Goal: Transaction & Acquisition: Purchase product/service

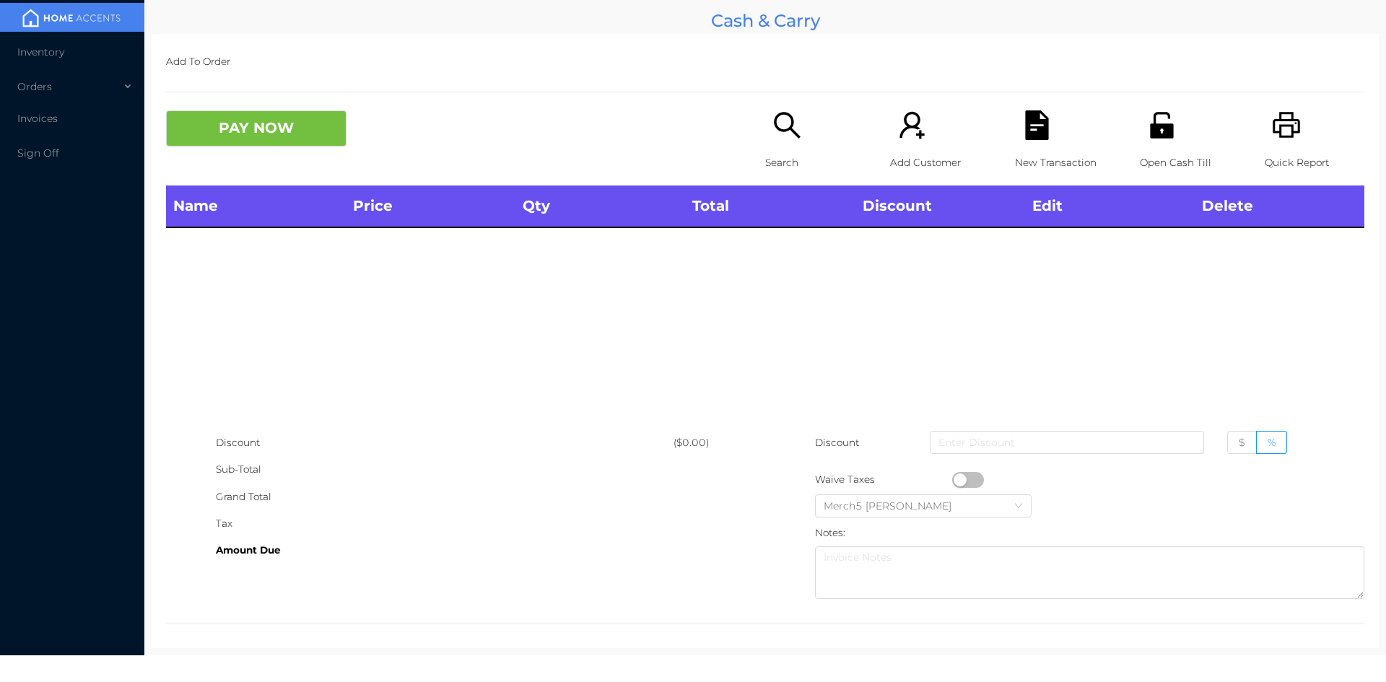
click at [797, 147] on div "Search" at bounding box center [815, 147] width 100 height 75
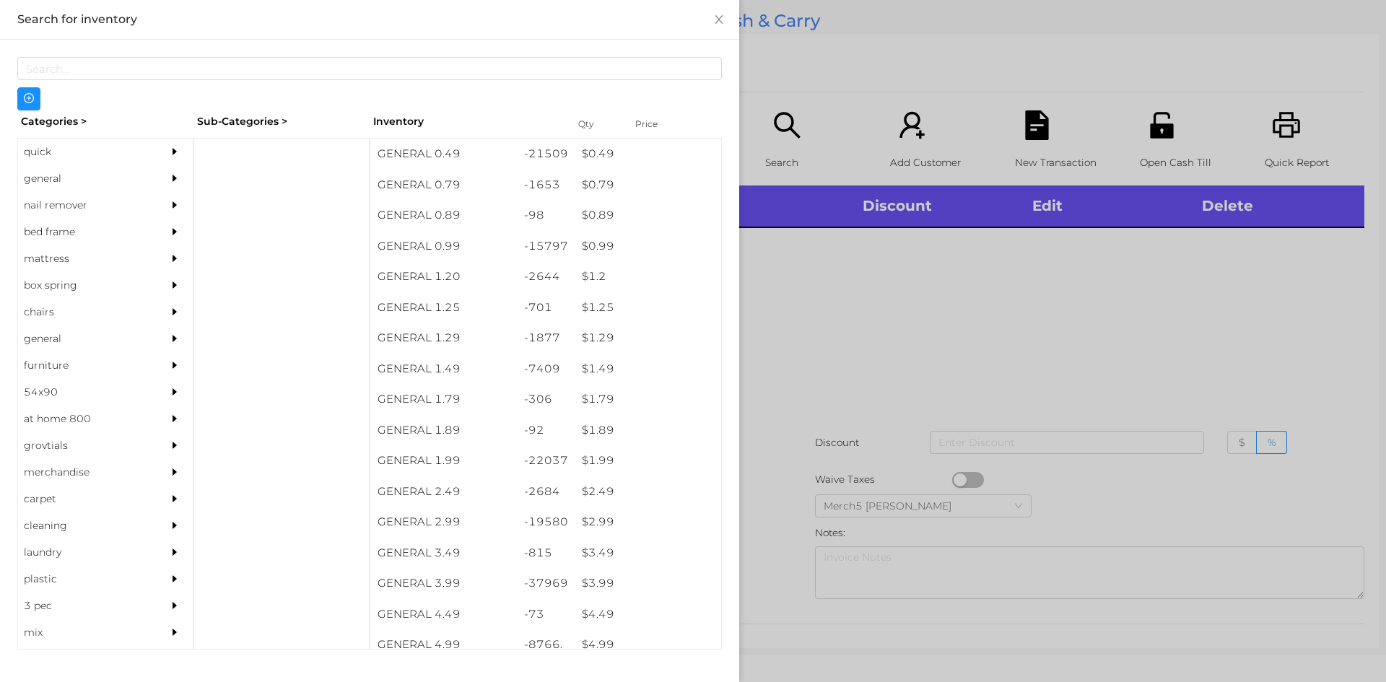
click at [79, 175] on div "general" at bounding box center [83, 178] width 131 height 27
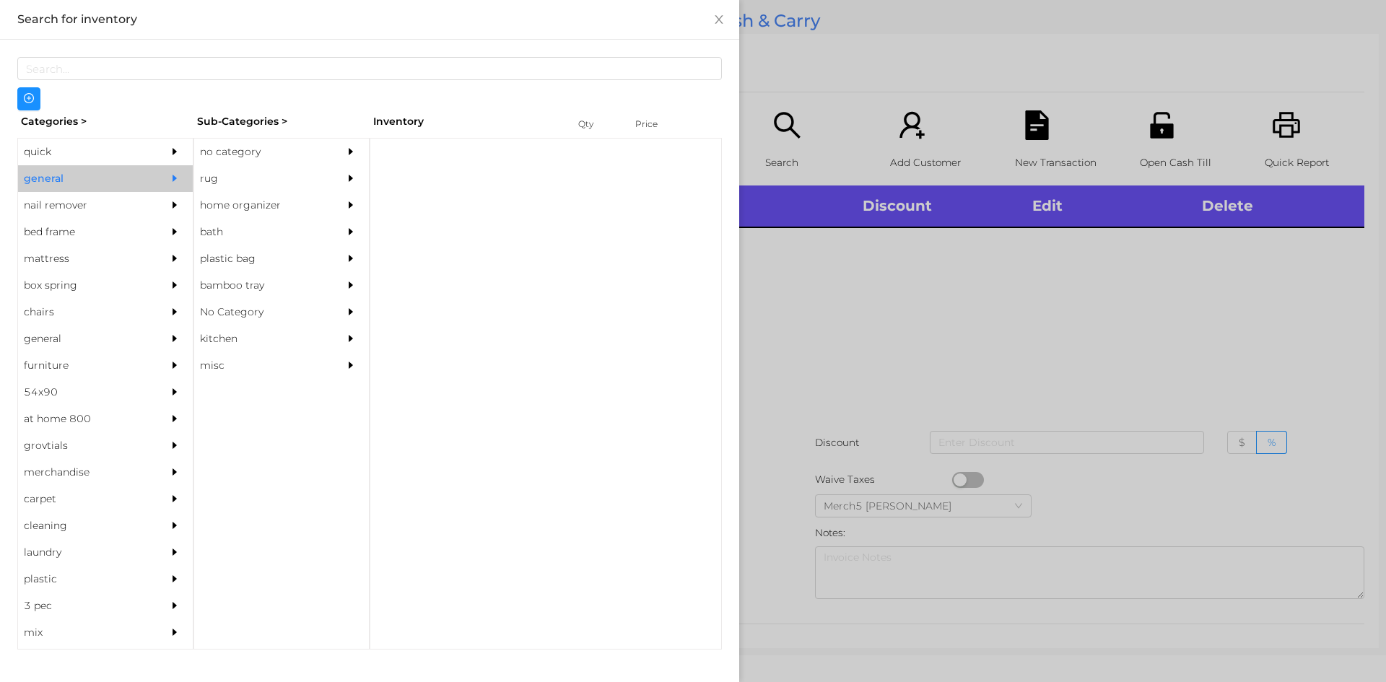
click at [273, 163] on div "no category" at bounding box center [259, 152] width 131 height 27
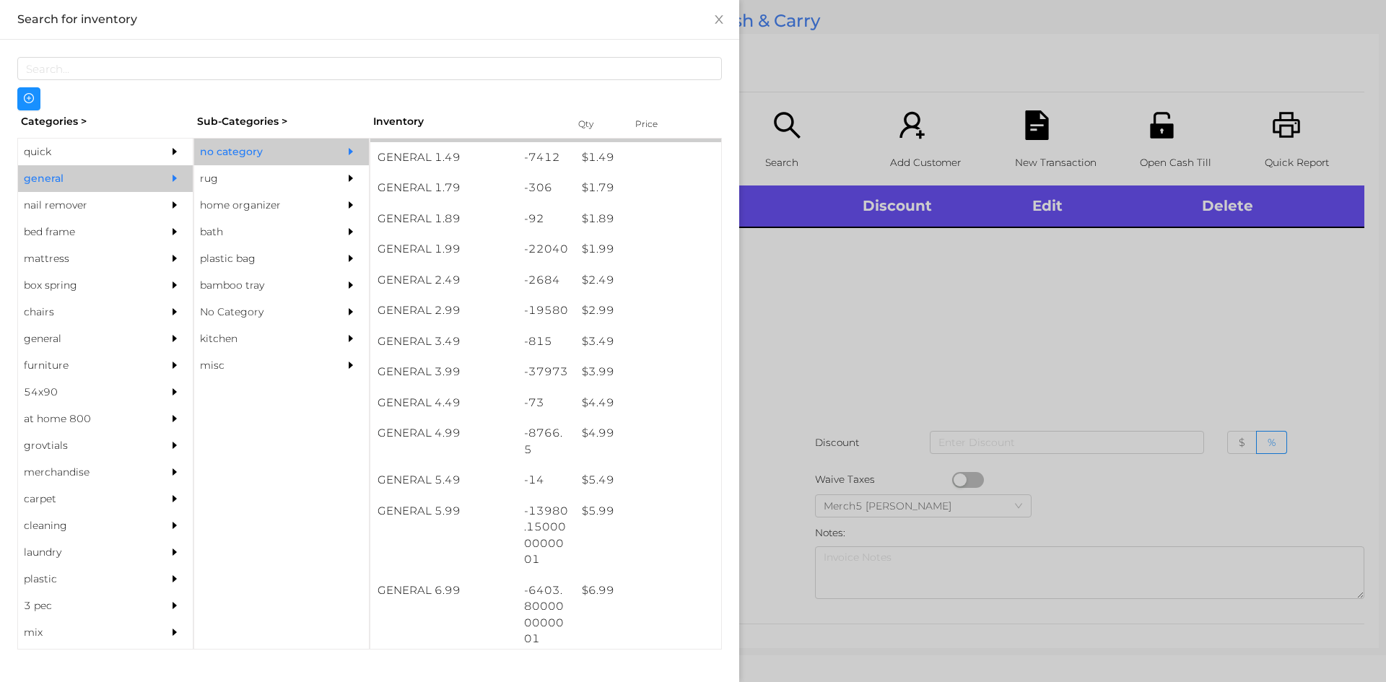
scroll to position [217, 0]
click at [879, 333] on div at bounding box center [693, 341] width 1386 height 682
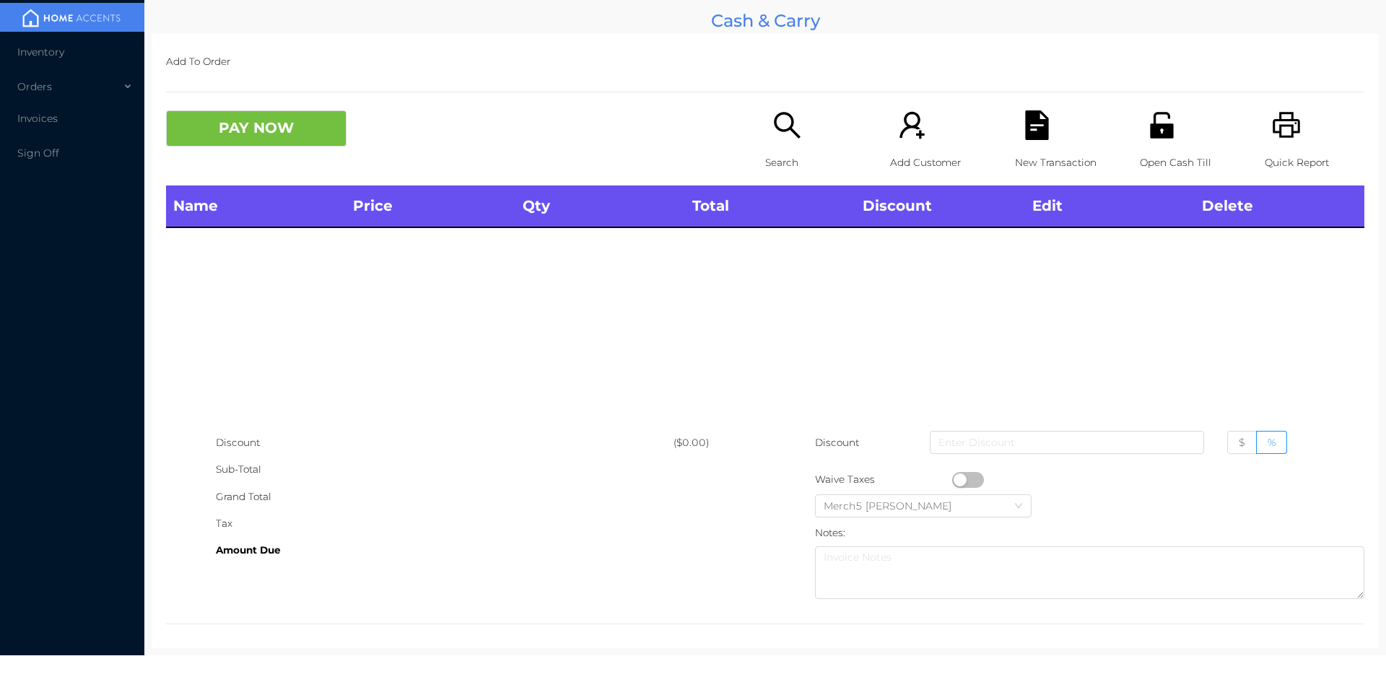
click at [785, 137] on icon "icon: search" at bounding box center [787, 125] width 30 height 30
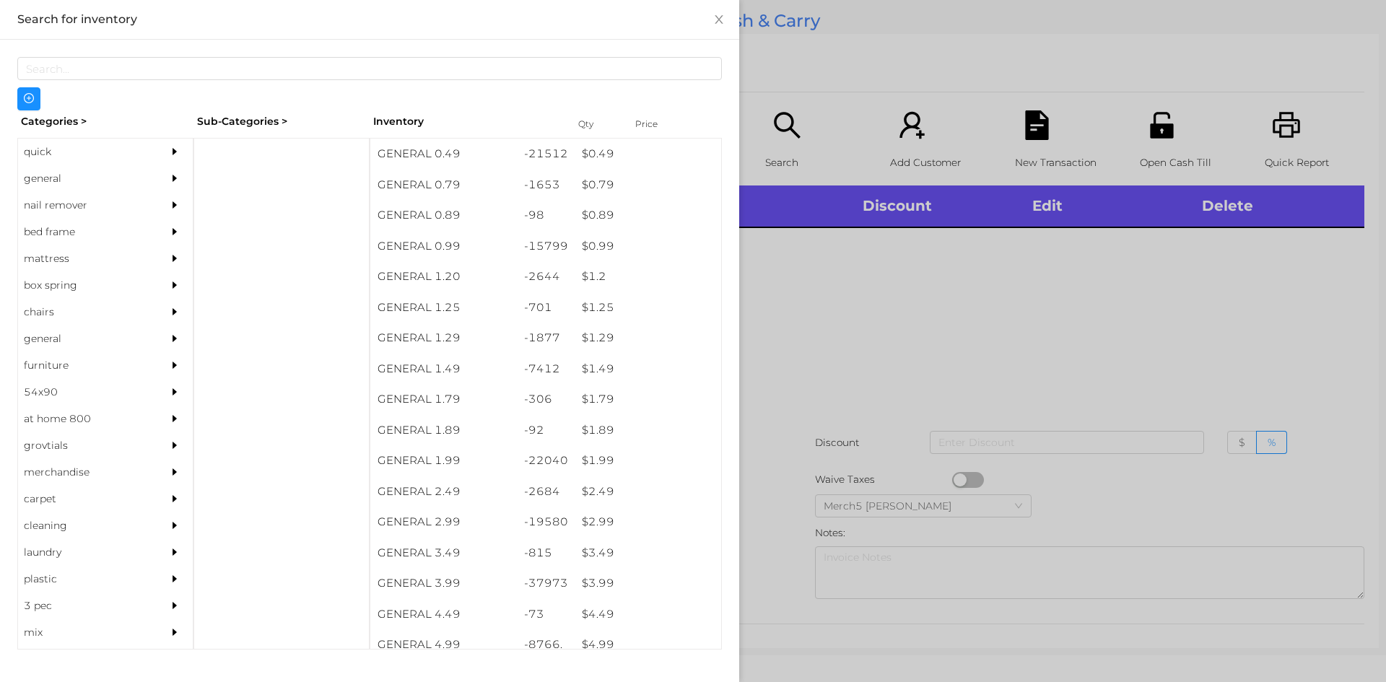
click at [133, 168] on div "general" at bounding box center [83, 178] width 131 height 27
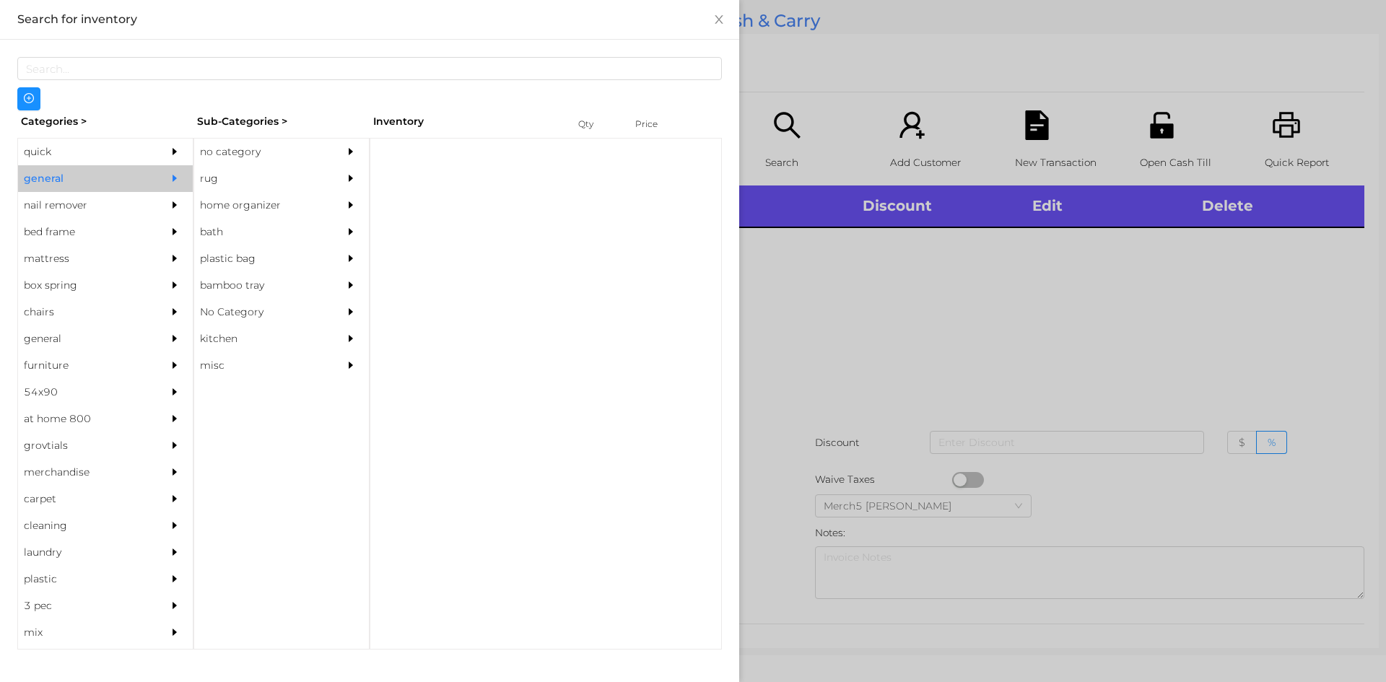
click at [217, 157] on div "no category" at bounding box center [259, 152] width 131 height 27
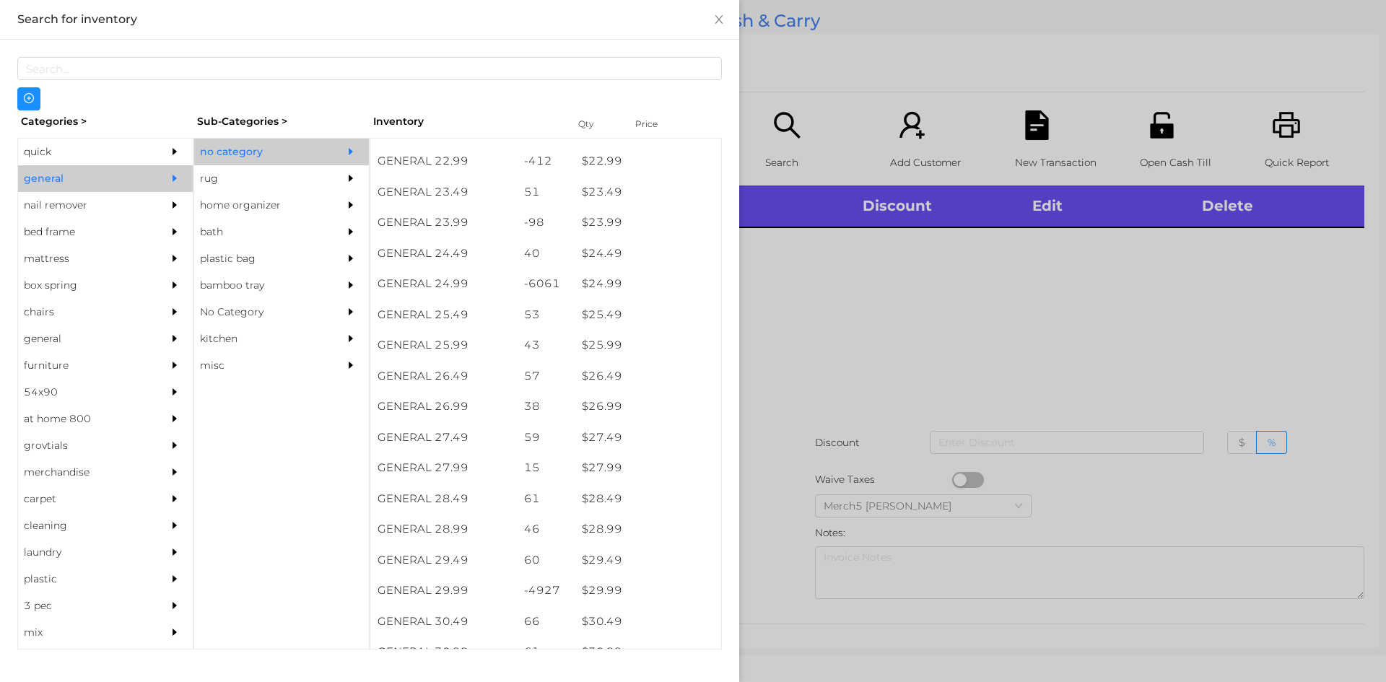
scroll to position [1805, 0]
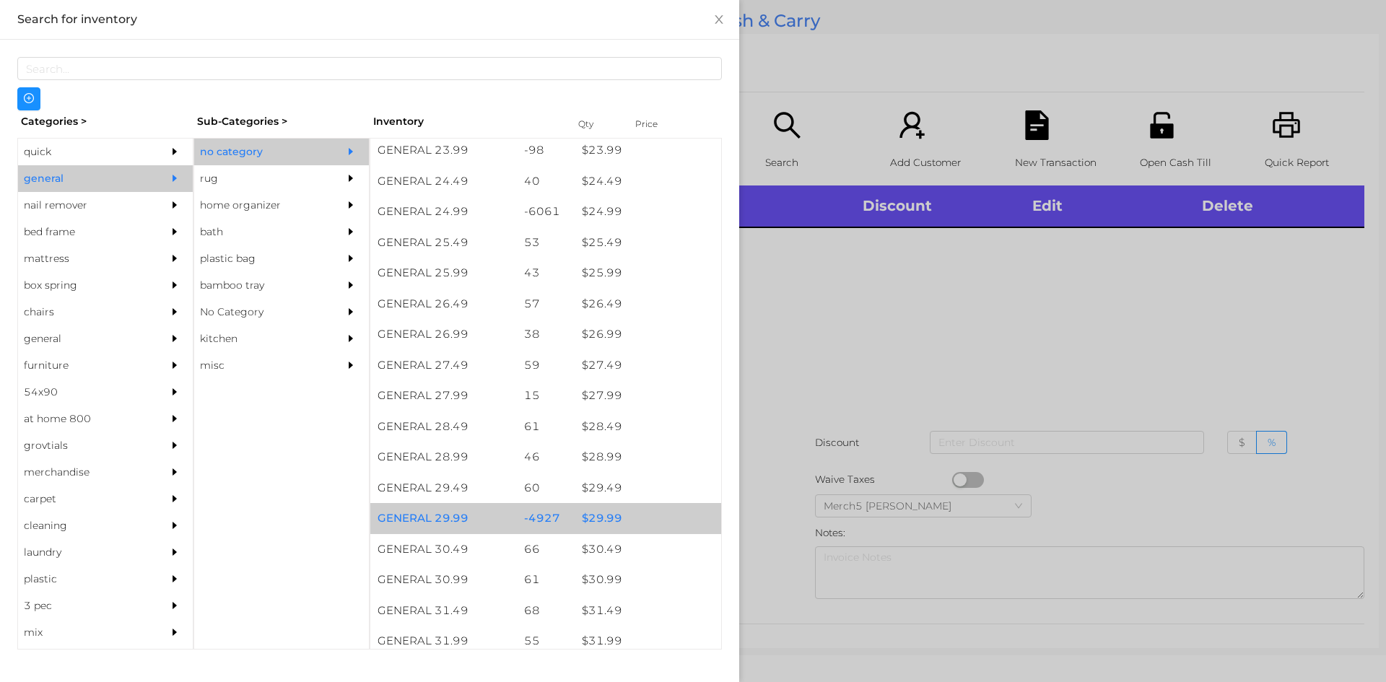
click at [666, 518] on div "$ 29.99" at bounding box center [648, 518] width 147 height 31
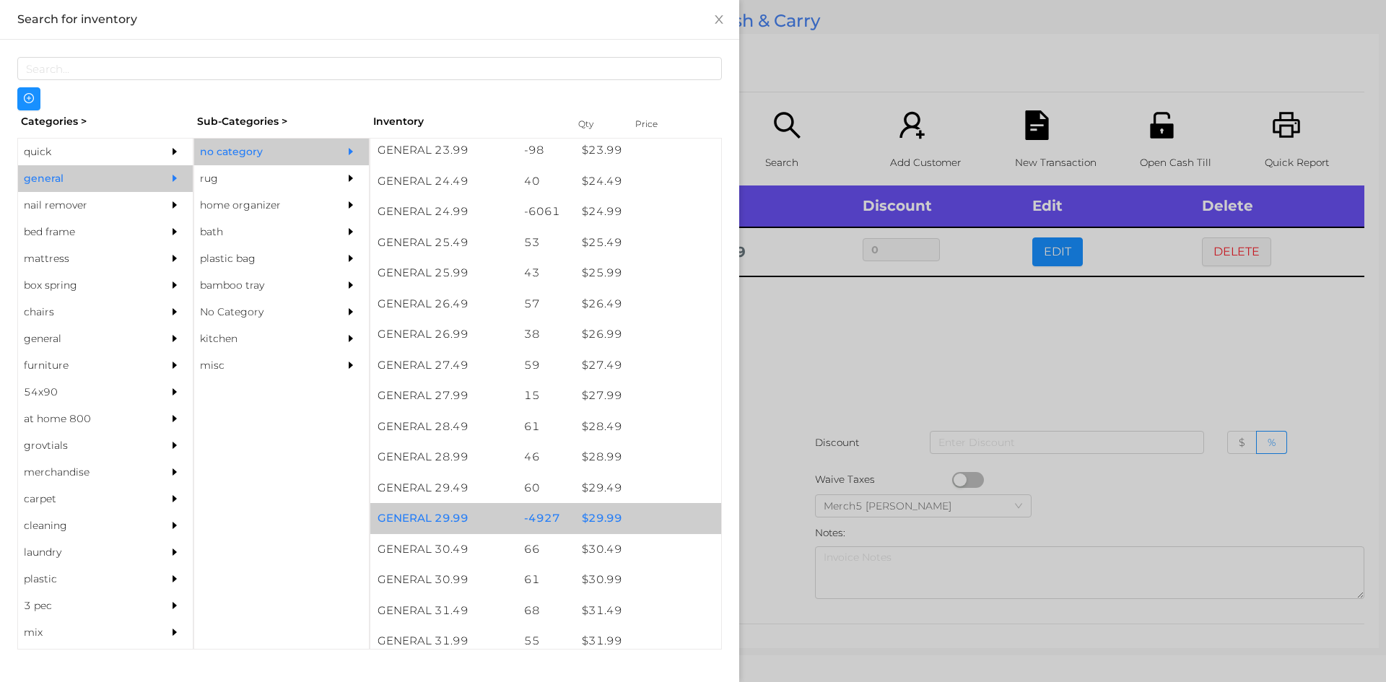
click at [666, 518] on div "$ 29.99" at bounding box center [648, 518] width 147 height 31
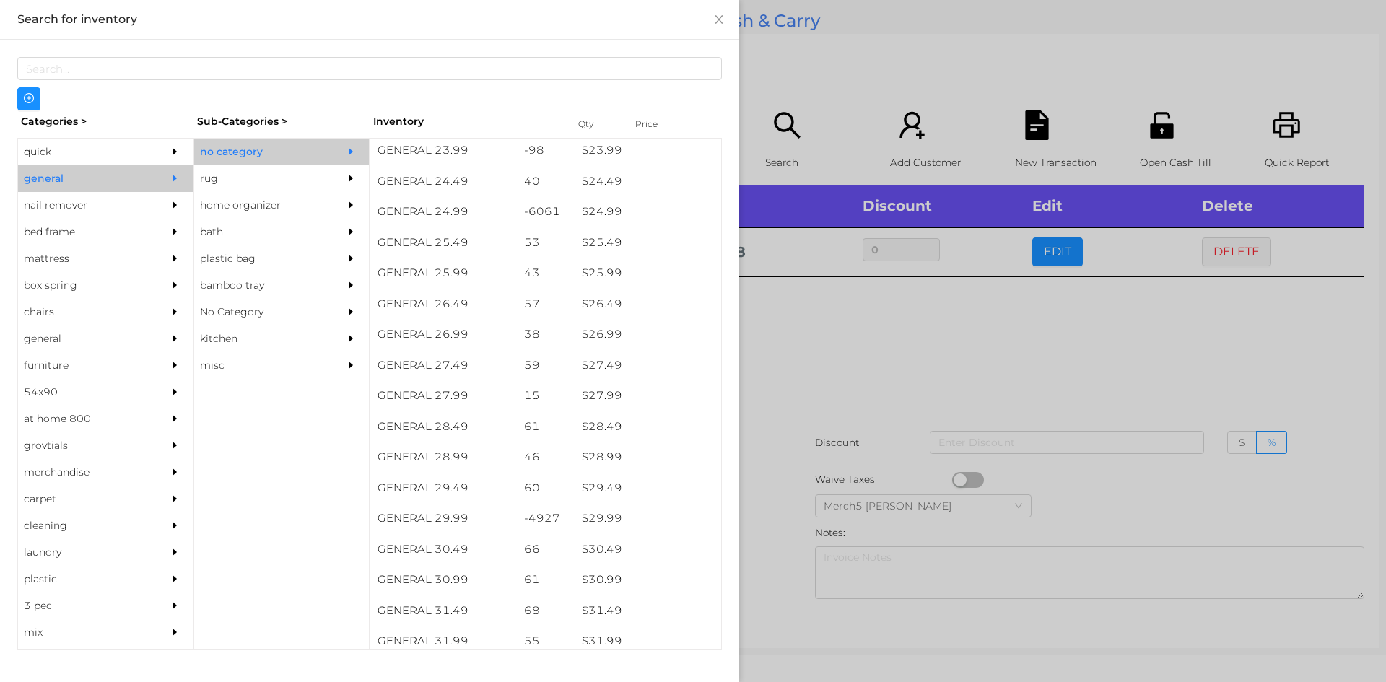
click at [832, 332] on div at bounding box center [693, 341] width 1386 height 682
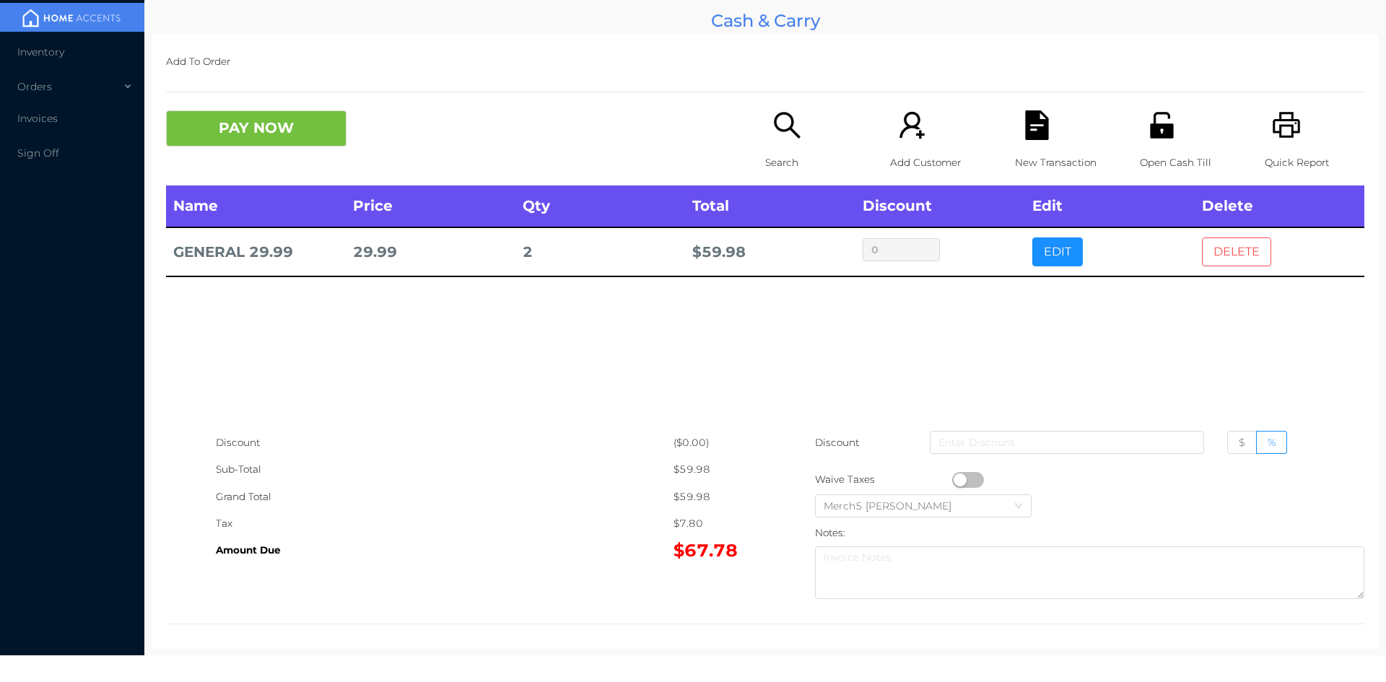
click at [1208, 258] on button "DELETE" at bounding box center [1236, 251] width 69 height 29
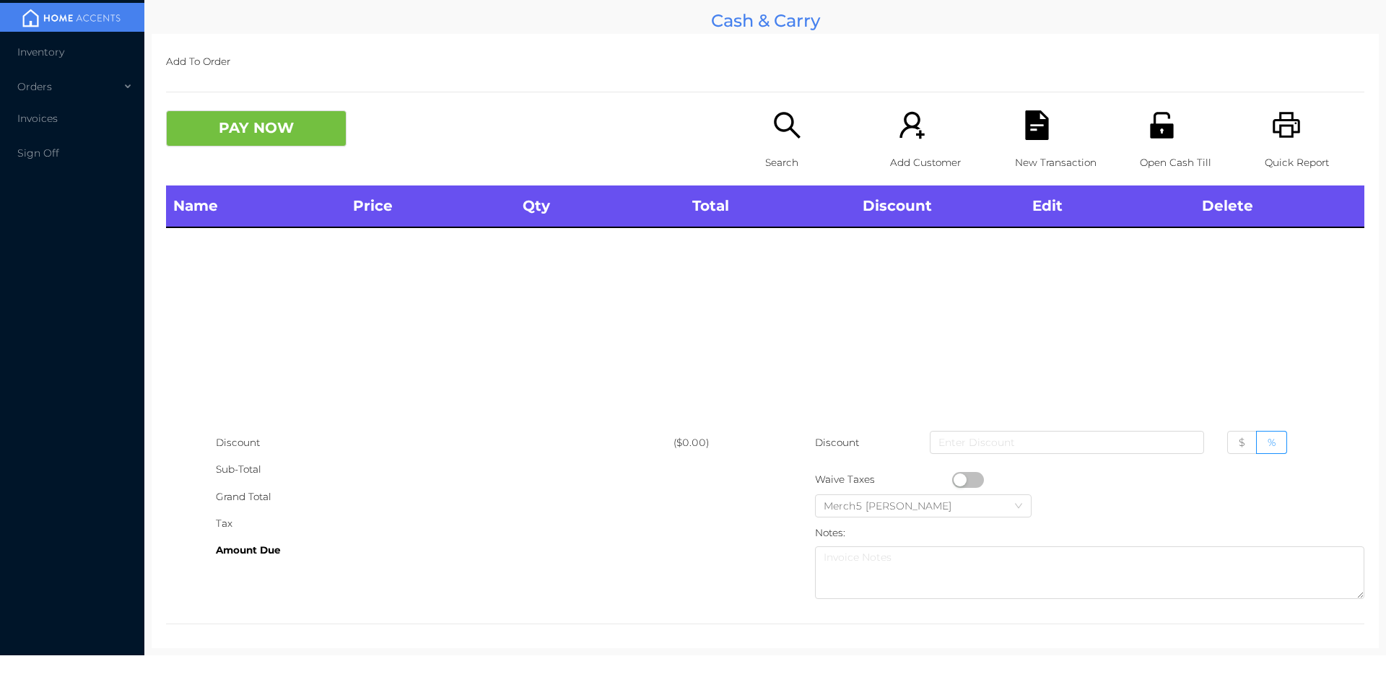
click at [782, 122] on icon "icon: search" at bounding box center [787, 125] width 30 height 30
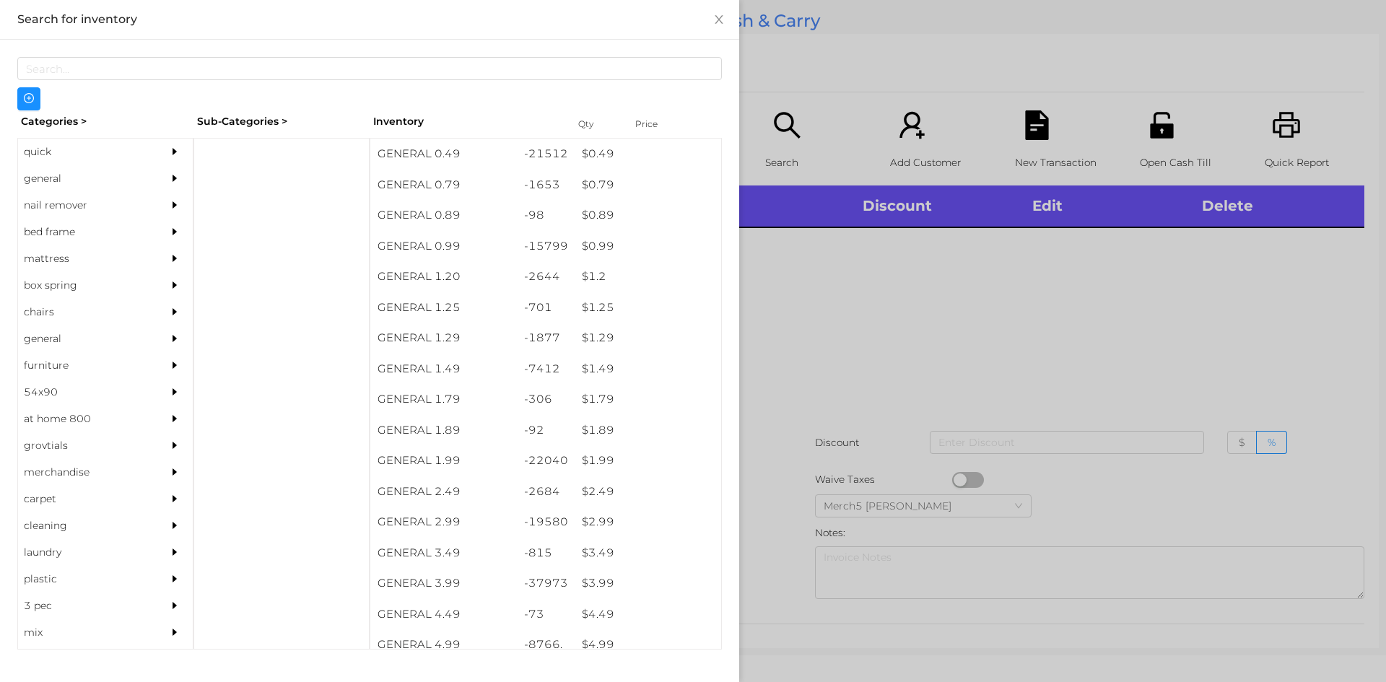
click at [176, 183] on div at bounding box center [178, 178] width 29 height 27
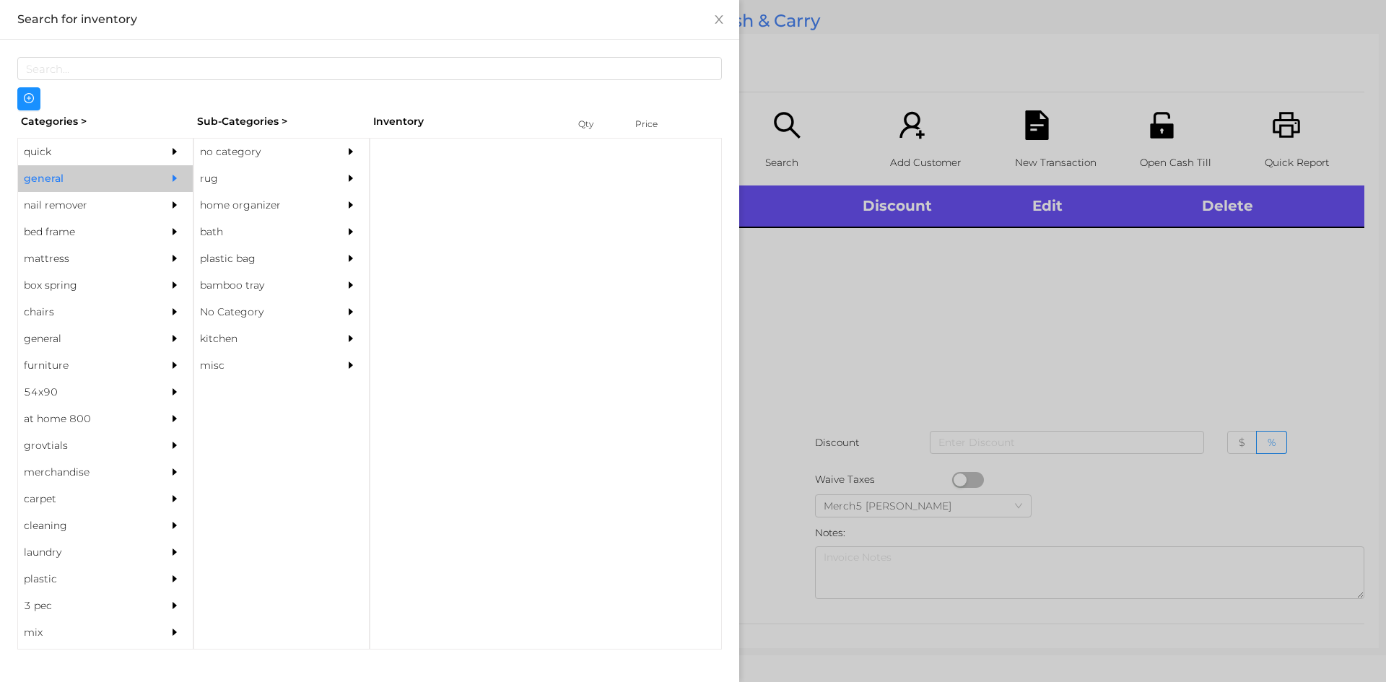
click at [289, 149] on div "no category" at bounding box center [259, 152] width 131 height 27
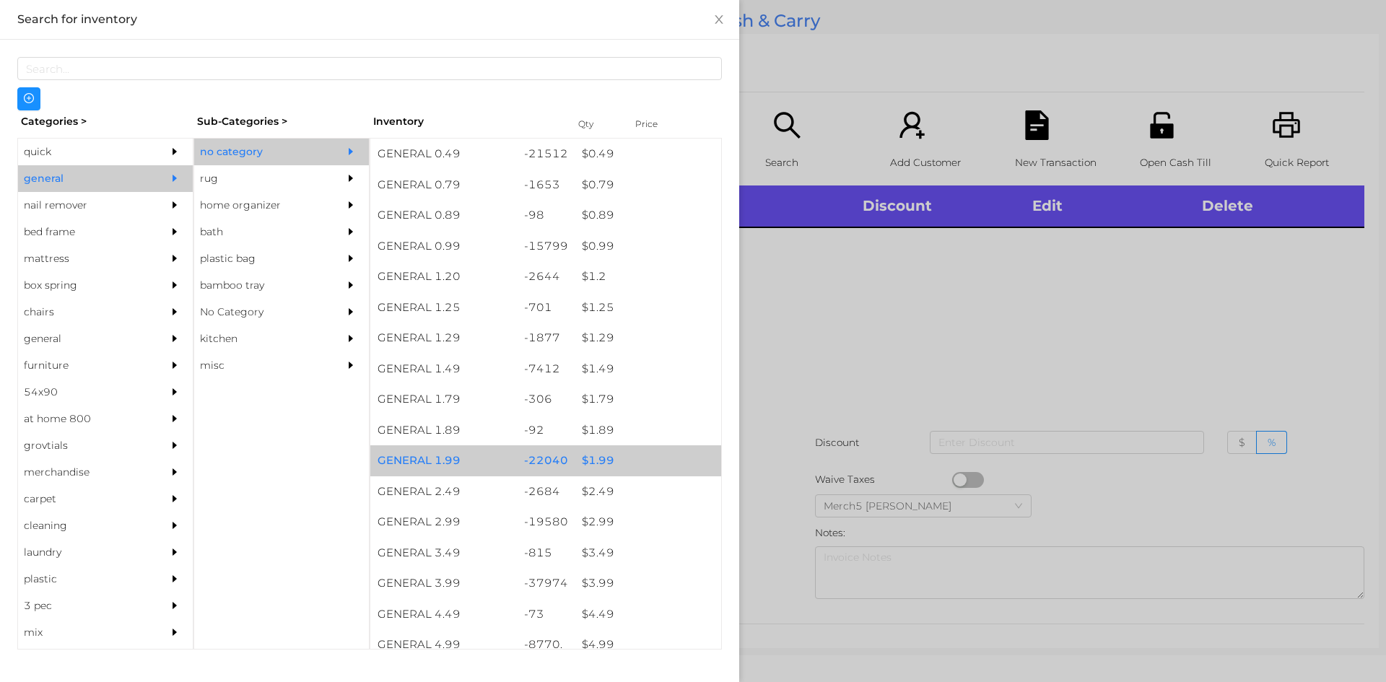
click at [645, 456] on div "$ 1.99" at bounding box center [648, 460] width 147 height 31
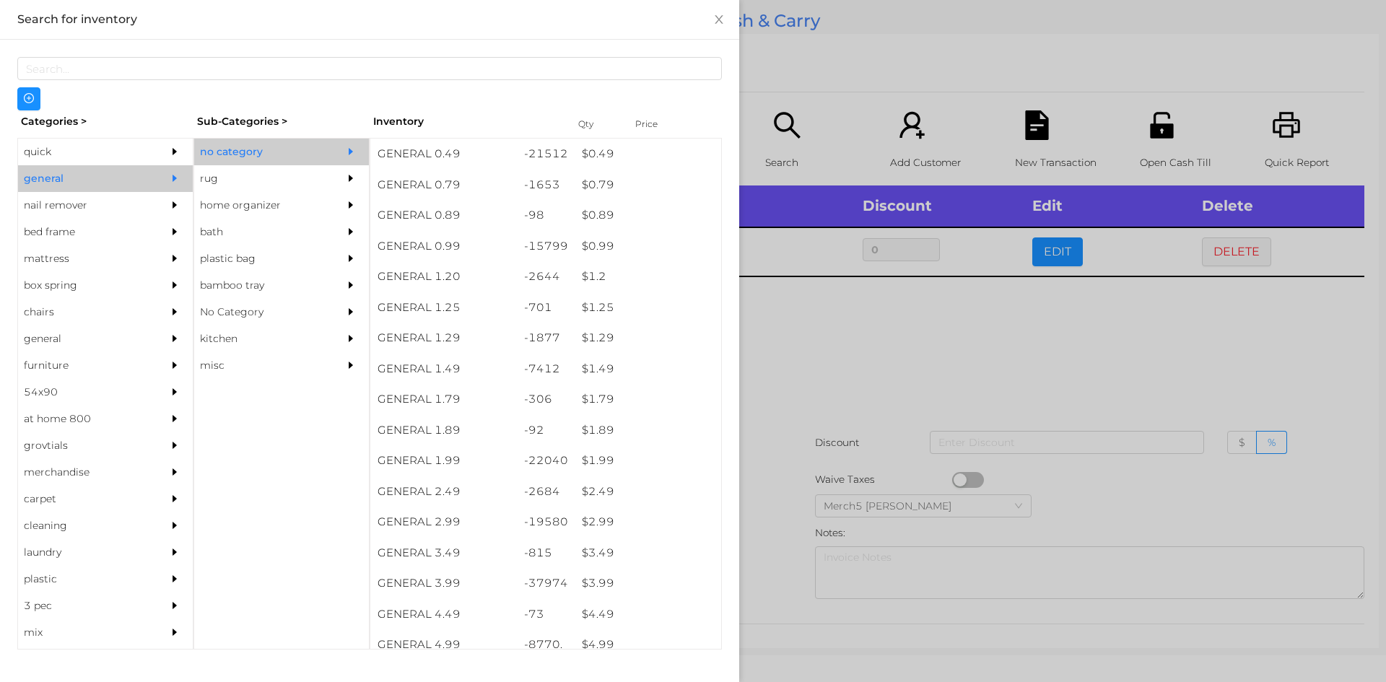
click at [915, 386] on div at bounding box center [693, 341] width 1386 height 682
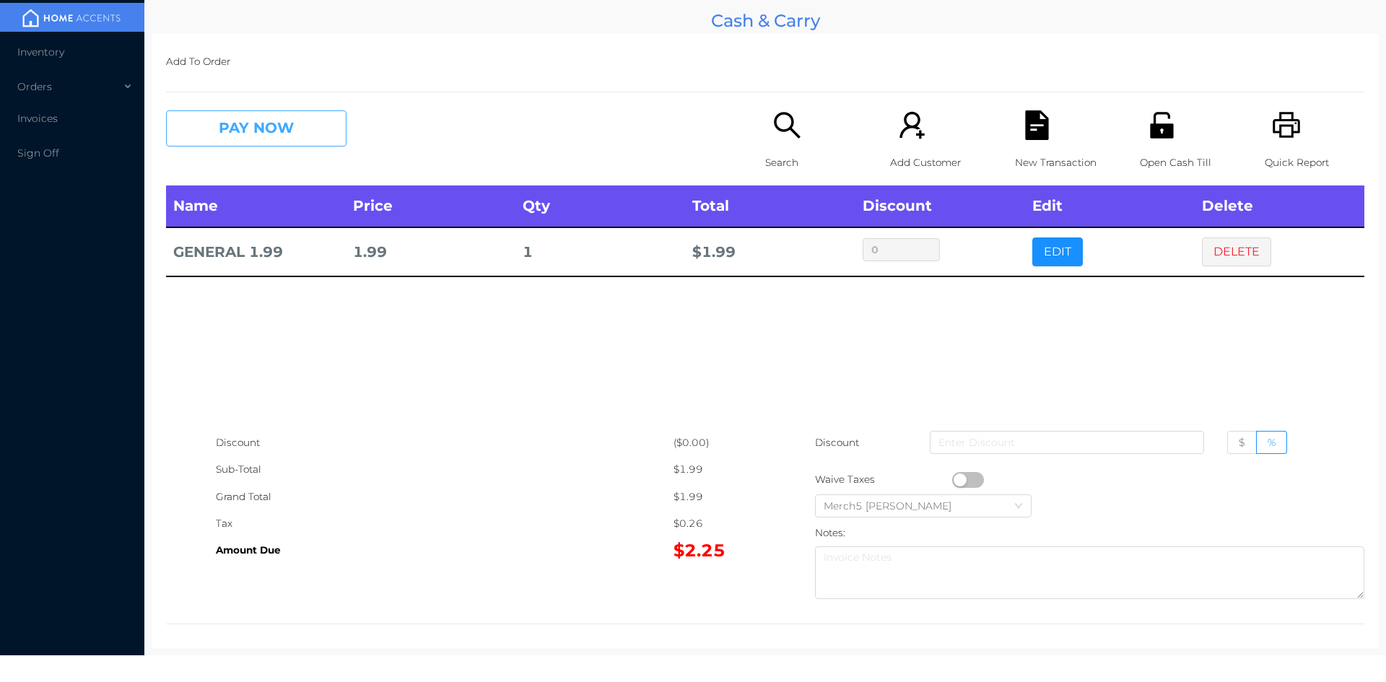
click at [325, 128] on button "PAY NOW" at bounding box center [256, 128] width 180 height 36
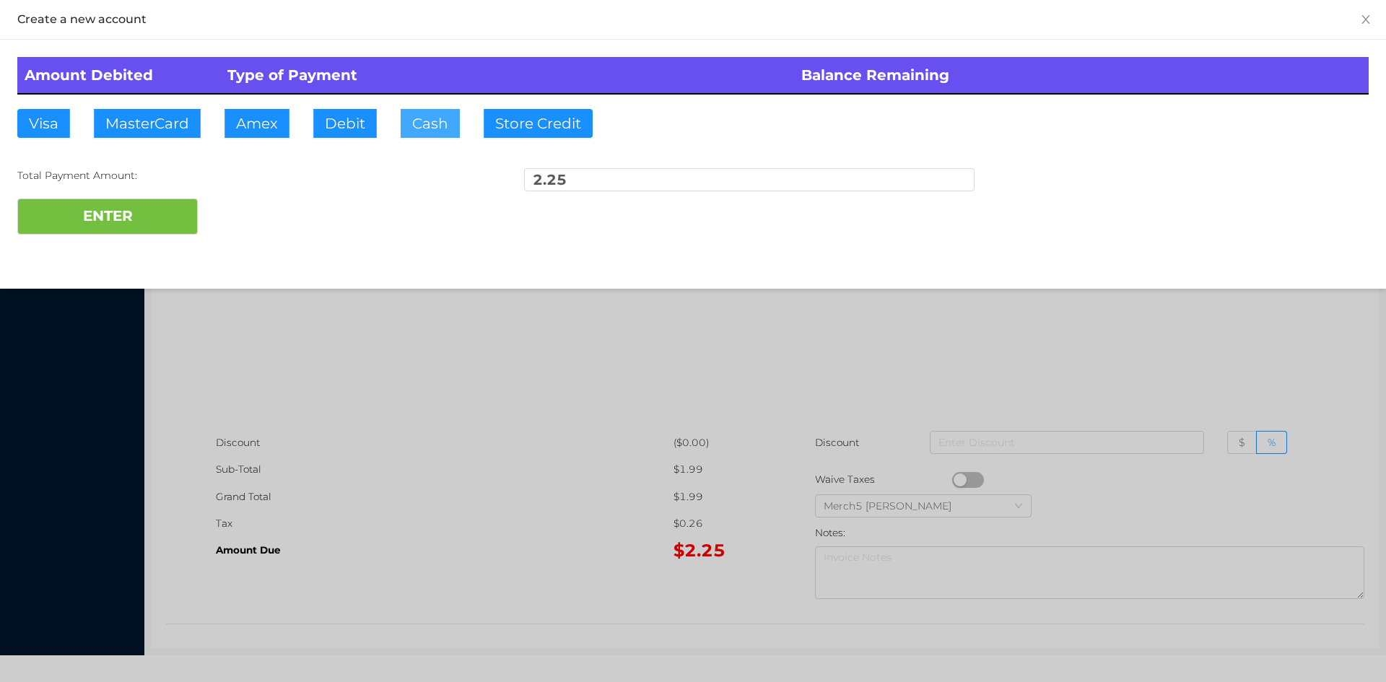
click at [437, 114] on button "Cash" at bounding box center [430, 123] width 59 height 29
type input "5"
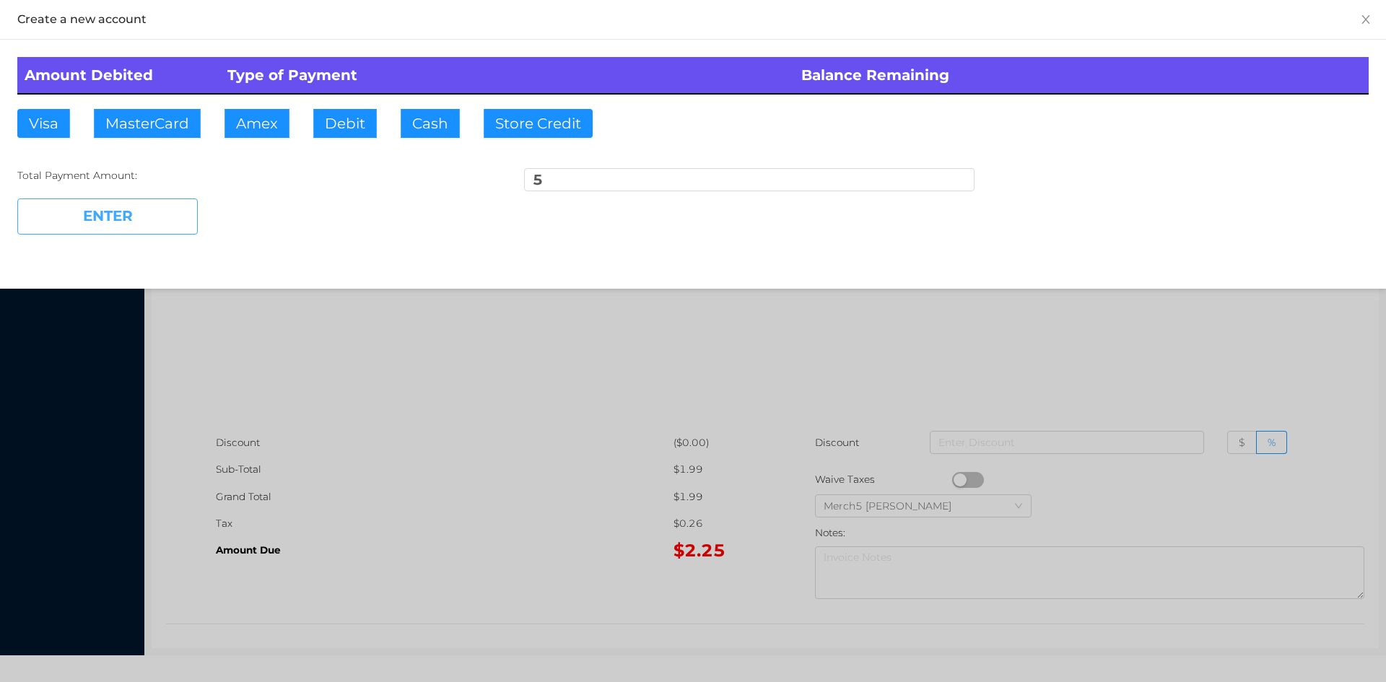
click at [193, 213] on button "ENTER" at bounding box center [107, 217] width 180 height 36
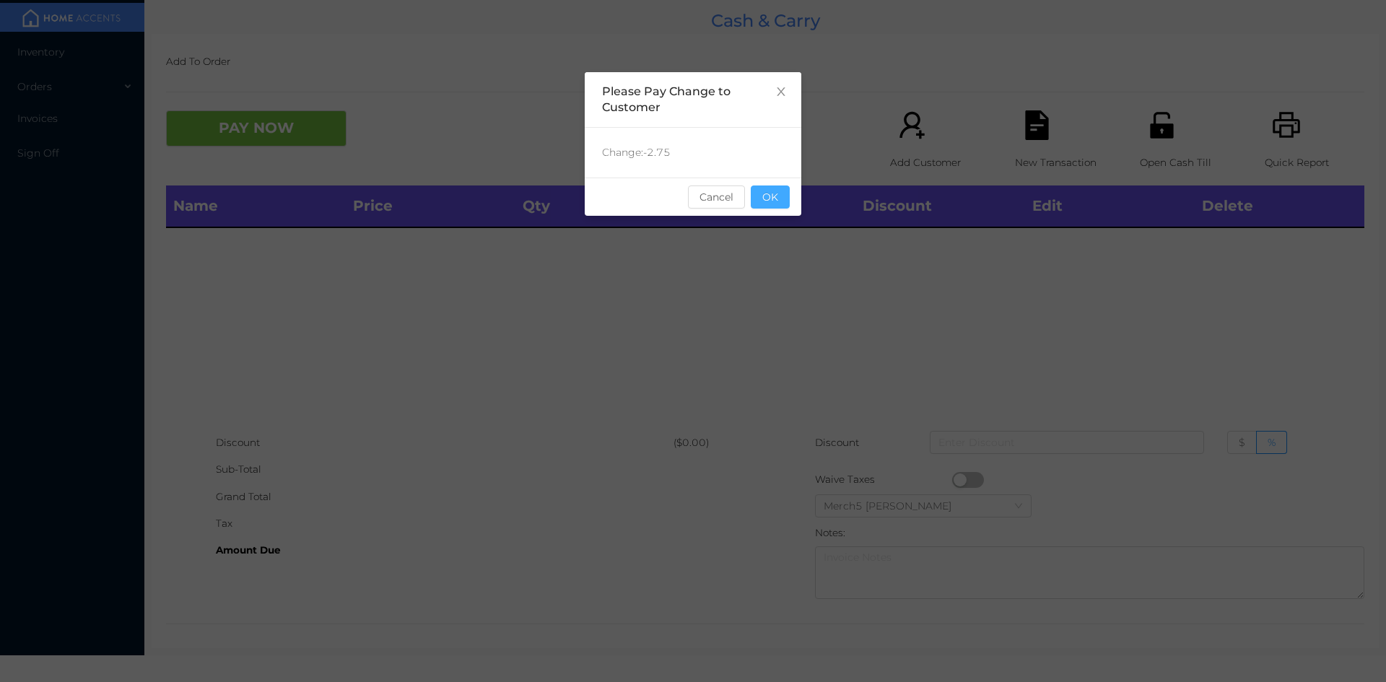
click at [772, 196] on button "OK" at bounding box center [770, 197] width 39 height 23
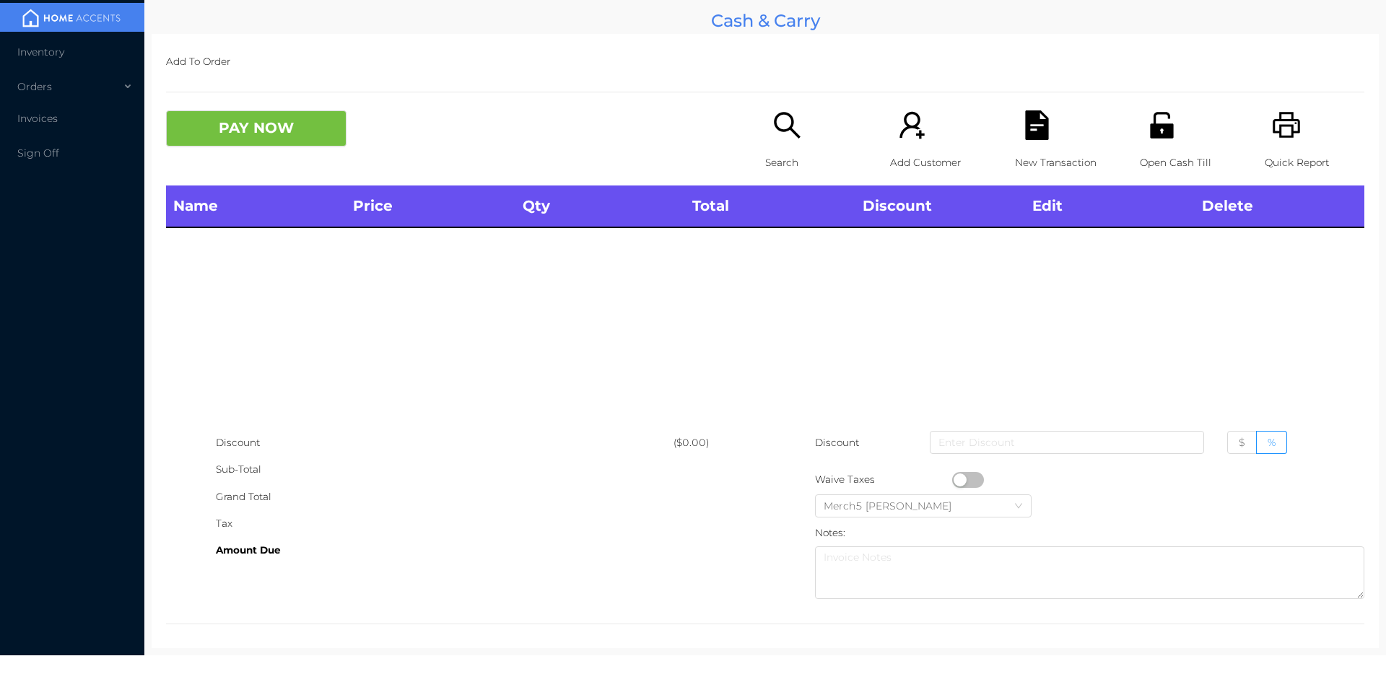
click at [806, 136] on div "Search" at bounding box center [815, 147] width 100 height 75
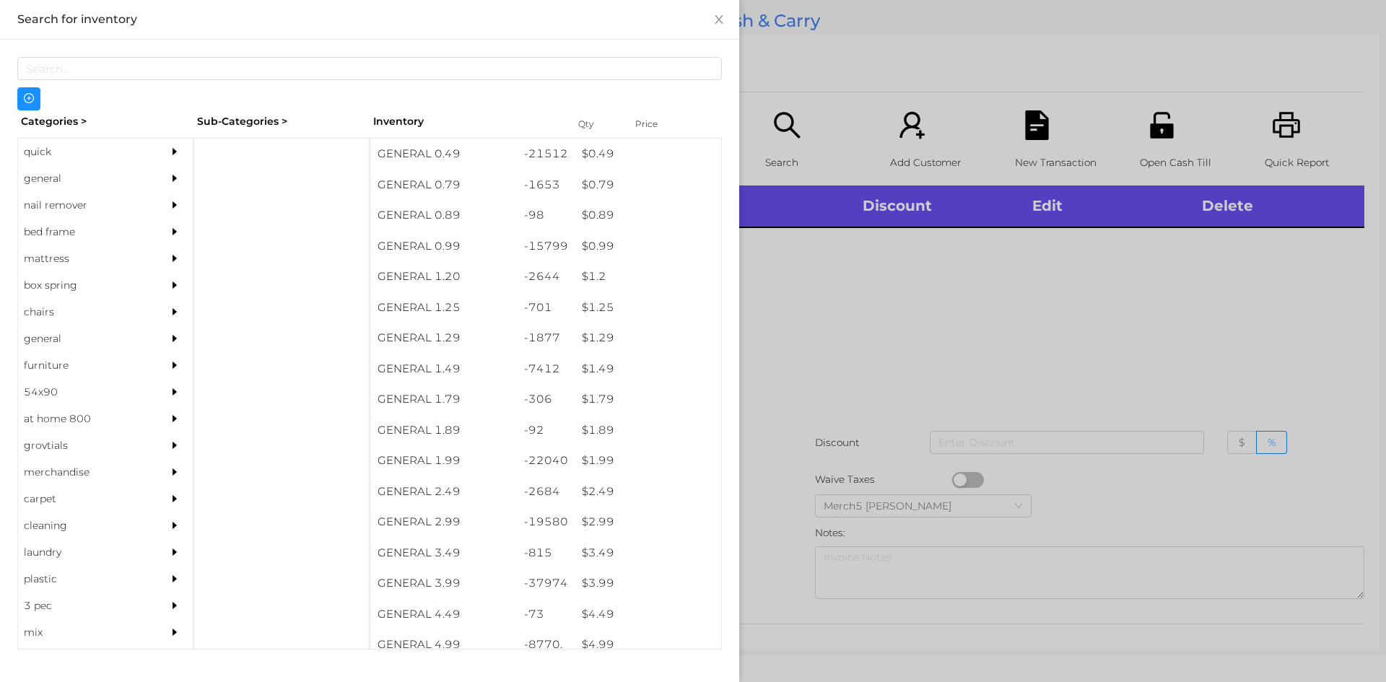
click at [170, 181] on icon "icon: caret-right" at bounding box center [175, 178] width 10 height 10
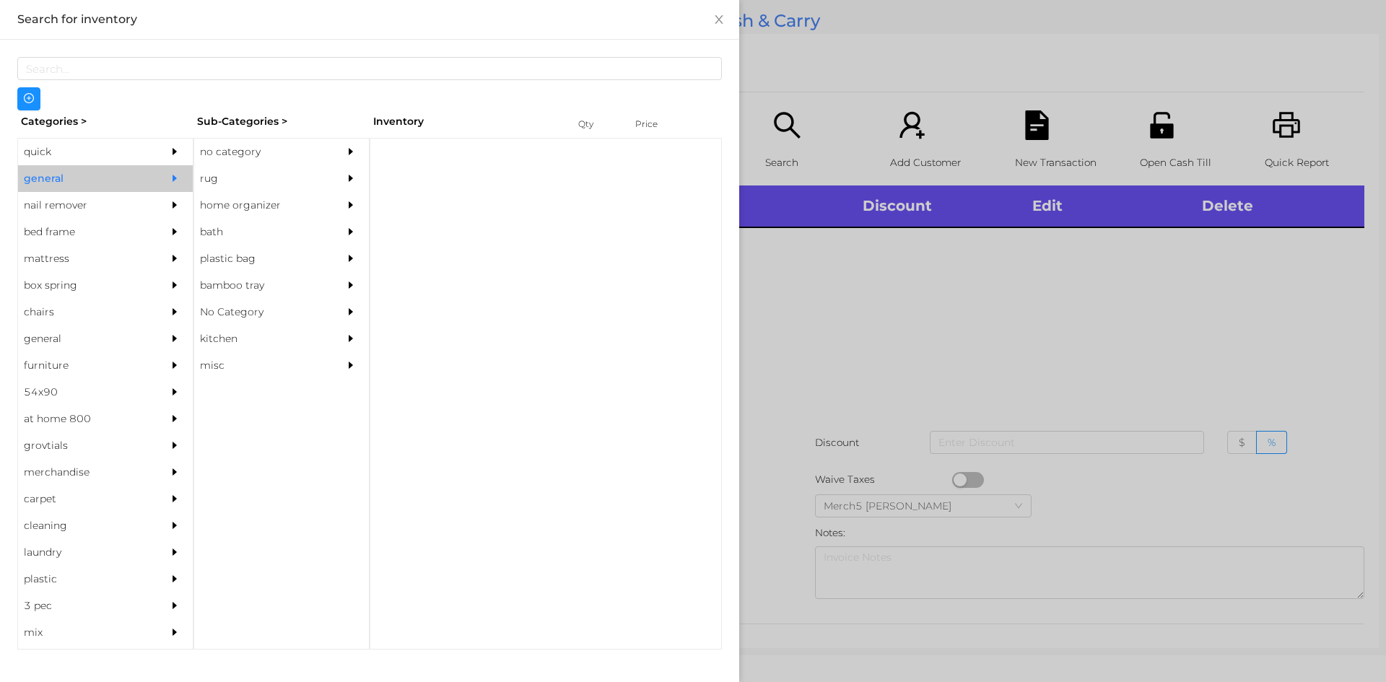
click at [309, 152] on div "no category" at bounding box center [259, 152] width 131 height 27
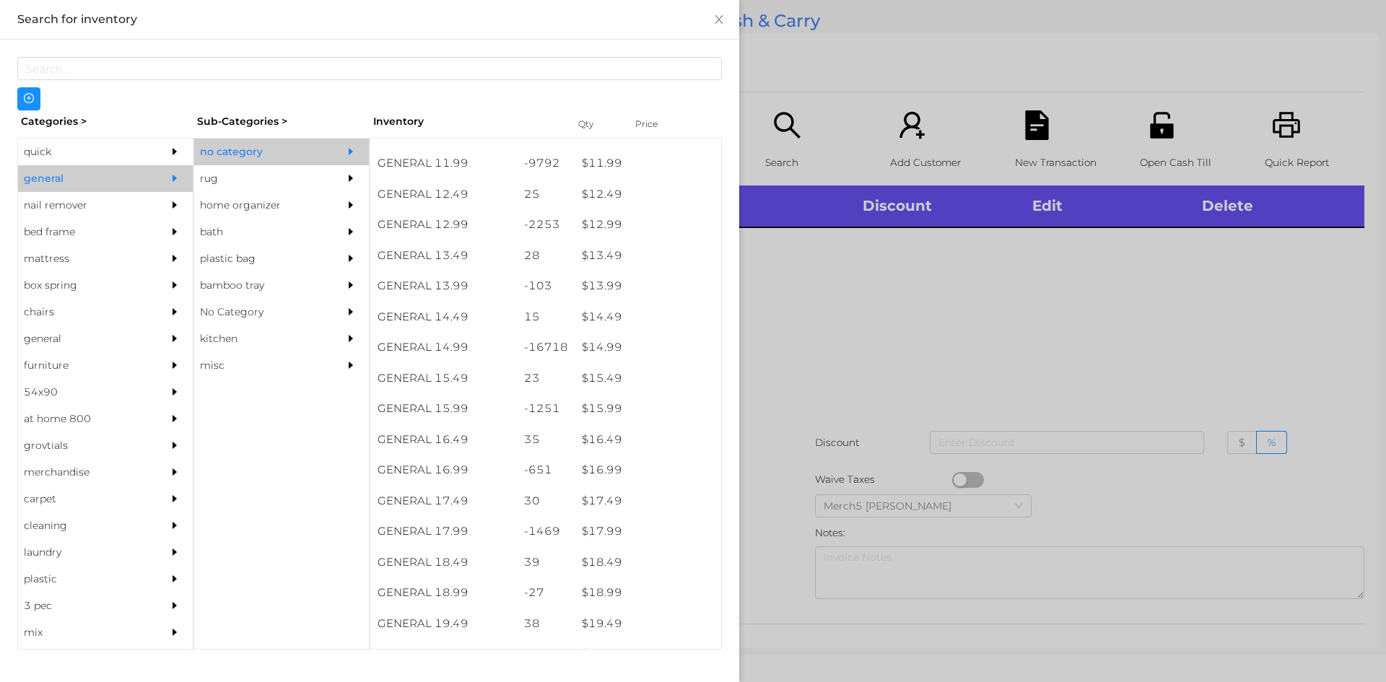
scroll to position [1055, 0]
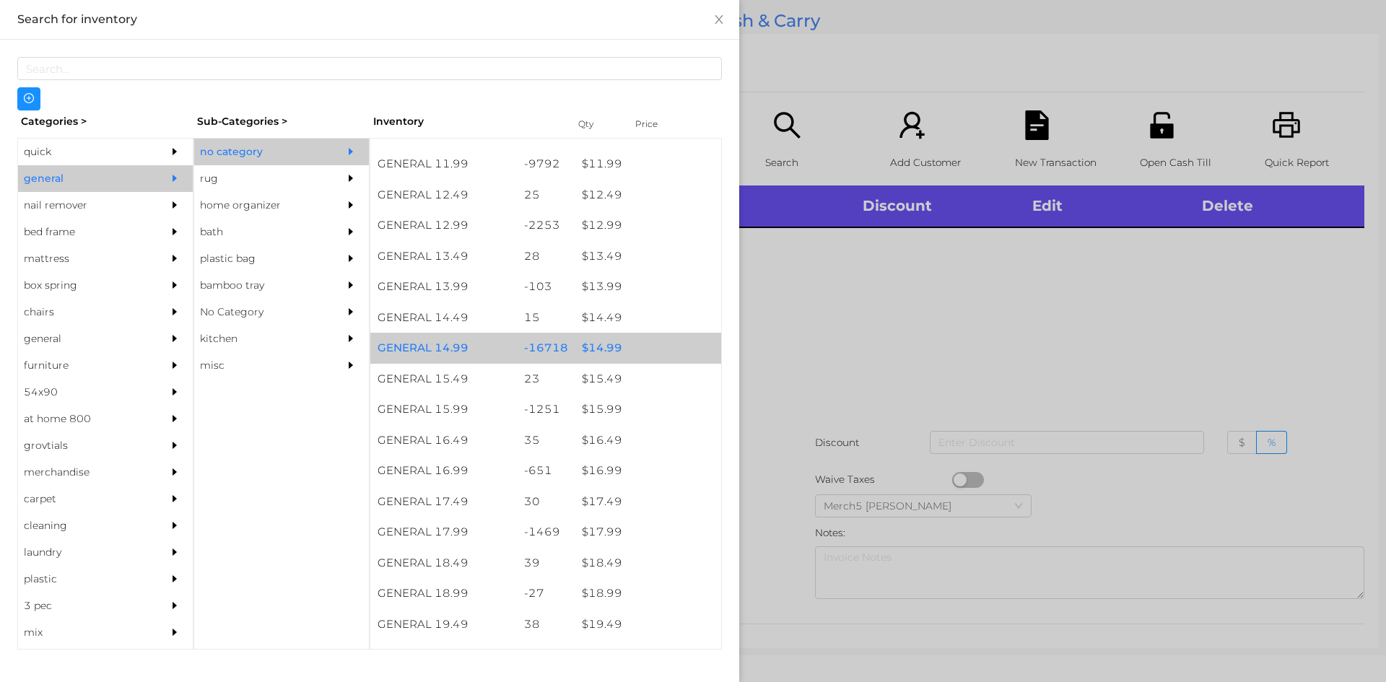
click at [660, 344] on div "$ 14.99" at bounding box center [648, 348] width 147 height 31
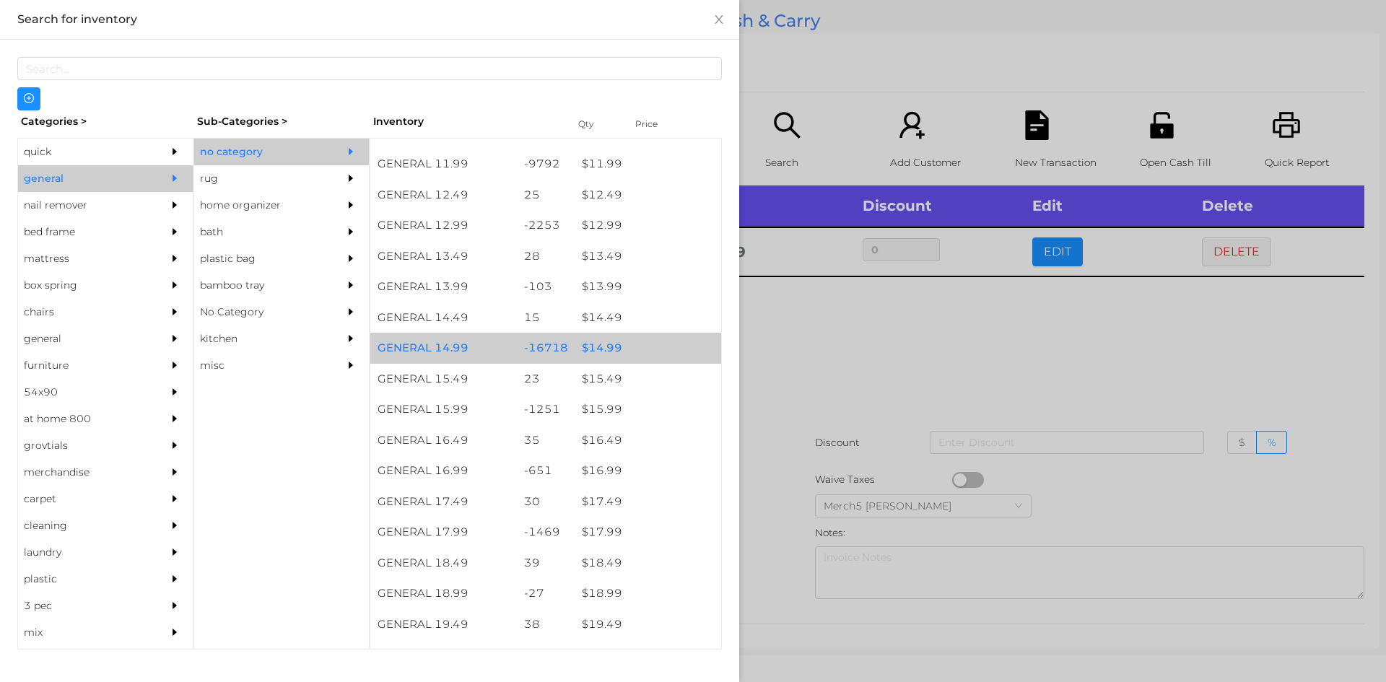
click at [691, 348] on div "$ 14.99" at bounding box center [648, 348] width 147 height 31
click at [673, 350] on div "$ 14.99" at bounding box center [648, 348] width 147 height 31
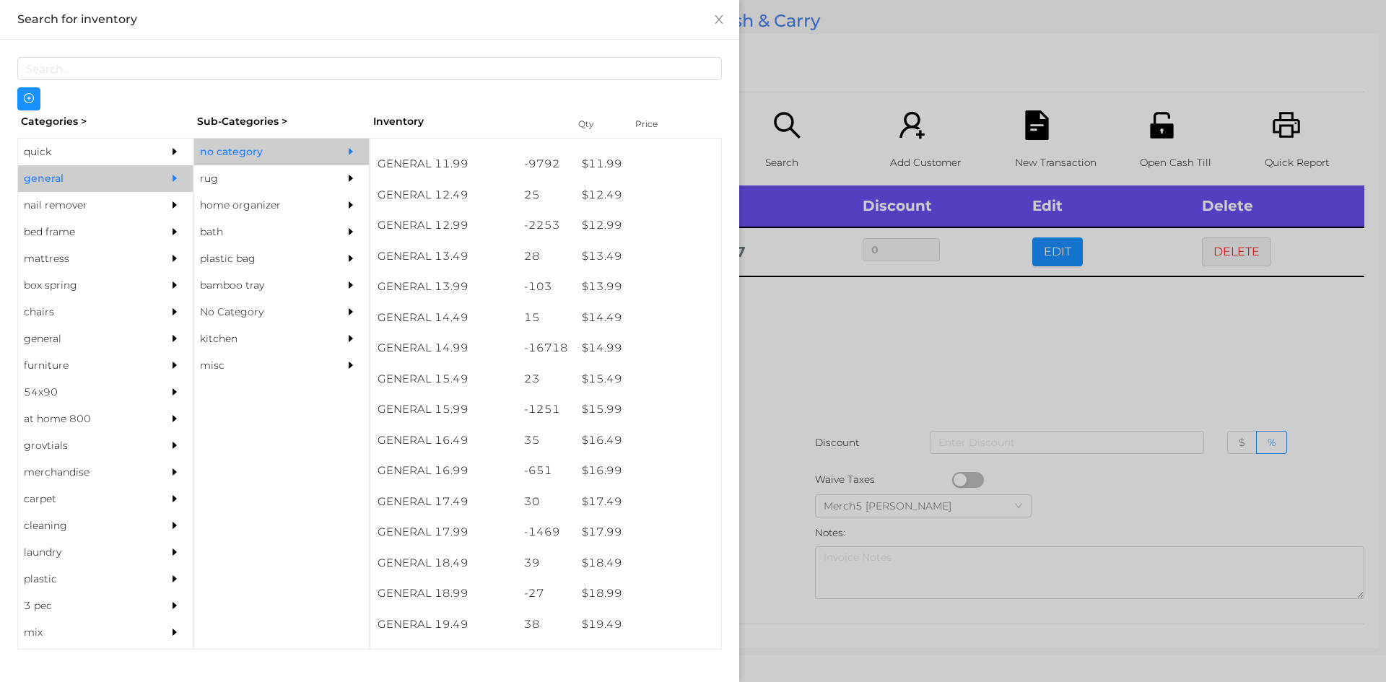
click at [1018, 374] on div at bounding box center [693, 341] width 1386 height 682
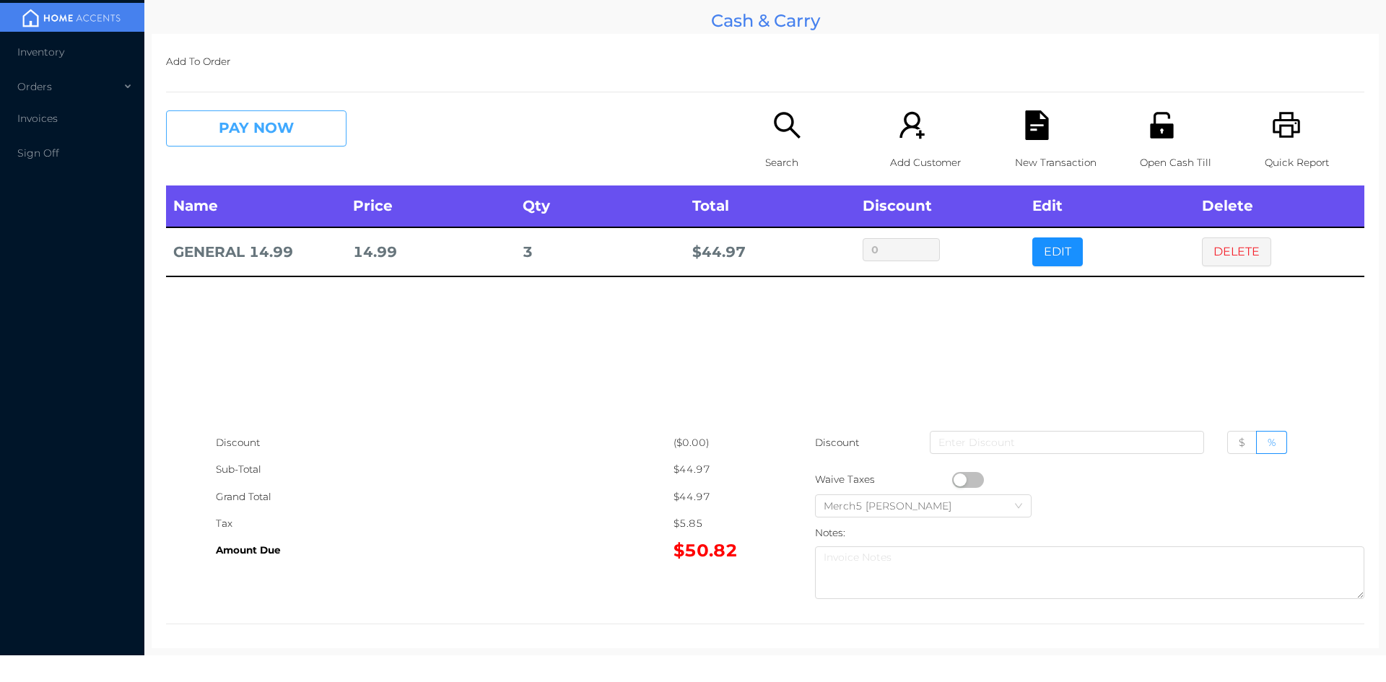
click at [320, 139] on button "PAY NOW" at bounding box center [256, 128] width 180 height 36
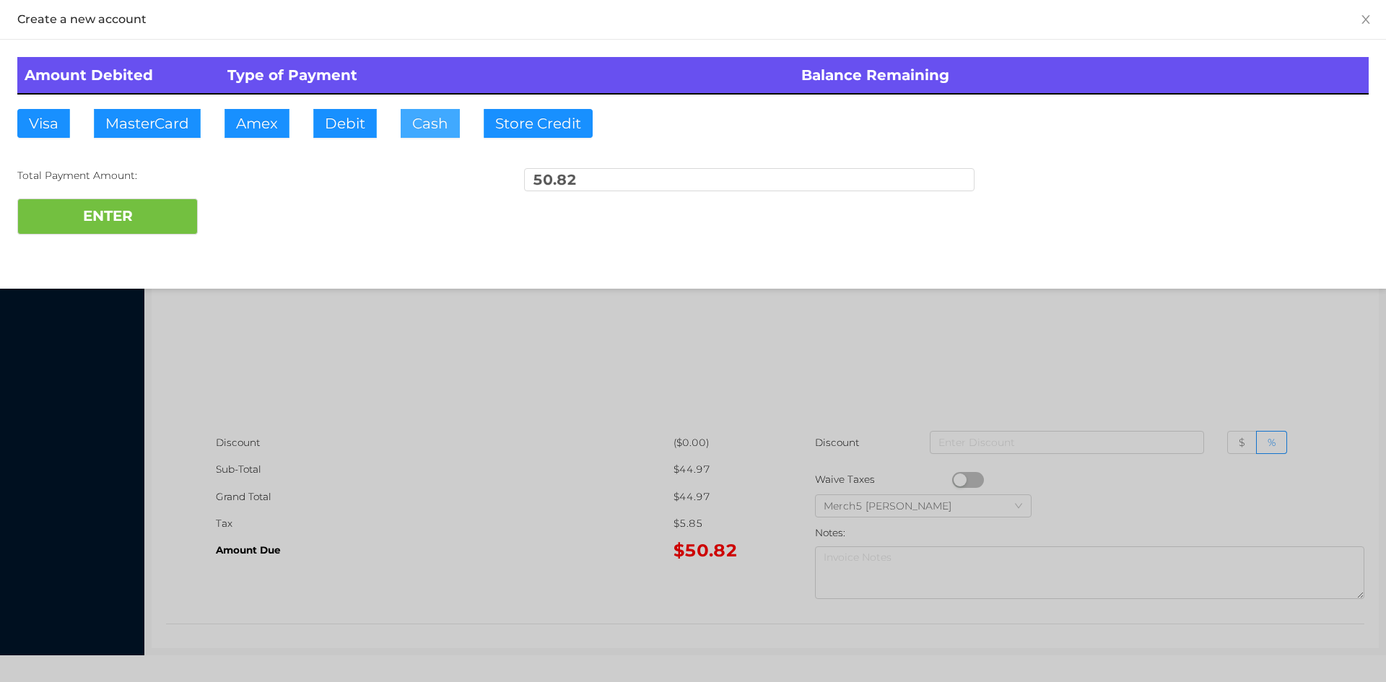
click at [428, 137] on button "Cash" at bounding box center [430, 123] width 59 height 29
type input "100"
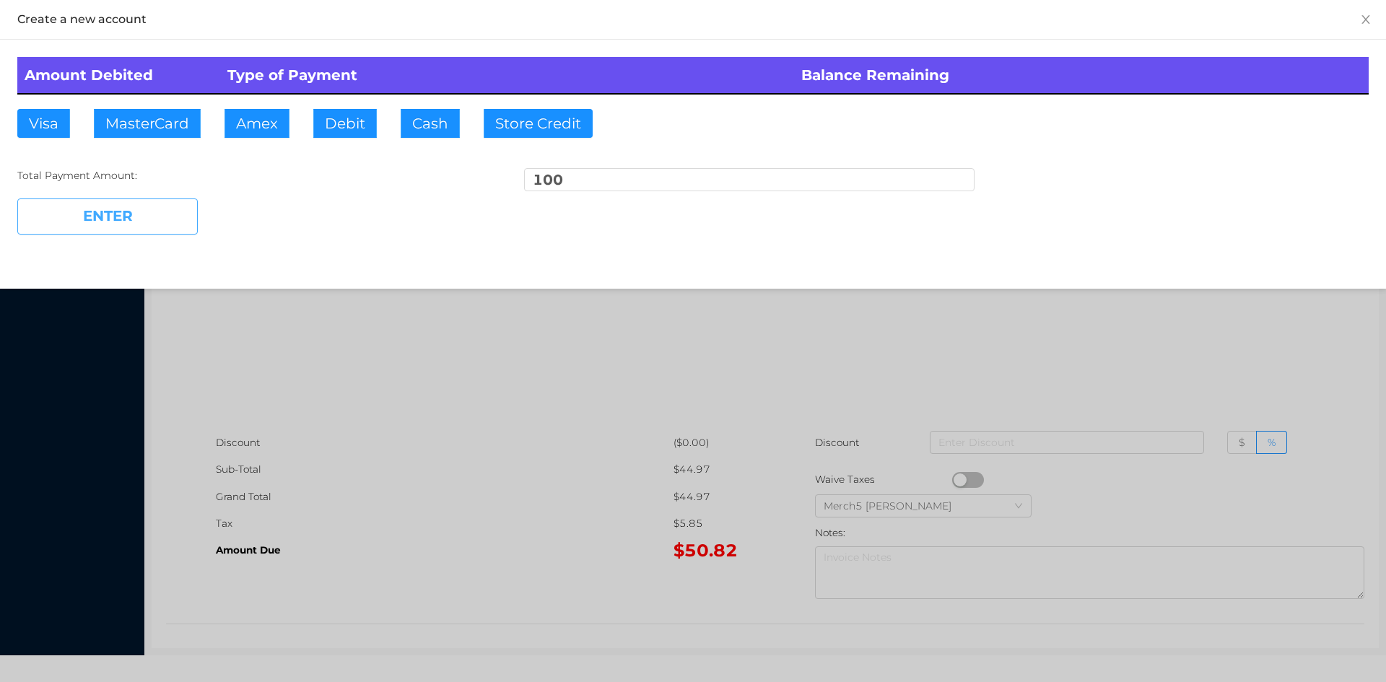
click at [157, 216] on button "ENTER" at bounding box center [107, 217] width 180 height 36
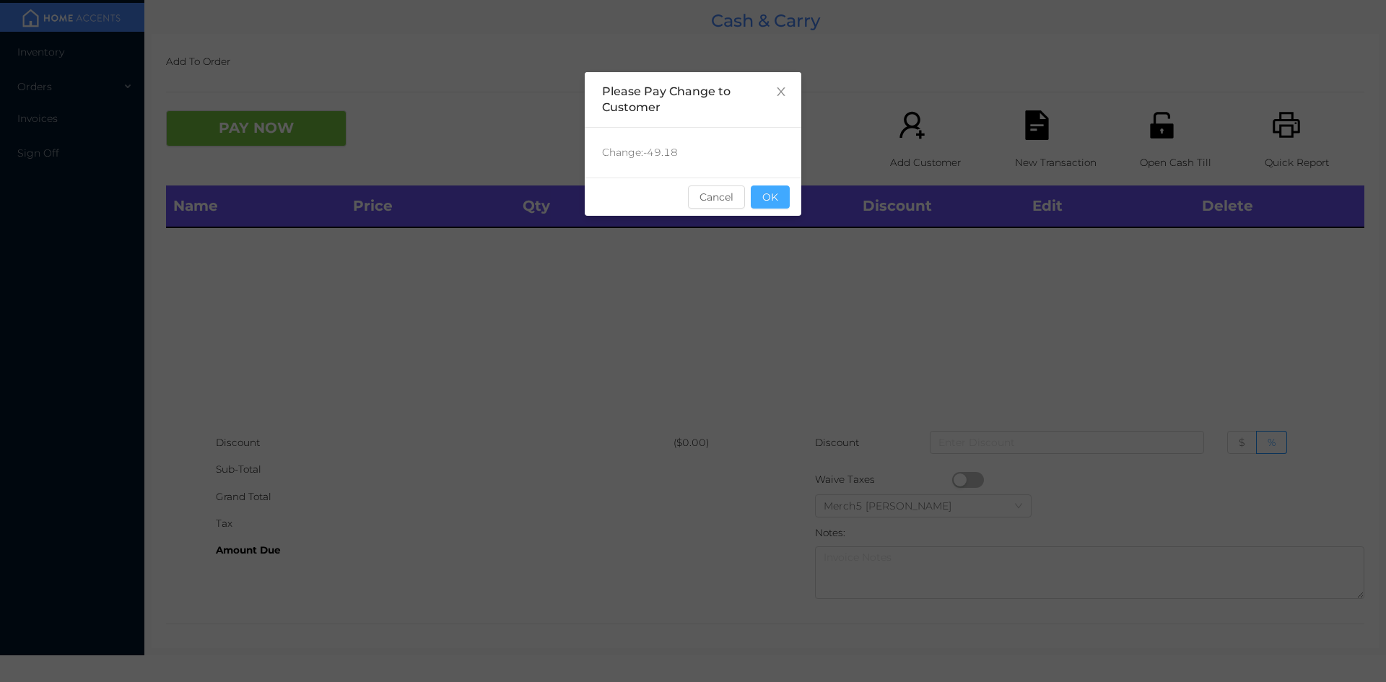
click at [784, 204] on button "OK" at bounding box center [770, 197] width 39 height 23
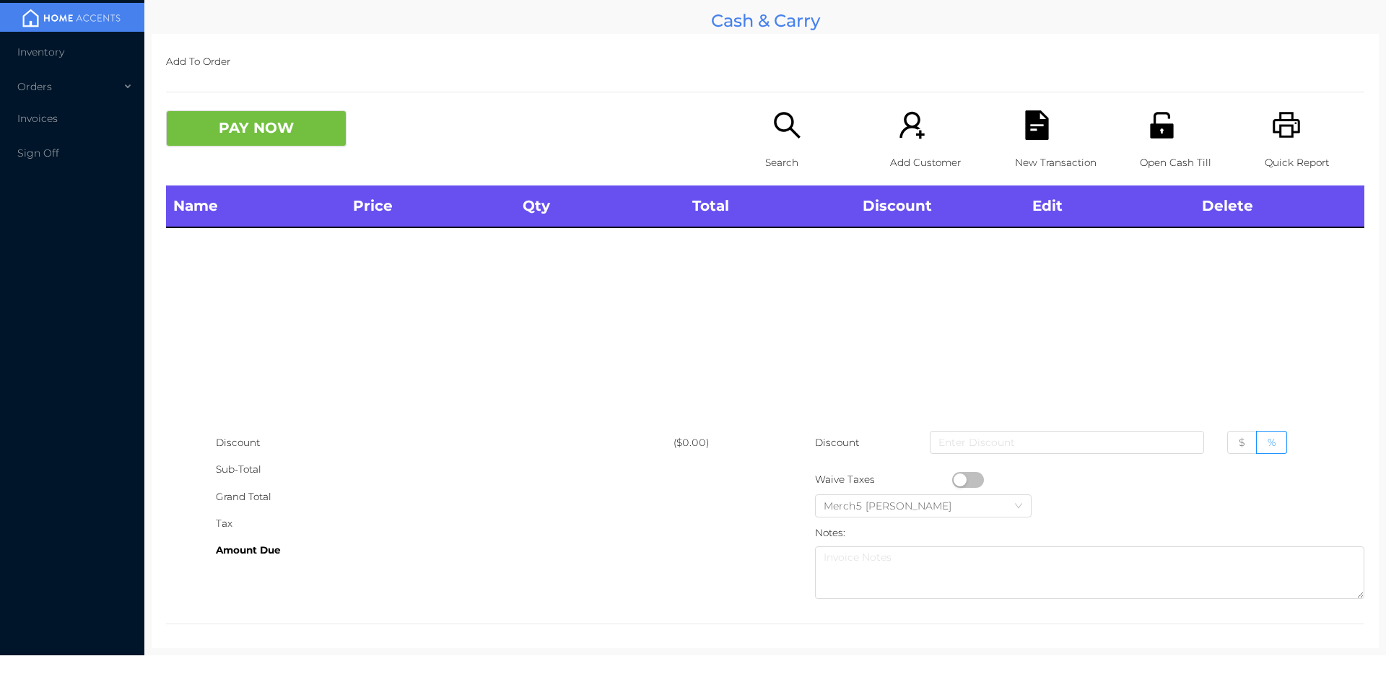
click at [779, 134] on icon "icon: search" at bounding box center [787, 125] width 30 height 30
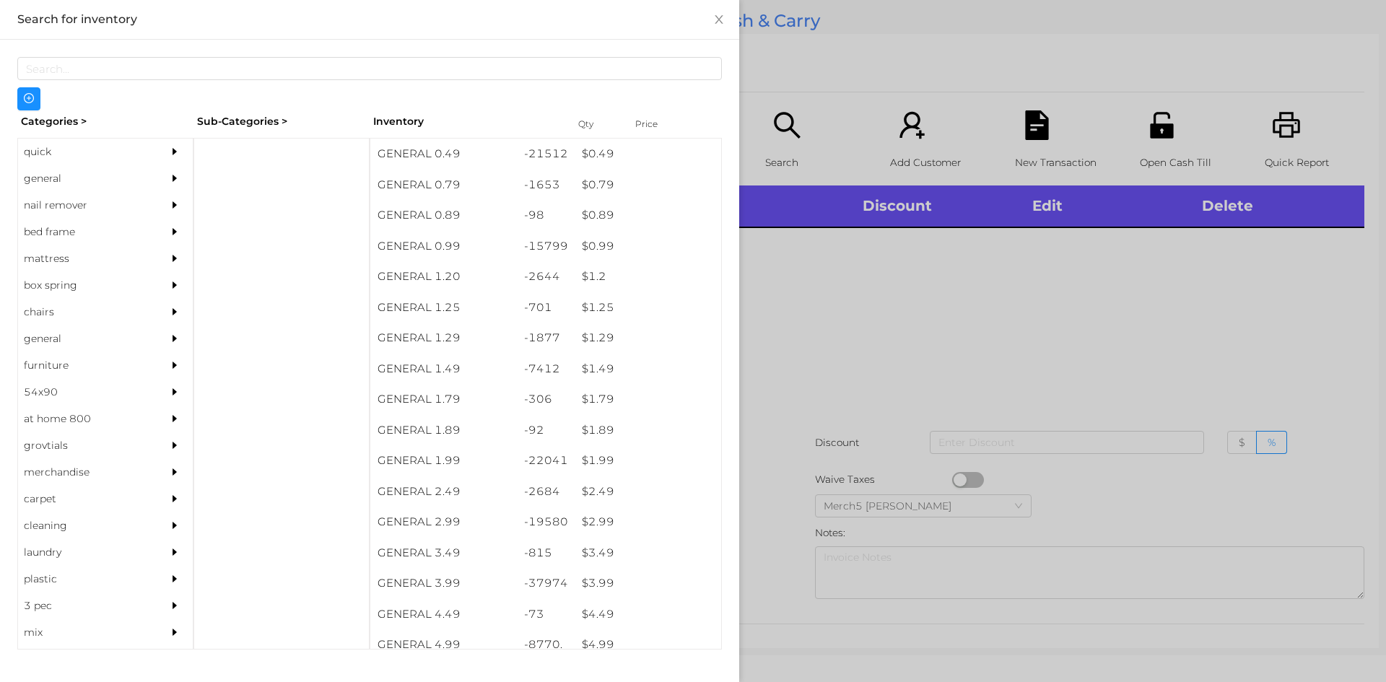
click at [164, 180] on div at bounding box center [178, 178] width 29 height 27
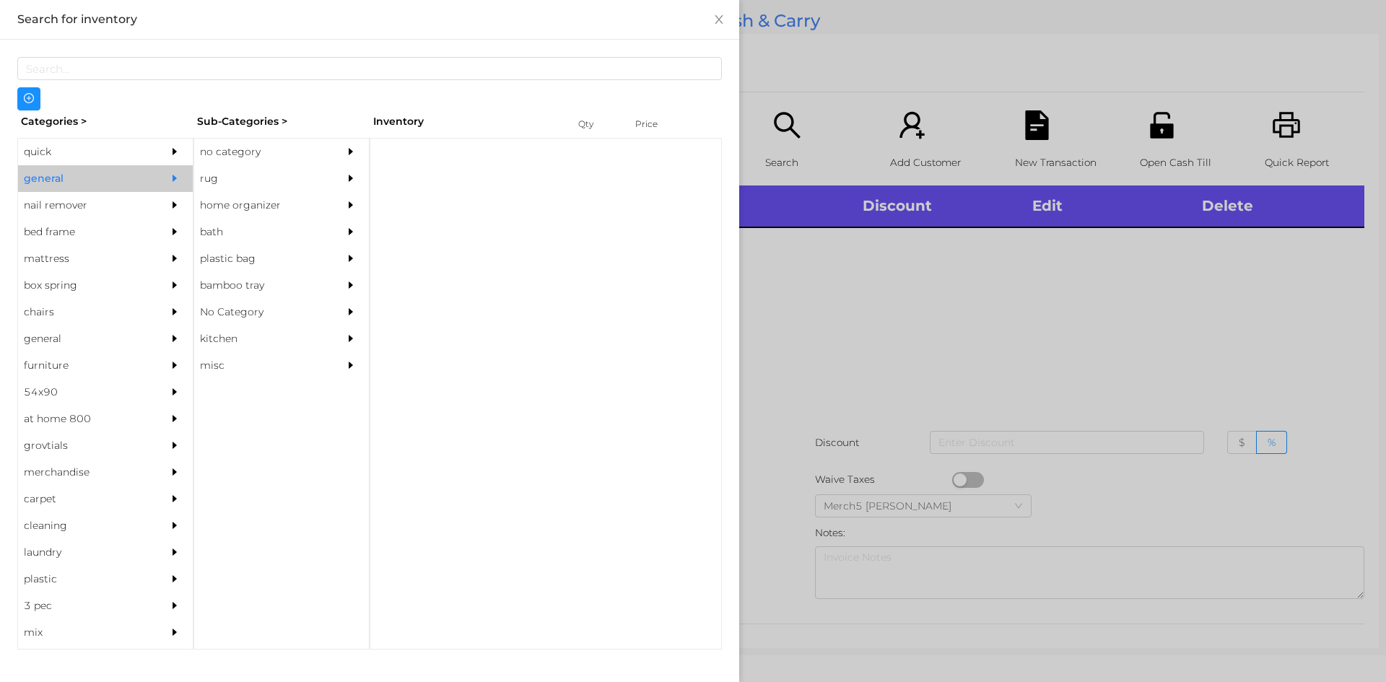
click at [275, 153] on div "no category" at bounding box center [259, 152] width 131 height 27
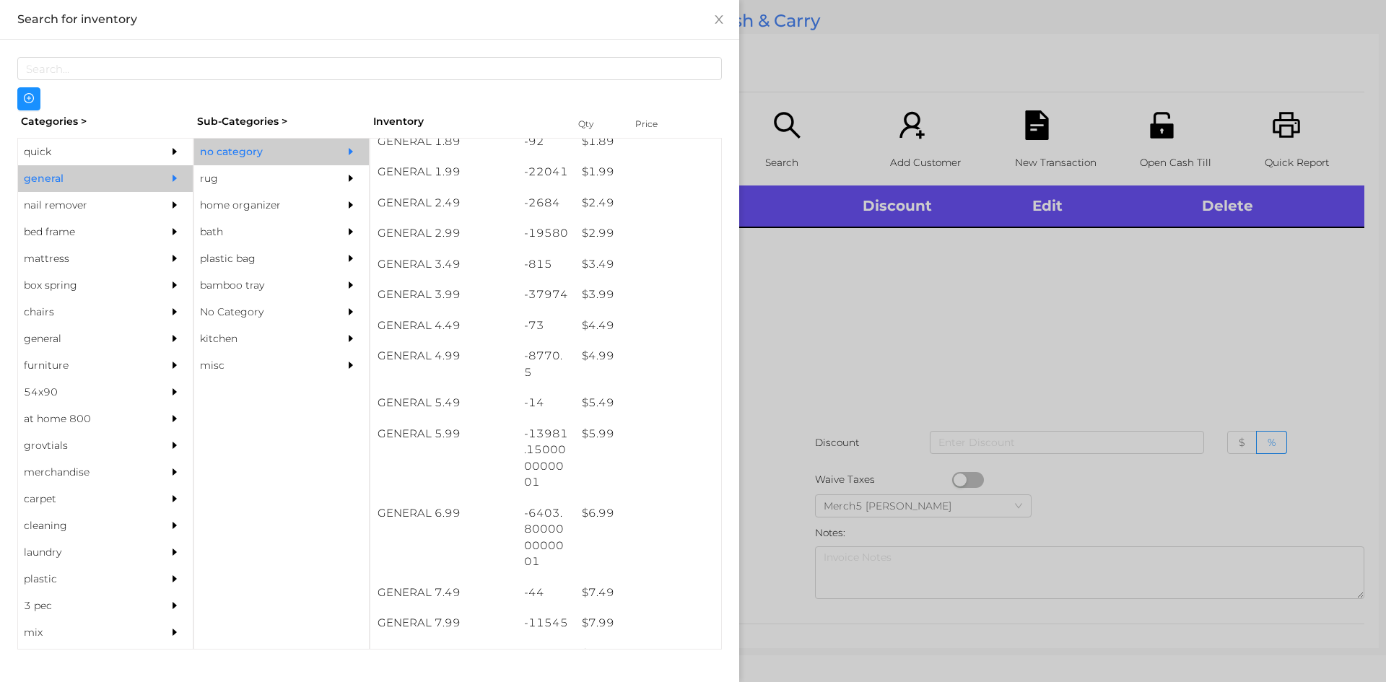
scroll to position [577, 0]
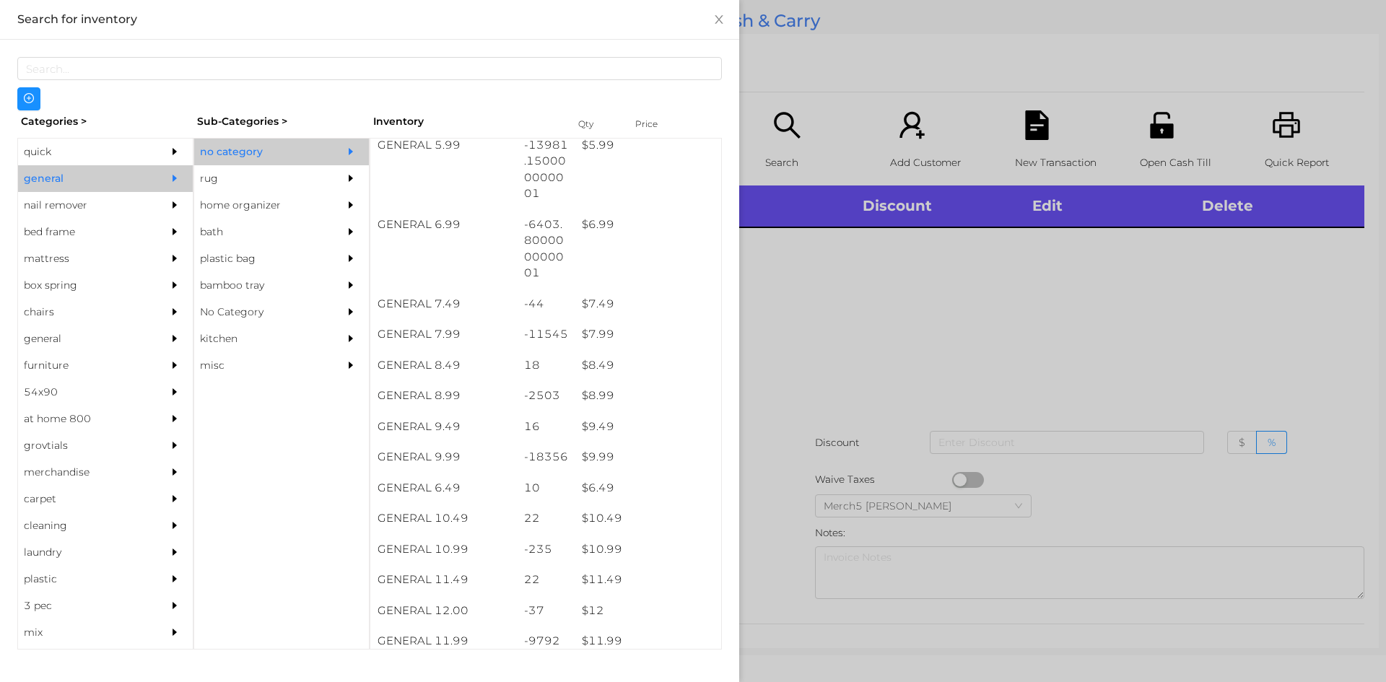
click at [1022, 345] on div at bounding box center [693, 341] width 1386 height 682
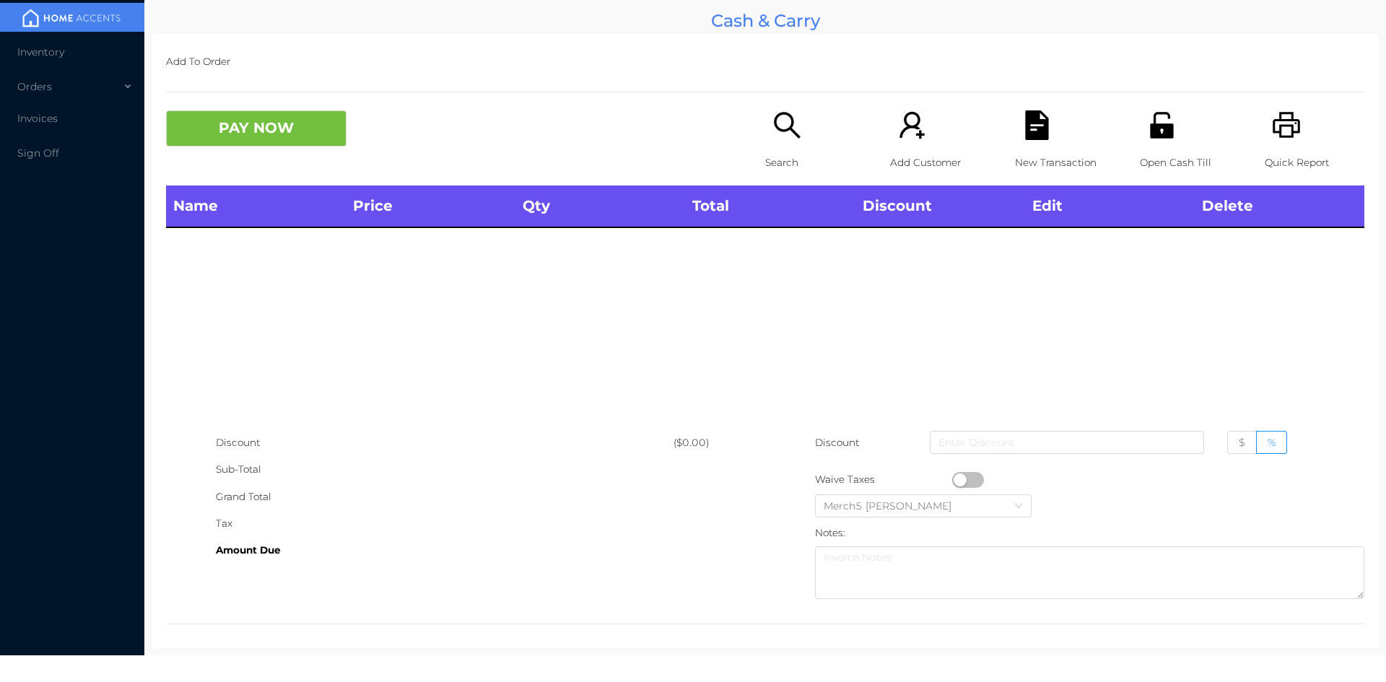
click at [1282, 118] on icon "icon: printer" at bounding box center [1286, 125] width 27 height 26
click at [773, 131] on icon "icon: search" at bounding box center [787, 125] width 30 height 30
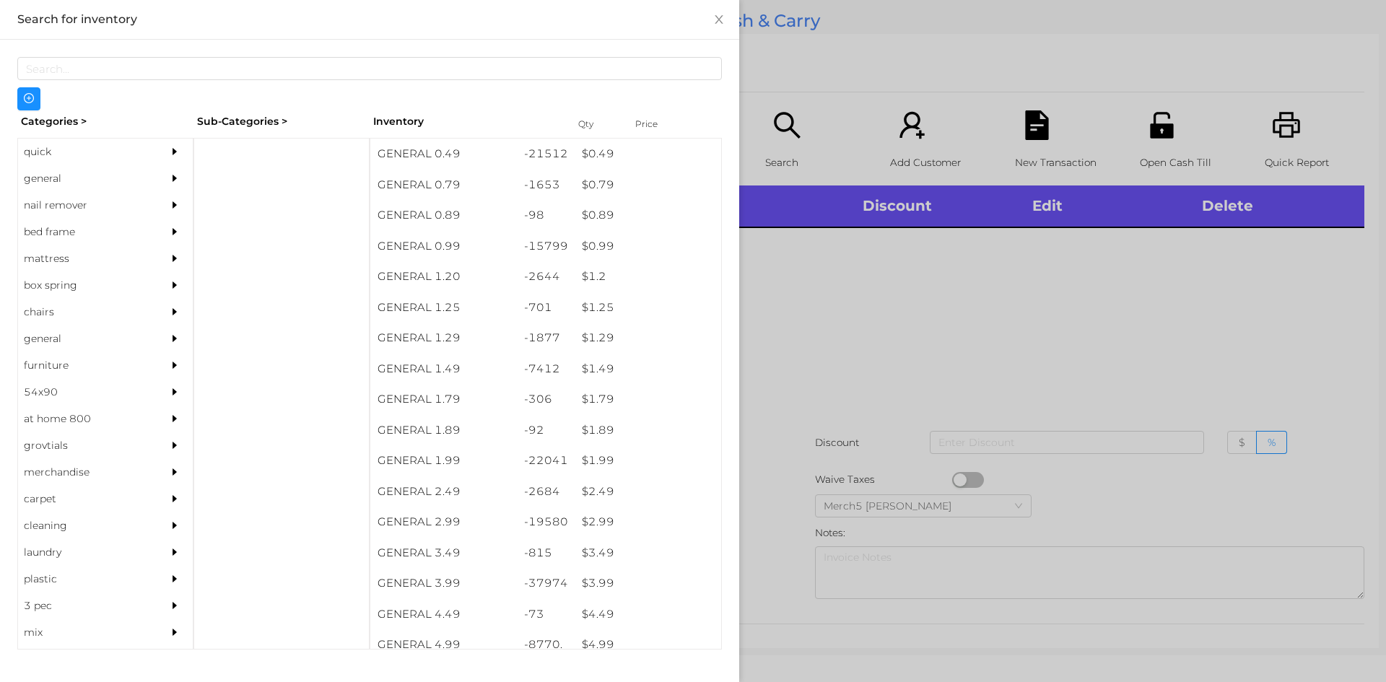
click at [152, 187] on div "general" at bounding box center [105, 178] width 175 height 27
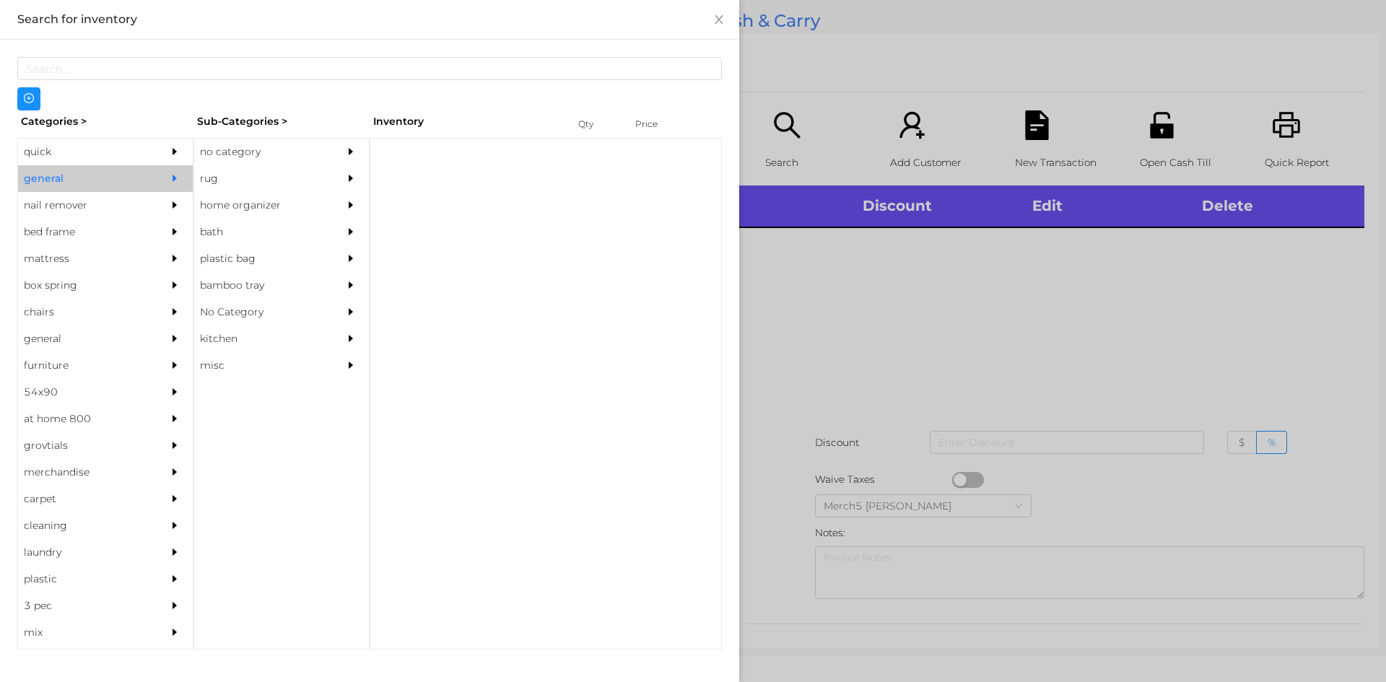
click at [274, 154] on div "no category" at bounding box center [259, 152] width 131 height 27
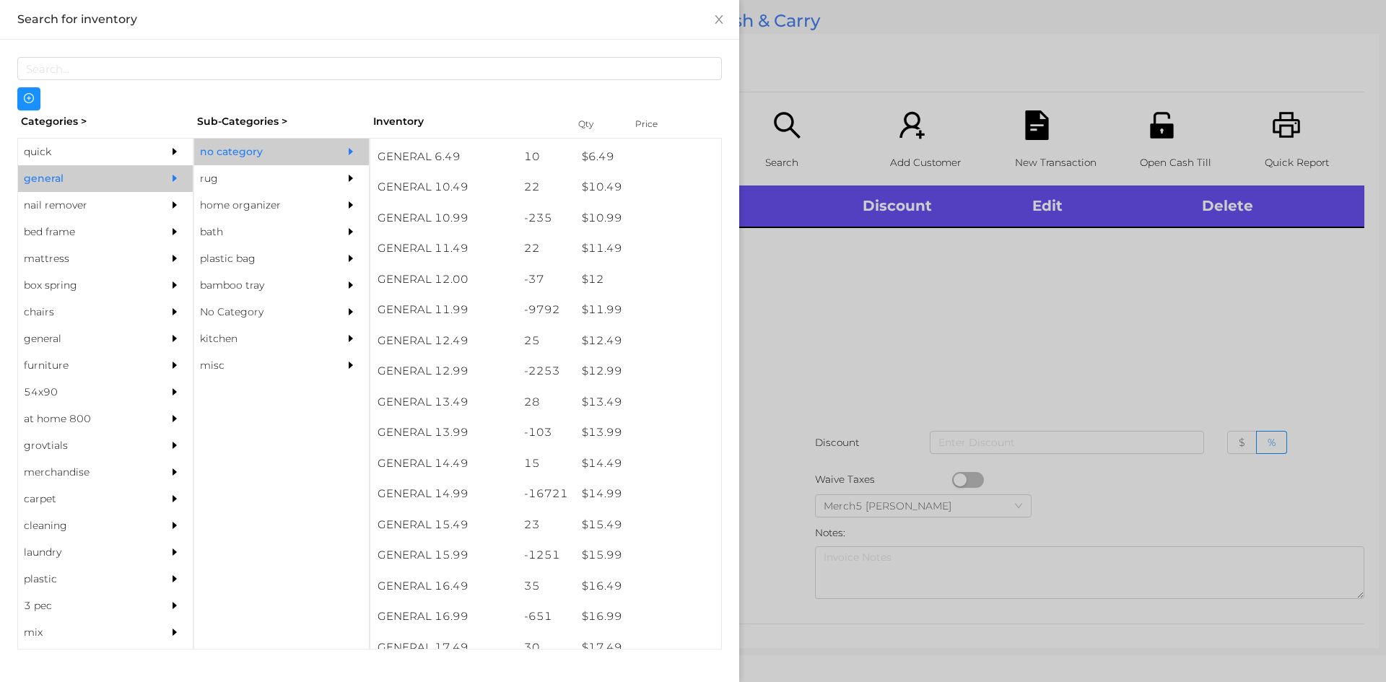
scroll to position [968, 0]
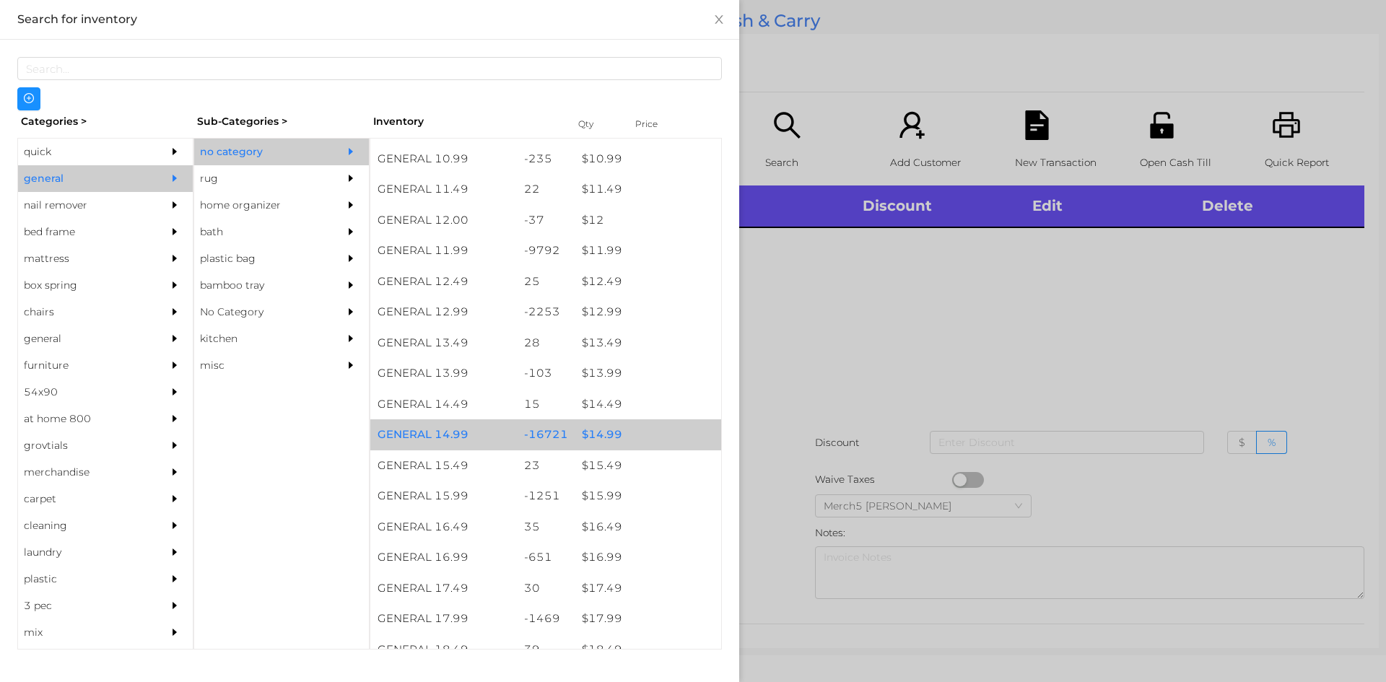
click at [648, 431] on div "$ 14.99" at bounding box center [648, 434] width 147 height 31
click at [667, 423] on div "$ 14.99" at bounding box center [648, 434] width 147 height 31
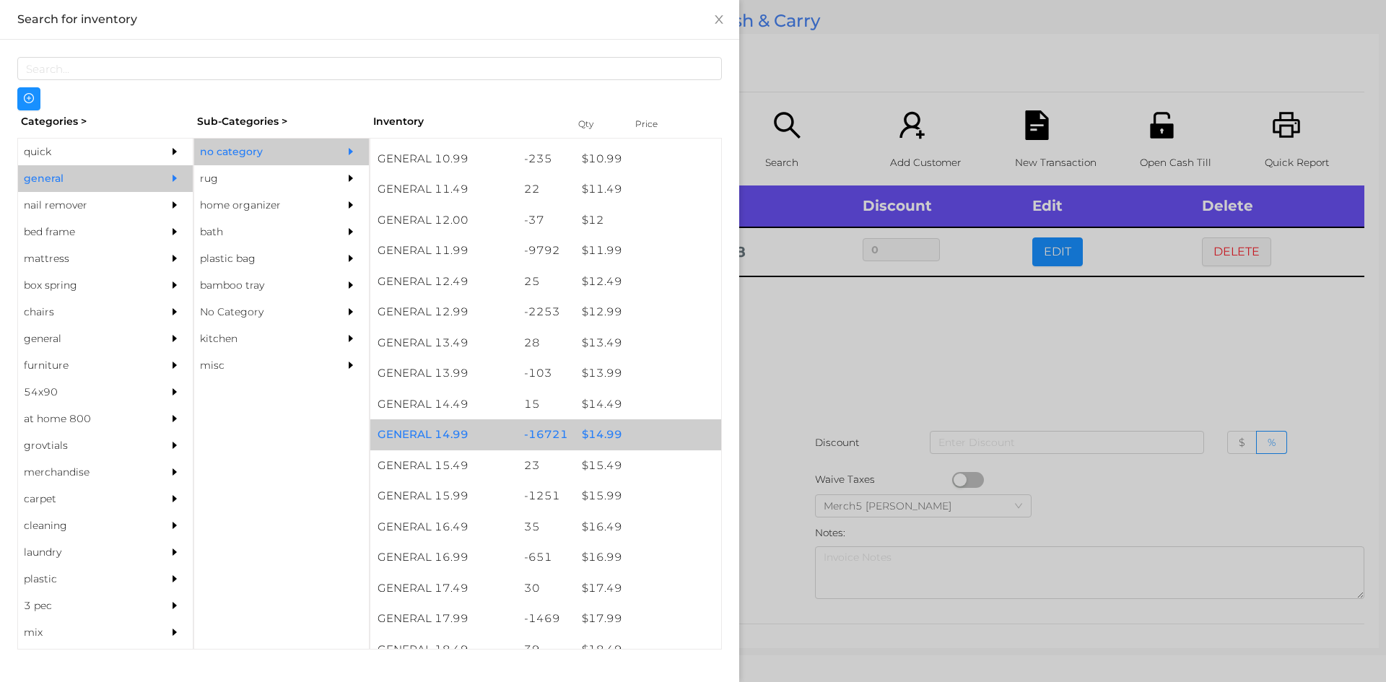
click at [671, 421] on div "$ 14.99" at bounding box center [648, 434] width 147 height 31
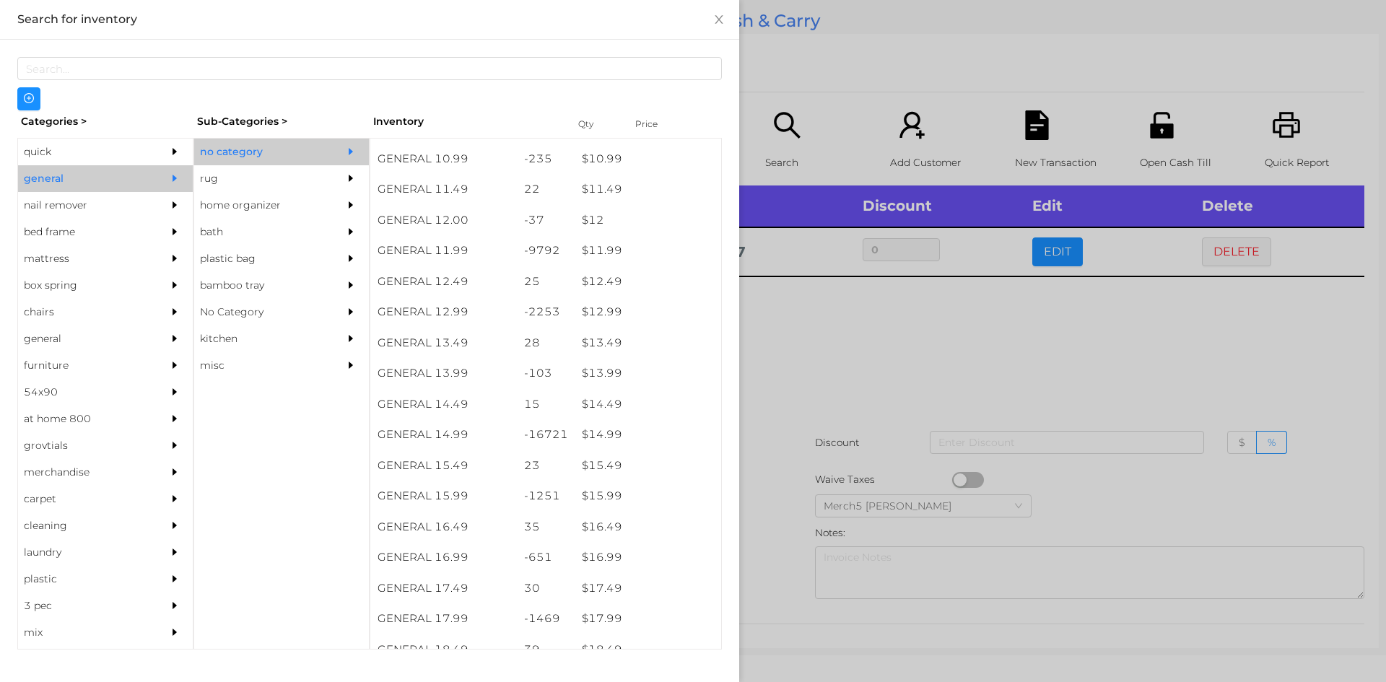
click at [895, 357] on div at bounding box center [693, 341] width 1386 height 682
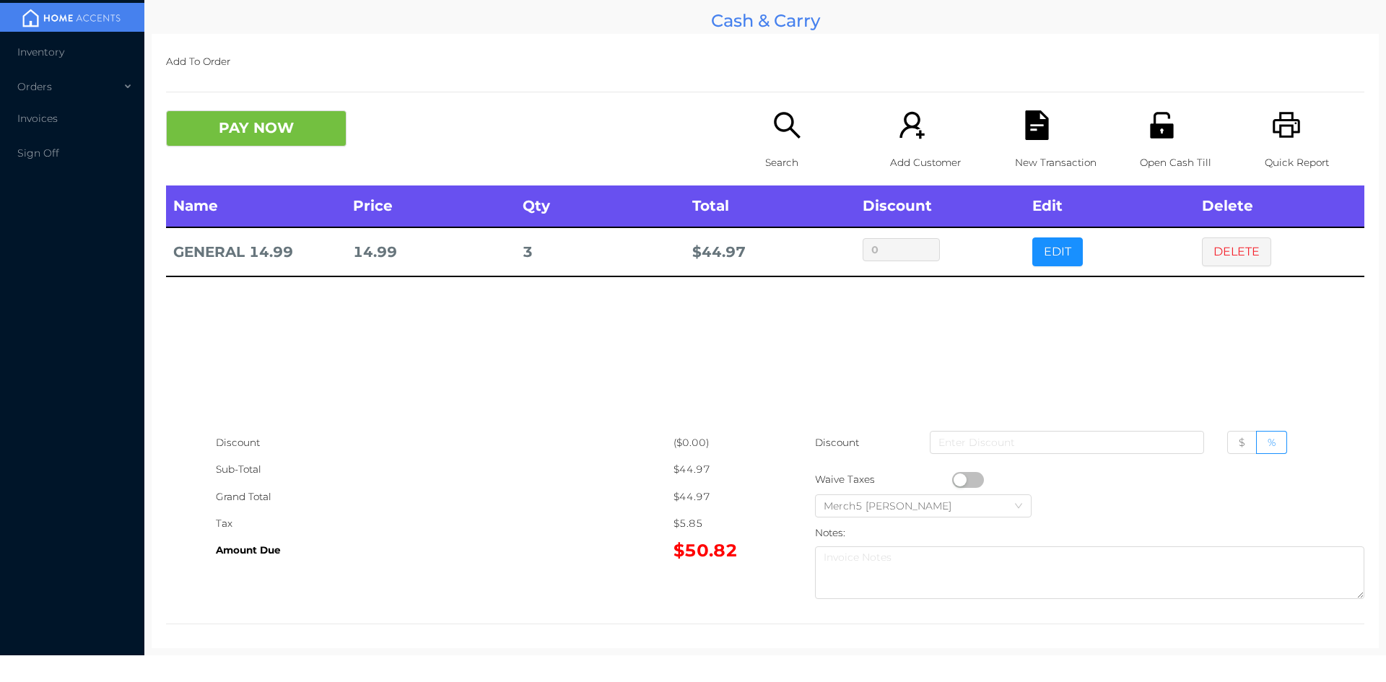
click at [1236, 247] on button "DELETE" at bounding box center [1236, 251] width 69 height 29
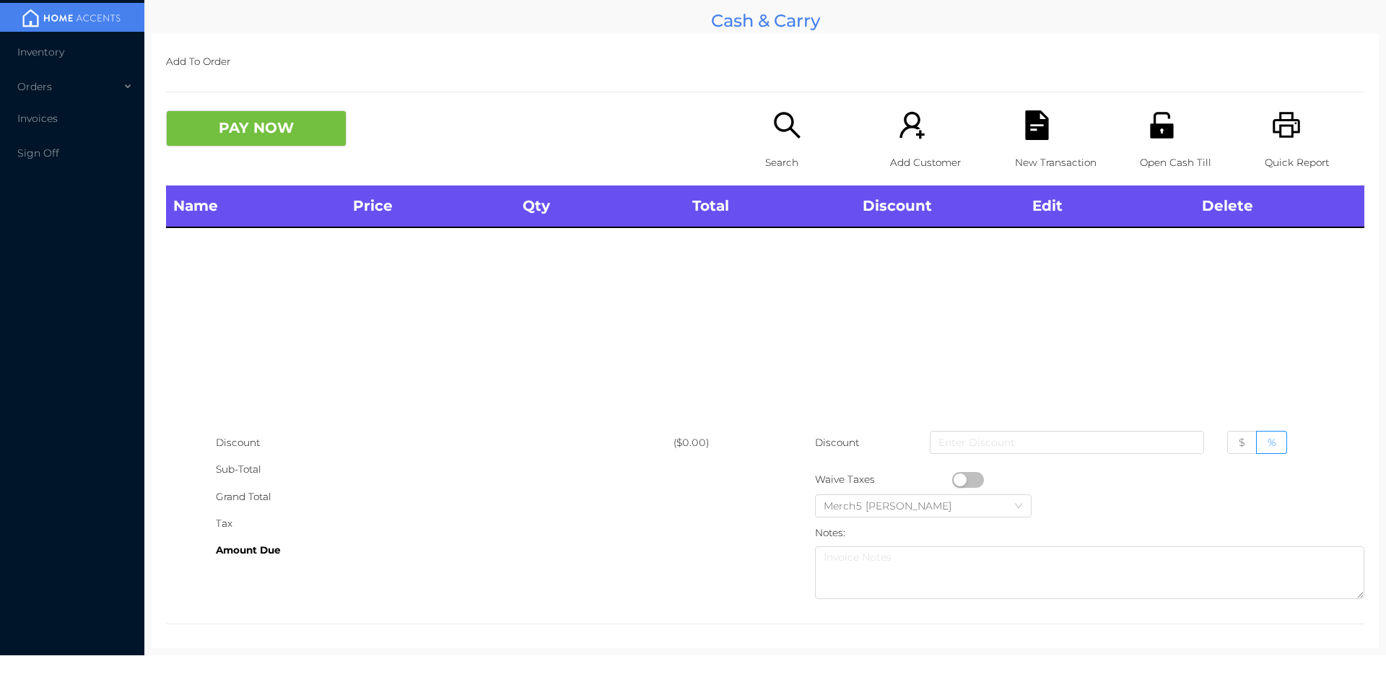
click at [772, 132] on icon "icon: search" at bounding box center [787, 125] width 30 height 30
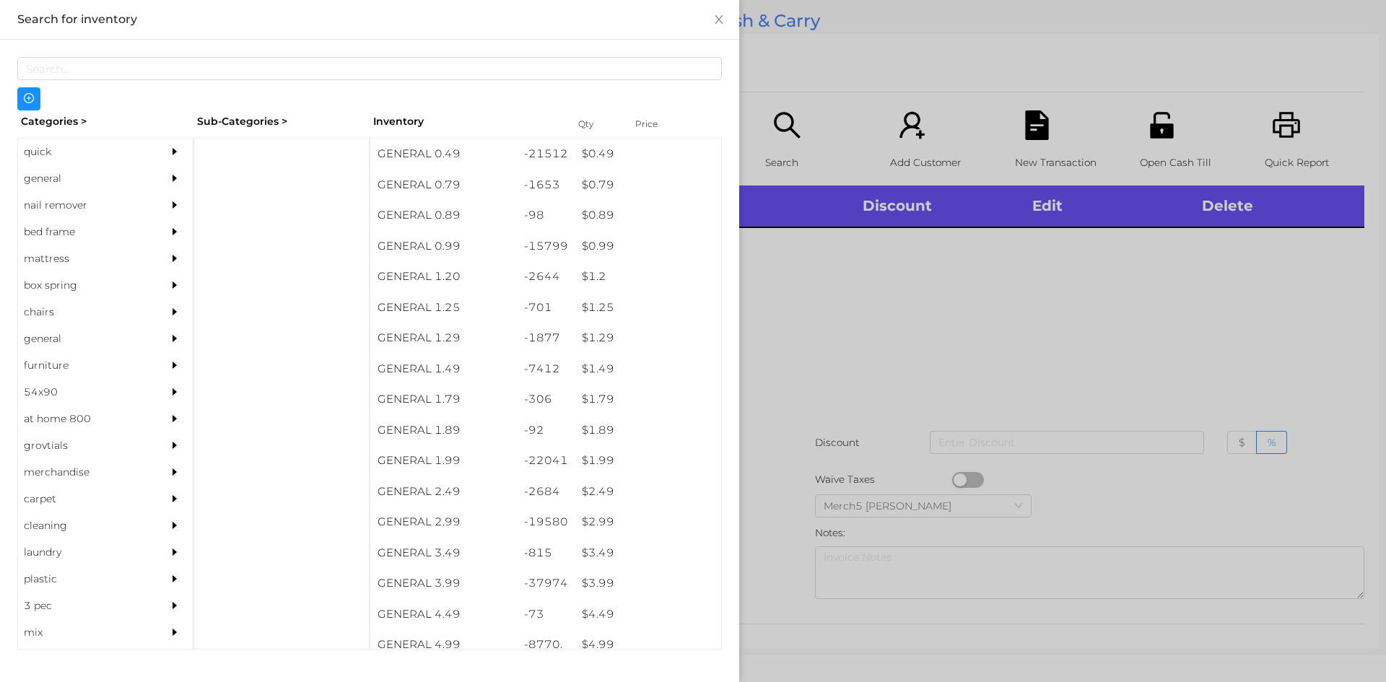
click at [109, 175] on div "general" at bounding box center [83, 178] width 131 height 27
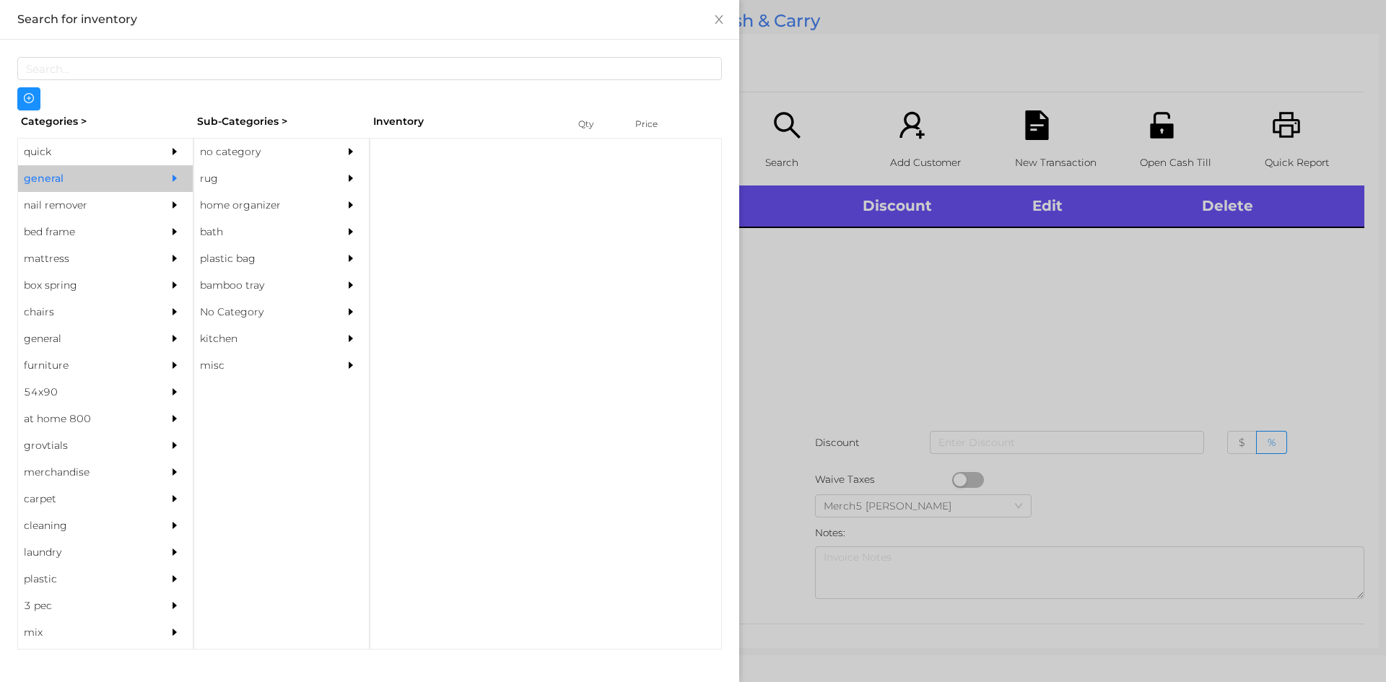
click at [318, 158] on div "no category" at bounding box center [259, 152] width 131 height 27
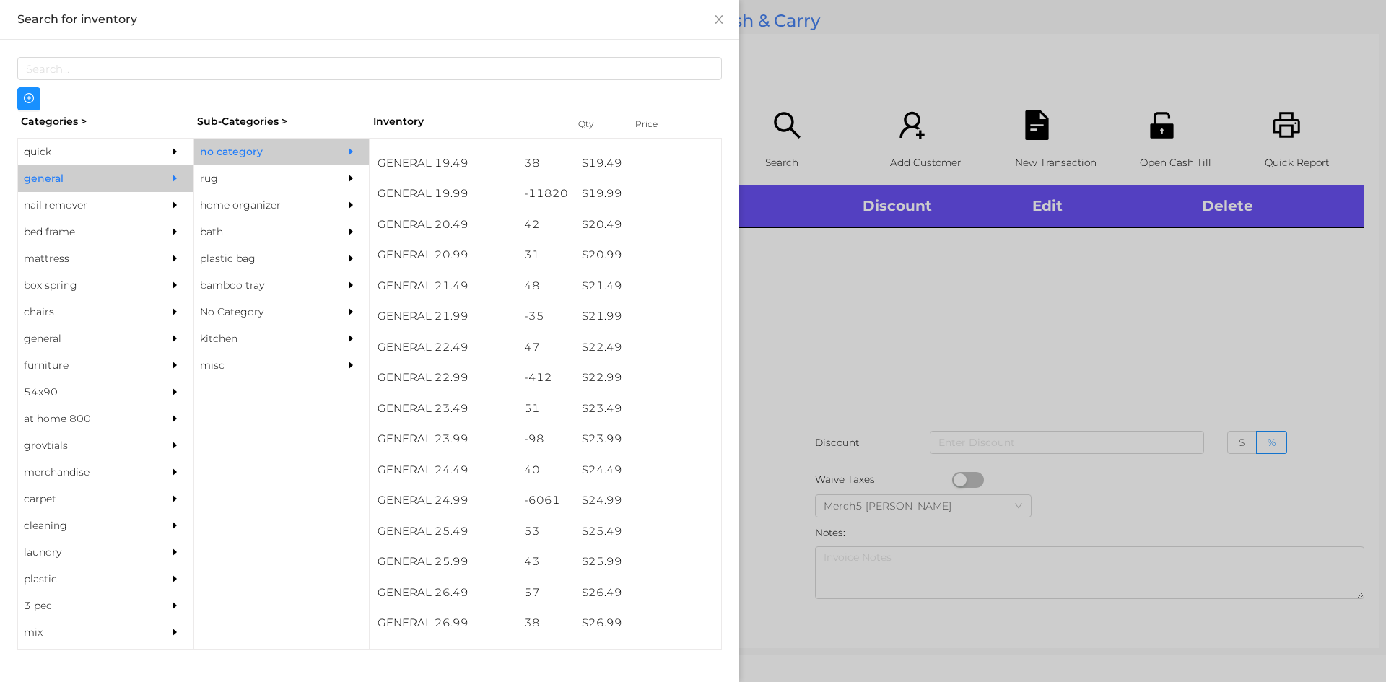
scroll to position [2021, 0]
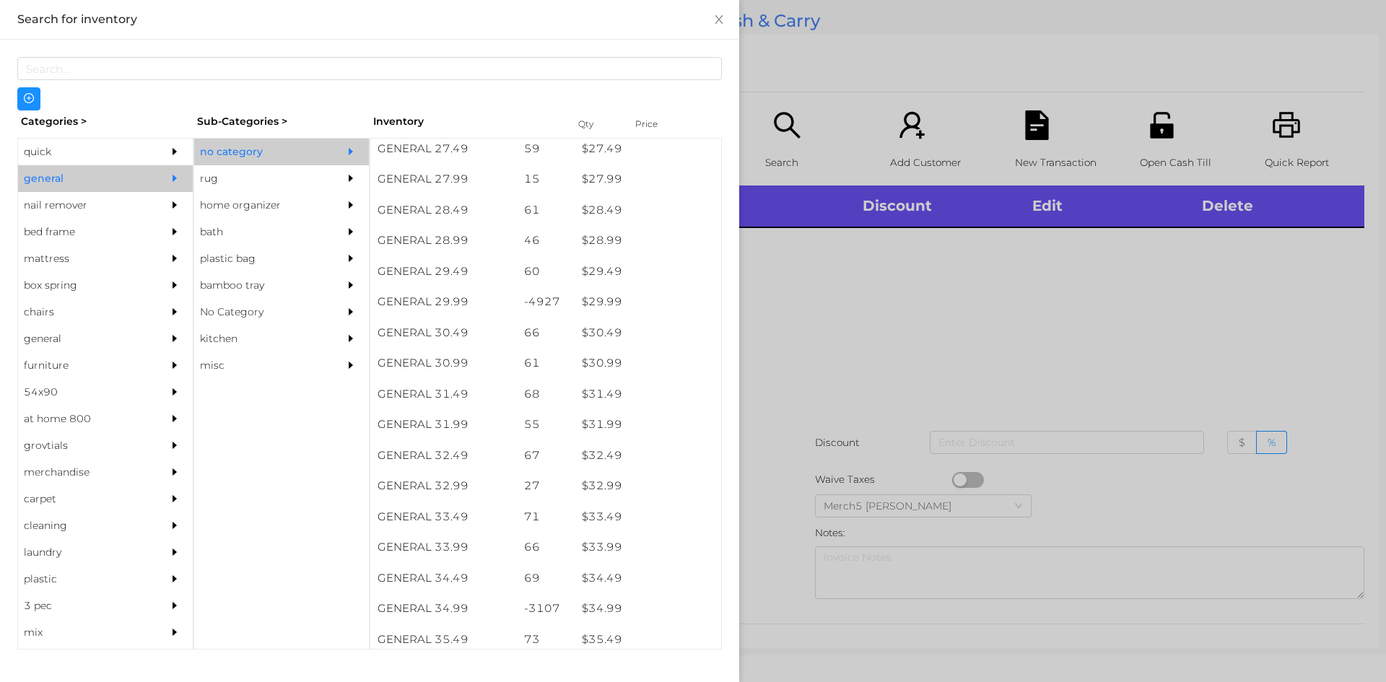
click at [964, 352] on div at bounding box center [693, 341] width 1386 height 682
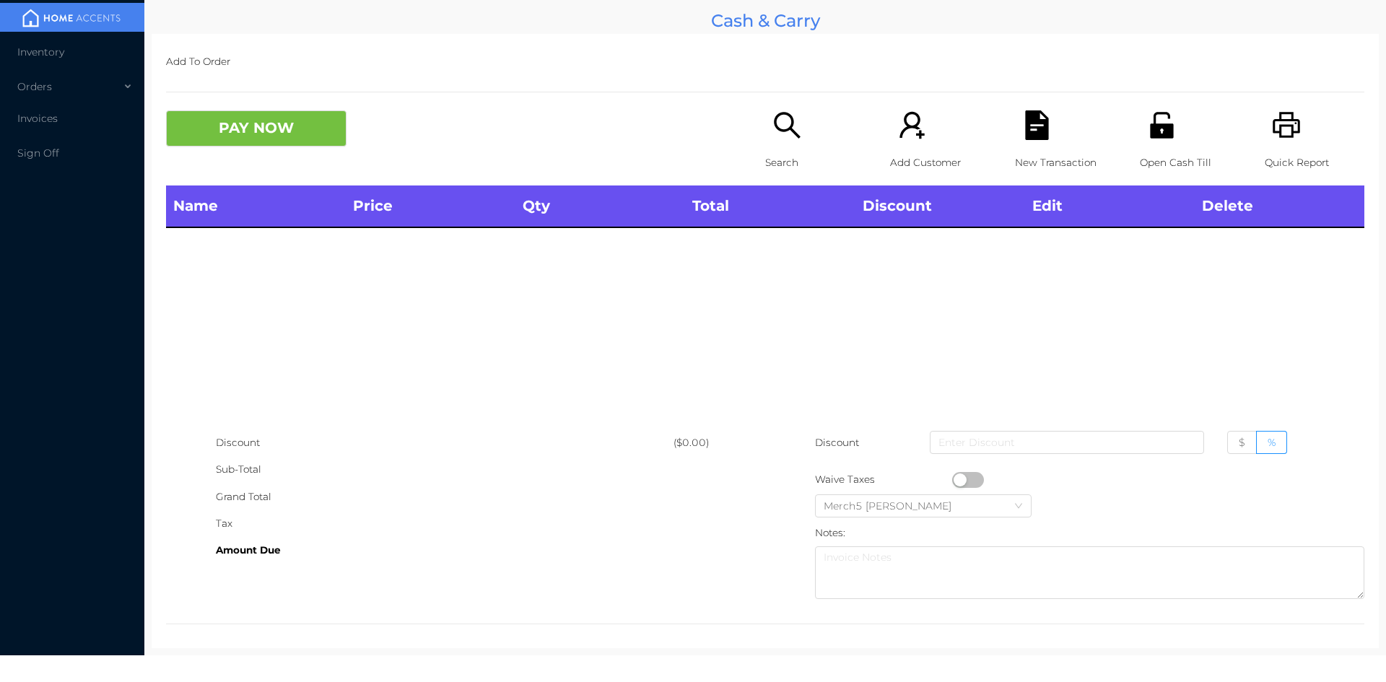
click at [807, 146] on div "Search" at bounding box center [815, 147] width 100 height 75
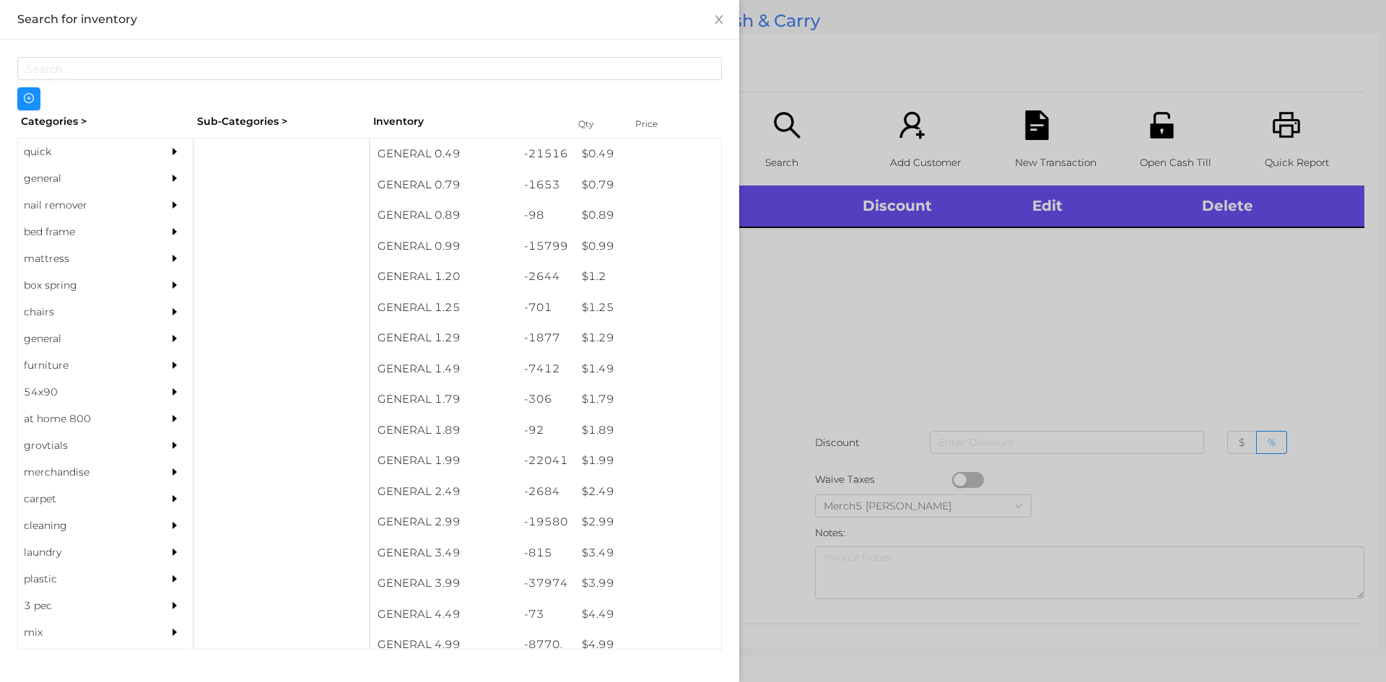
click at [122, 183] on div "general" at bounding box center [83, 178] width 131 height 27
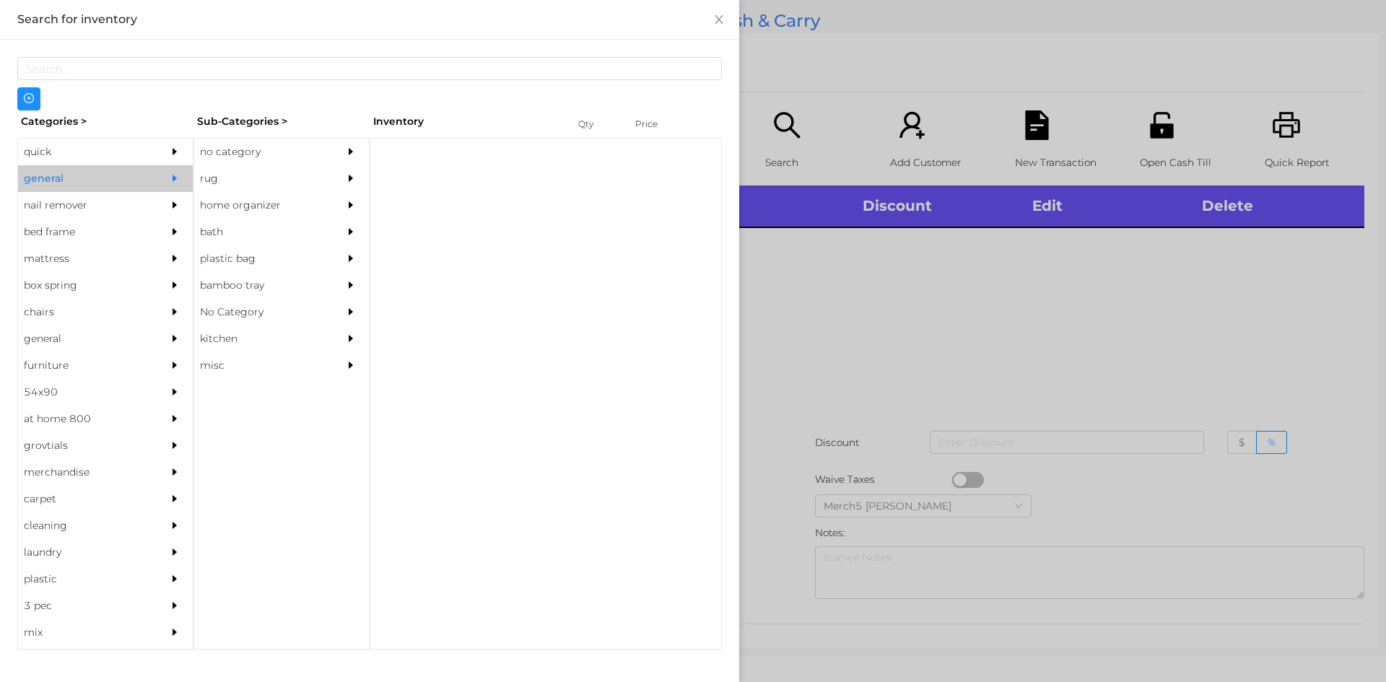
click at [291, 149] on div "no category" at bounding box center [259, 152] width 131 height 27
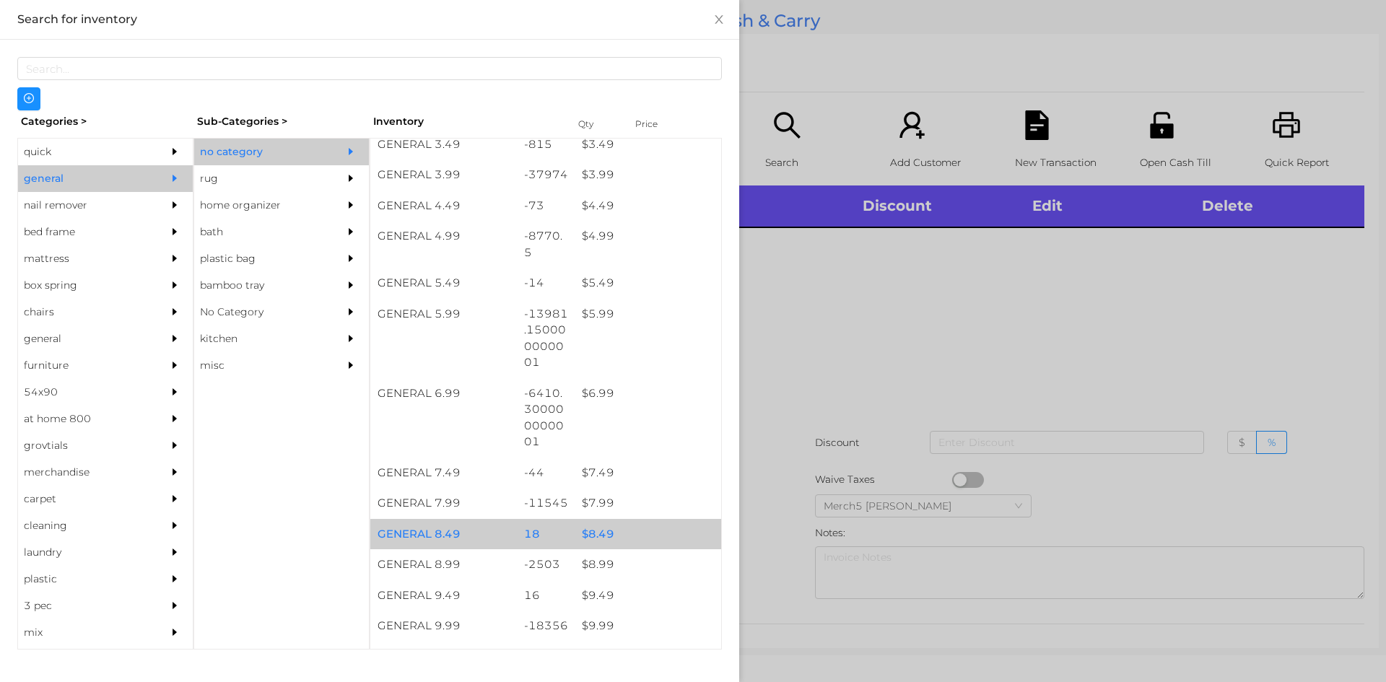
scroll to position [505, 0]
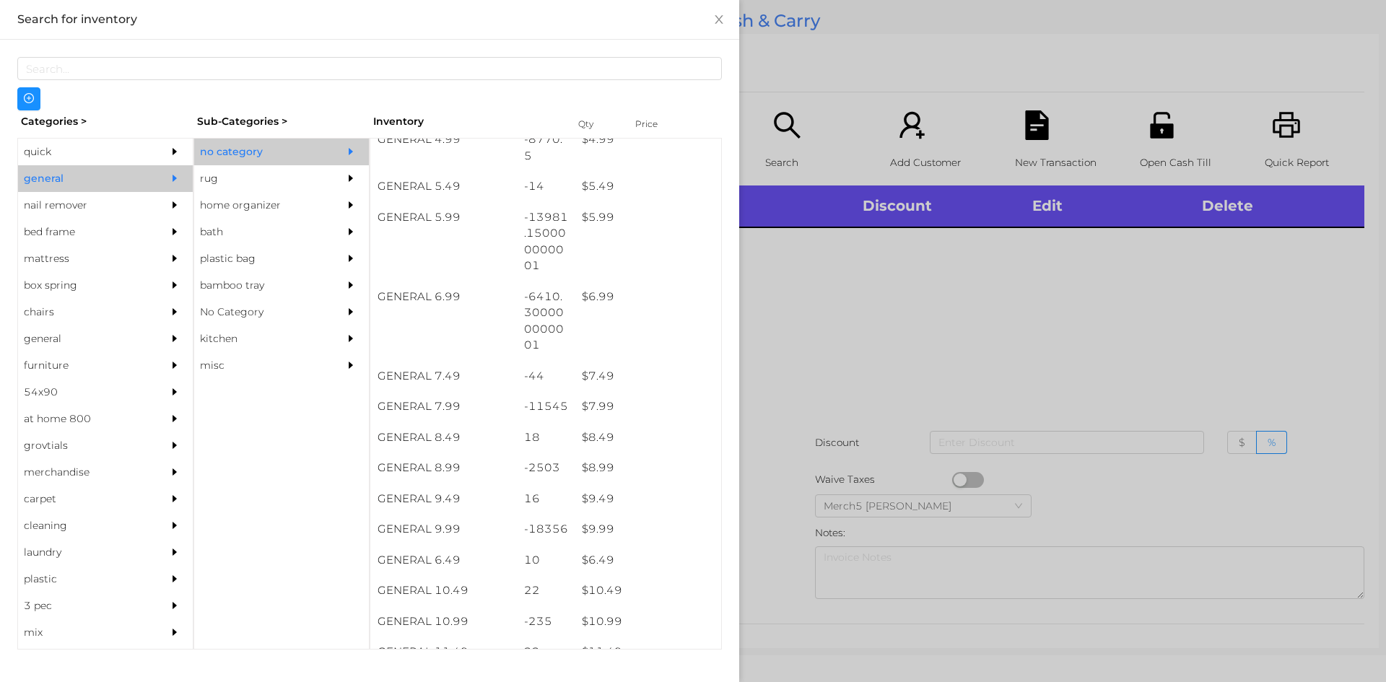
click at [992, 415] on div at bounding box center [693, 341] width 1386 height 682
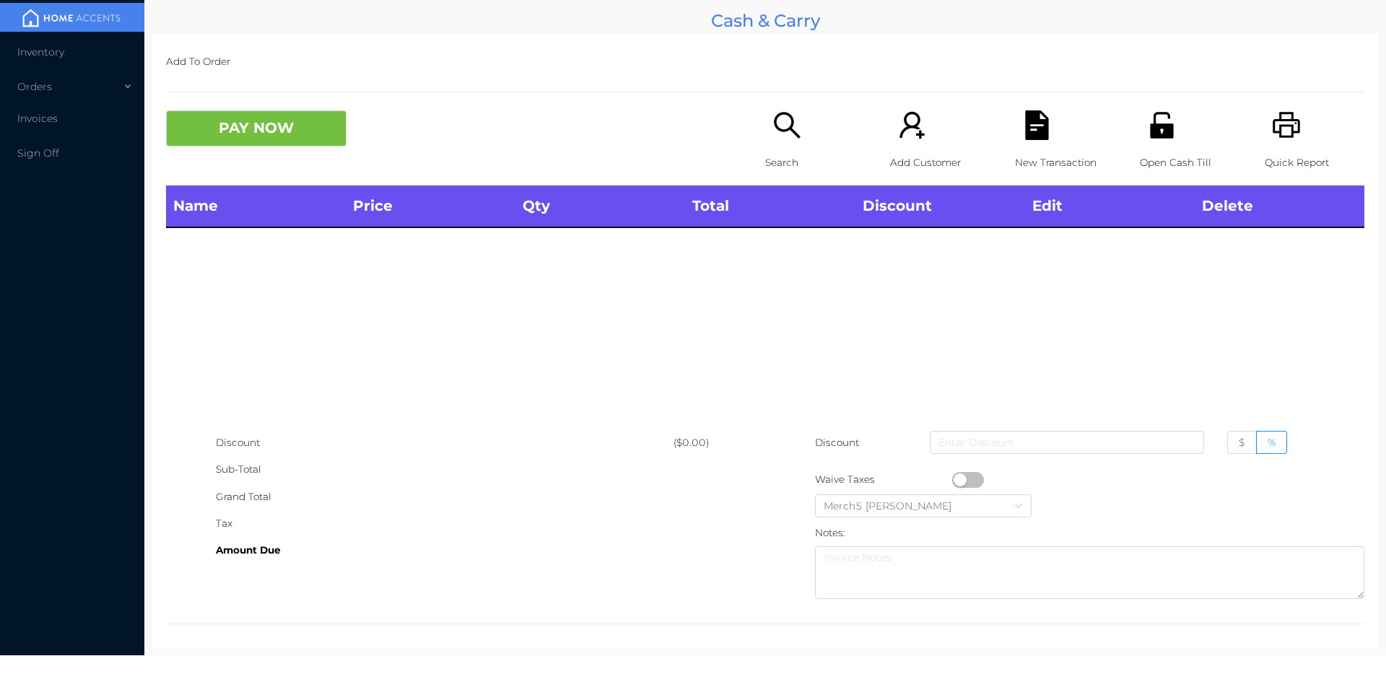
click at [776, 129] on icon "icon: search" at bounding box center [787, 125] width 26 height 26
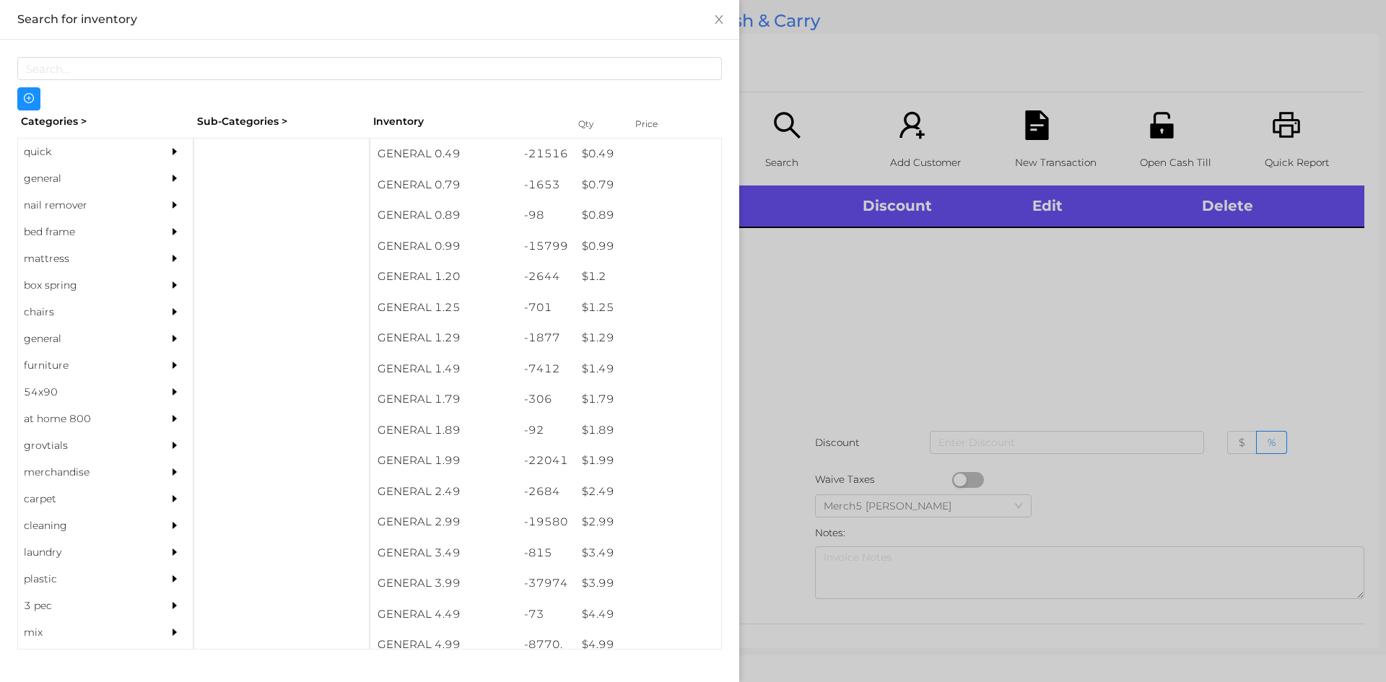
click at [153, 178] on div "general" at bounding box center [105, 178] width 175 height 27
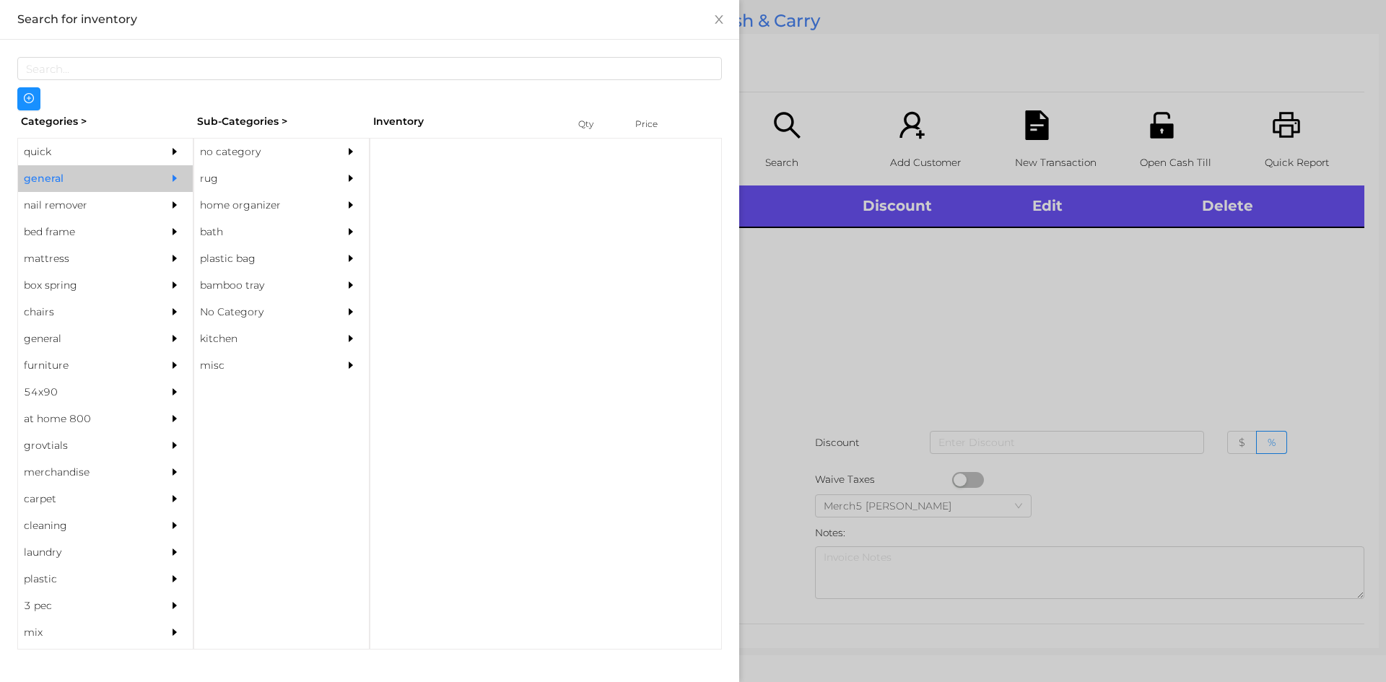
click at [240, 156] on div "no category" at bounding box center [259, 152] width 131 height 27
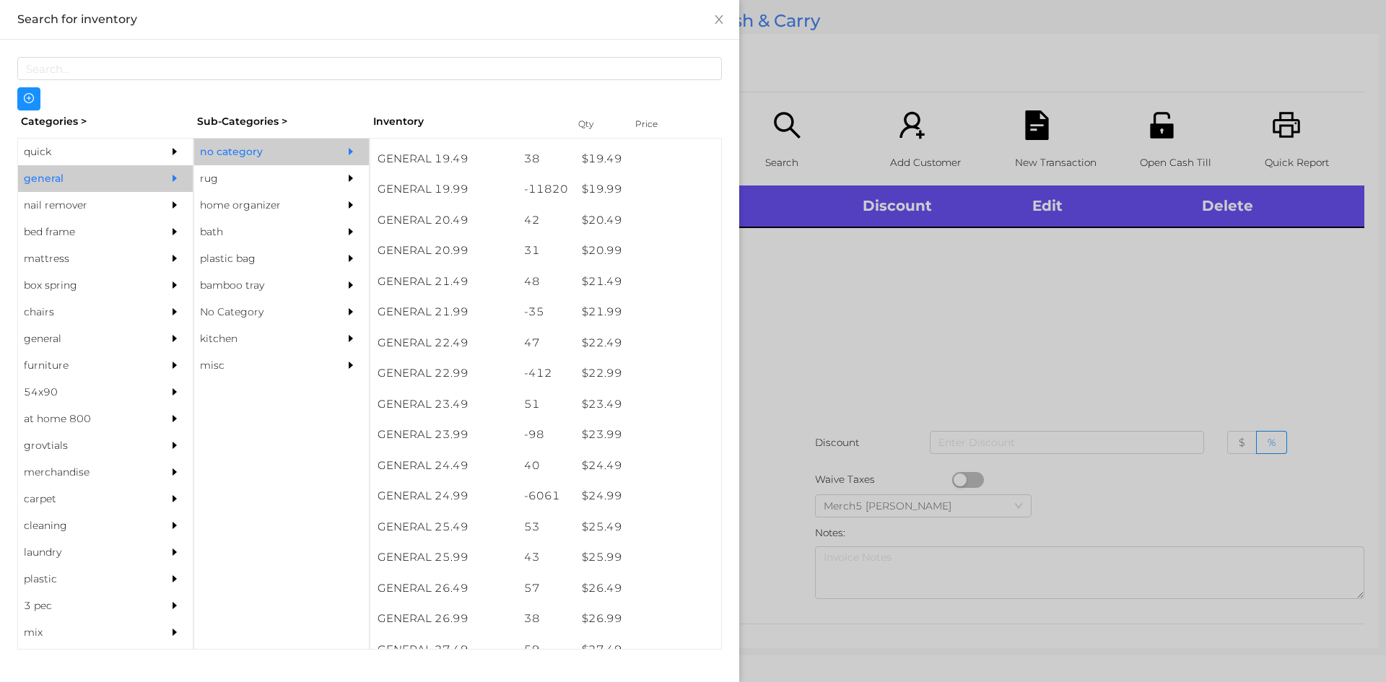
scroll to position [1519, 0]
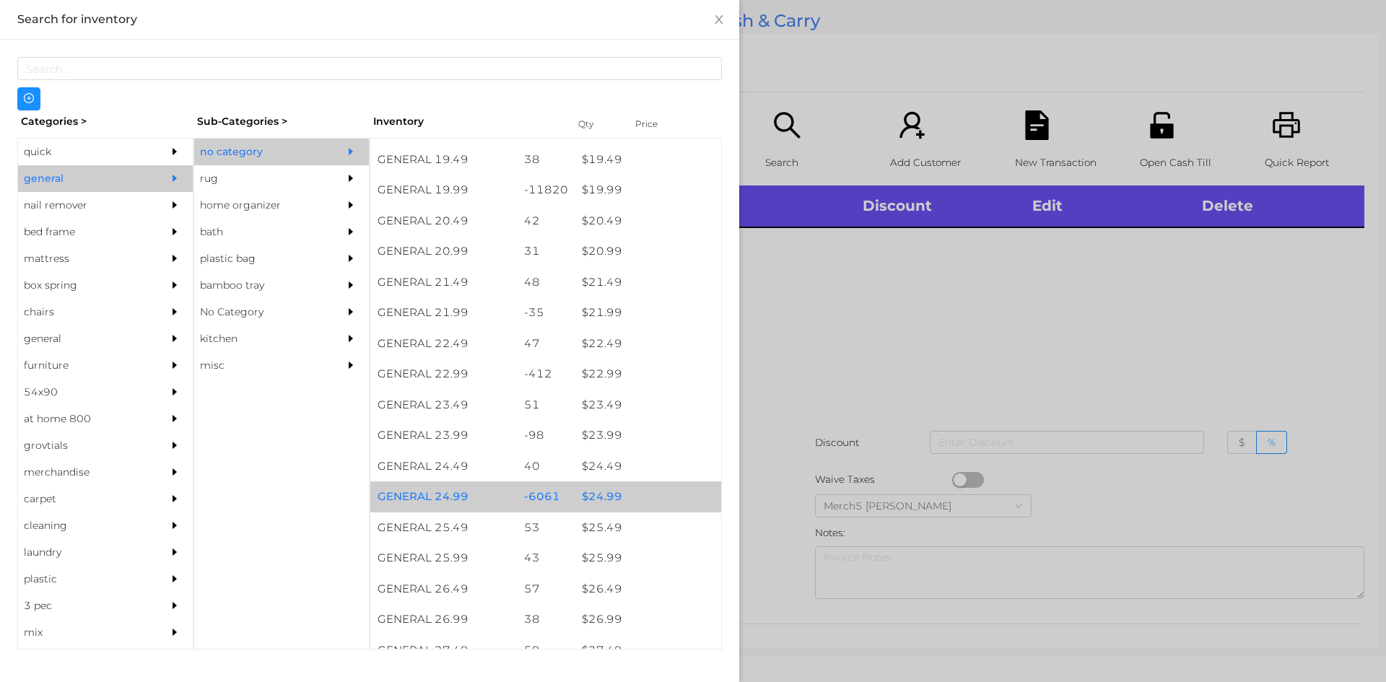
click at [653, 495] on div "$ 24.99" at bounding box center [648, 496] width 147 height 31
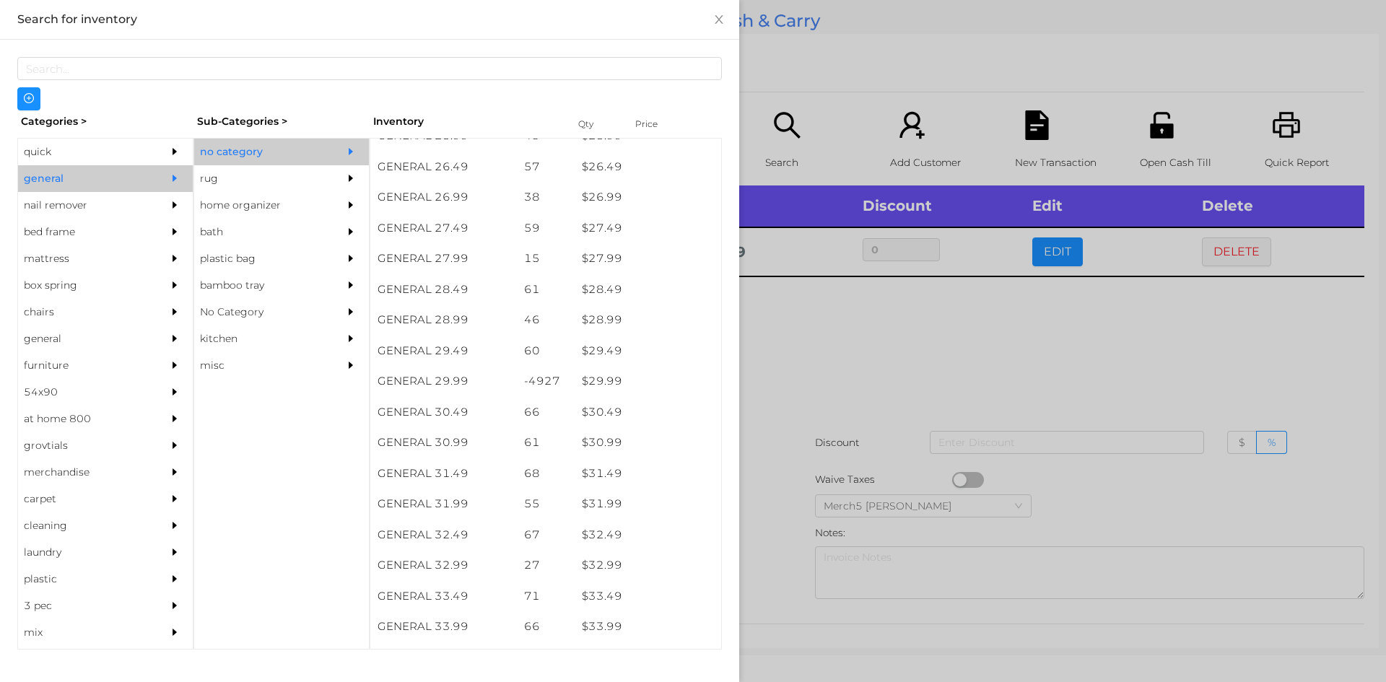
scroll to position [1942, 0]
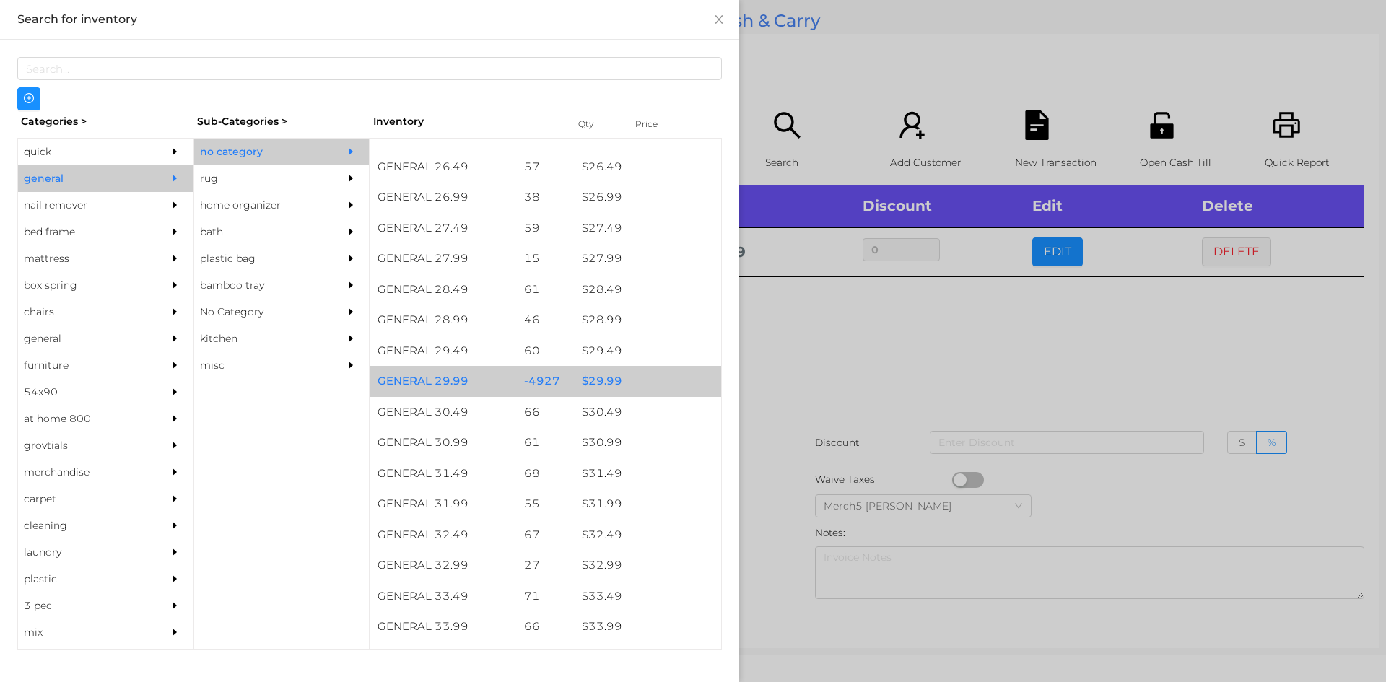
click at [663, 388] on div "$ 29.99" at bounding box center [648, 381] width 147 height 31
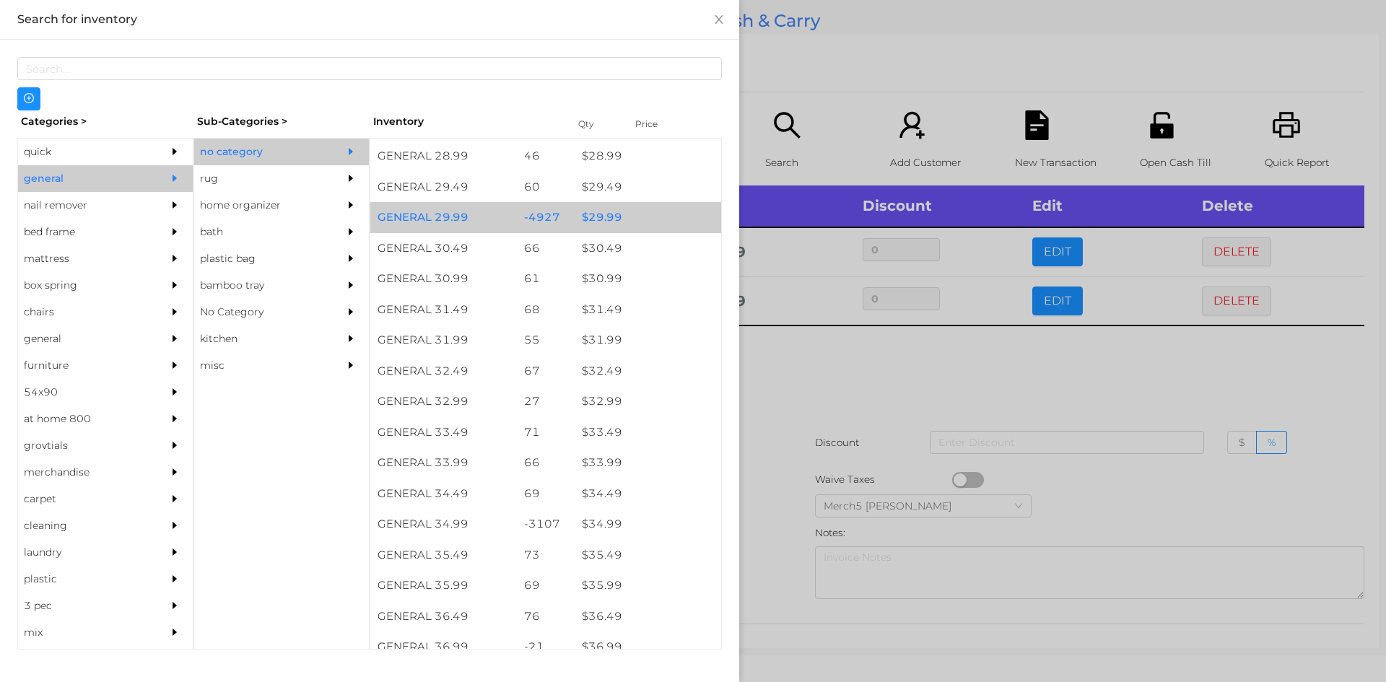
scroll to position [2112, 0]
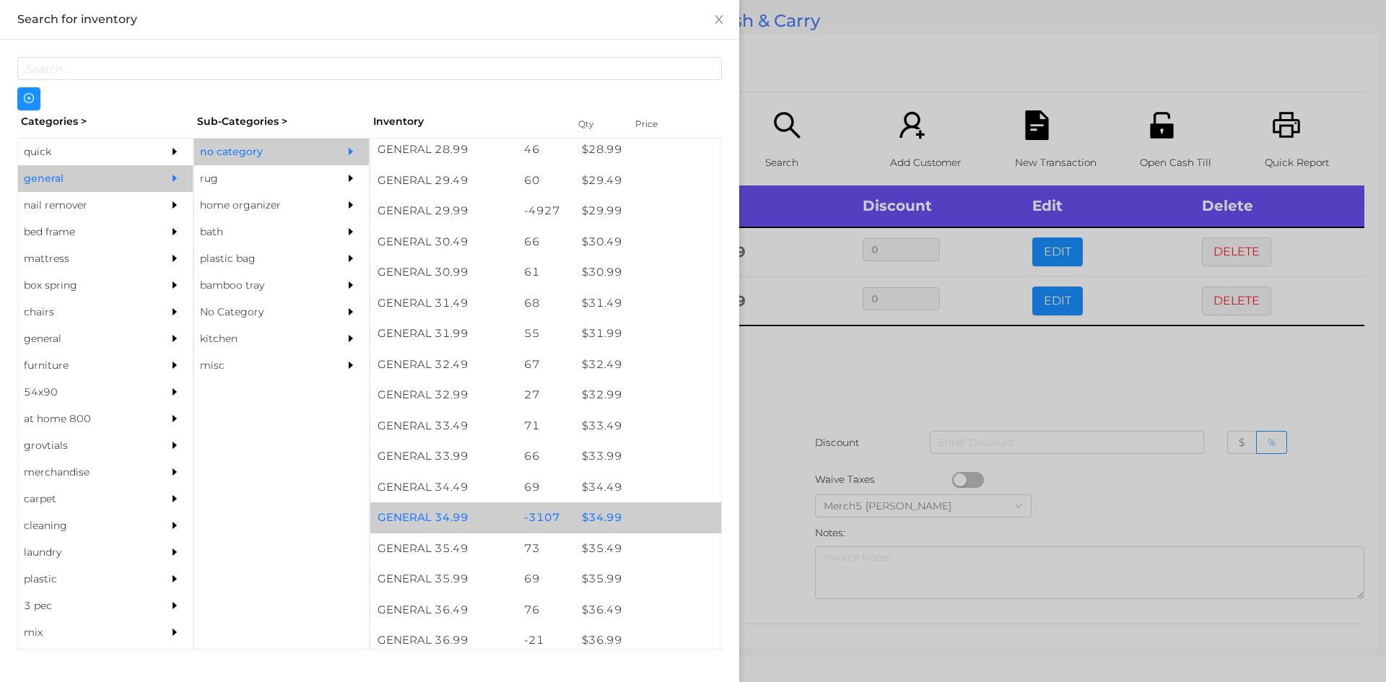
click at [650, 516] on div "$ 34.99" at bounding box center [648, 517] width 147 height 31
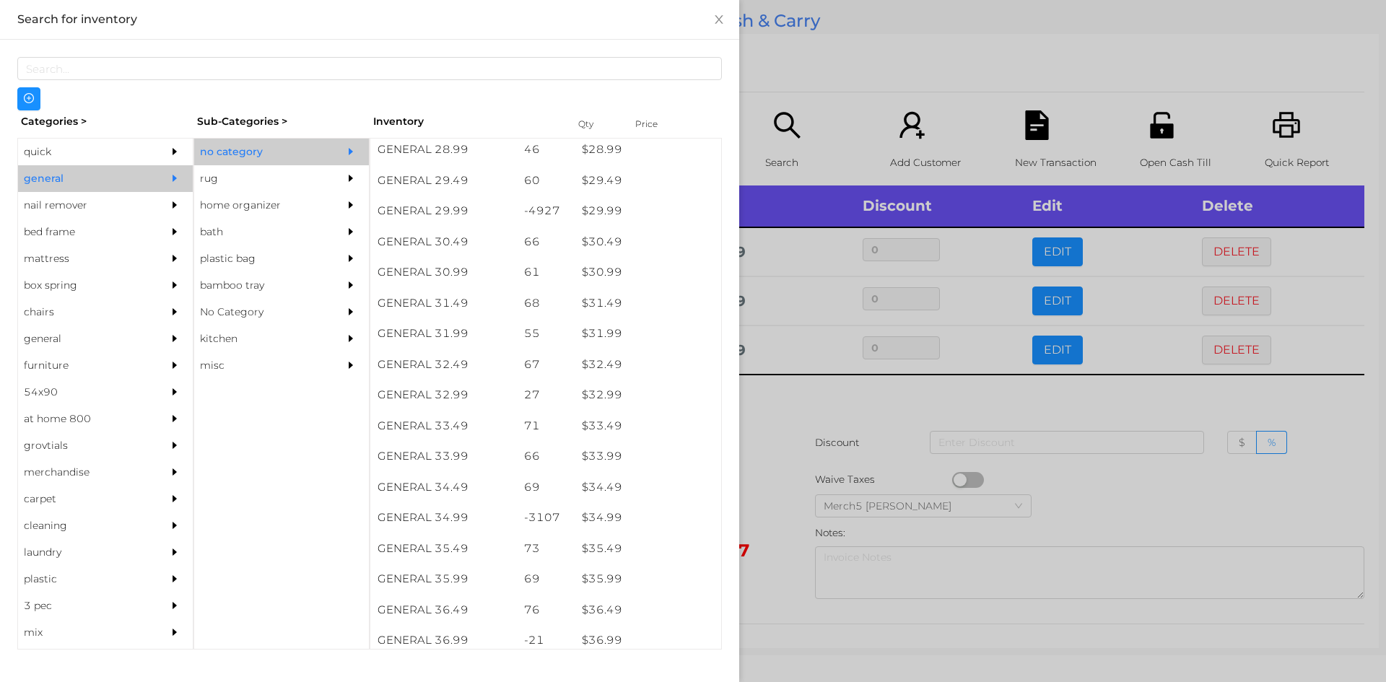
click at [871, 412] on div at bounding box center [693, 341] width 1386 height 682
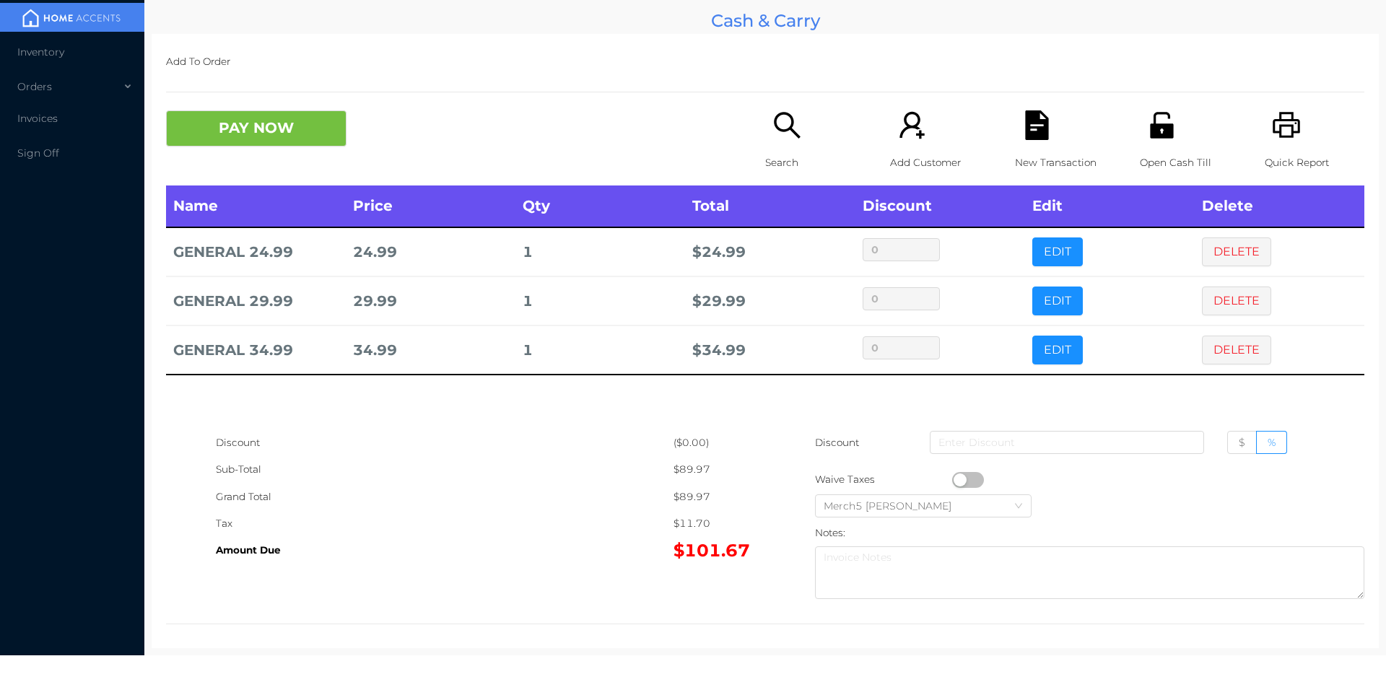
scroll to position [8, 0]
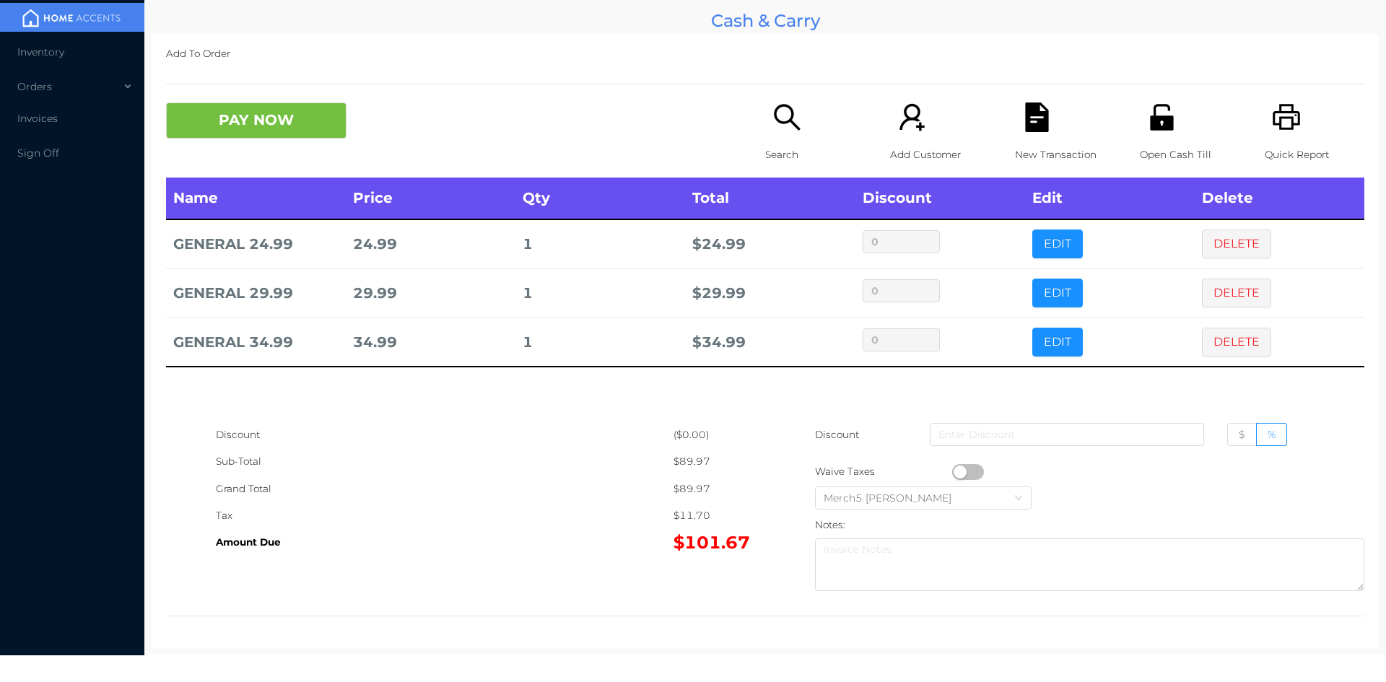
click at [788, 118] on icon "icon: search" at bounding box center [787, 117] width 30 height 30
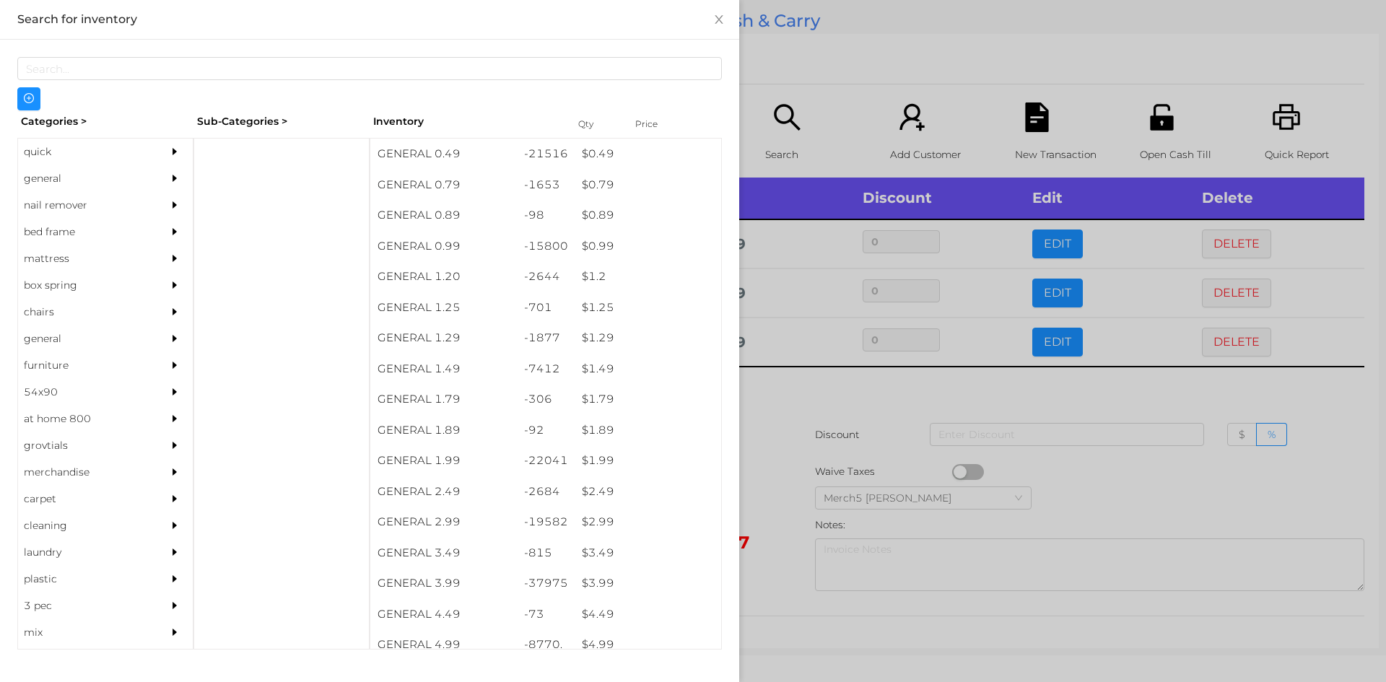
click at [806, 416] on div at bounding box center [693, 341] width 1386 height 682
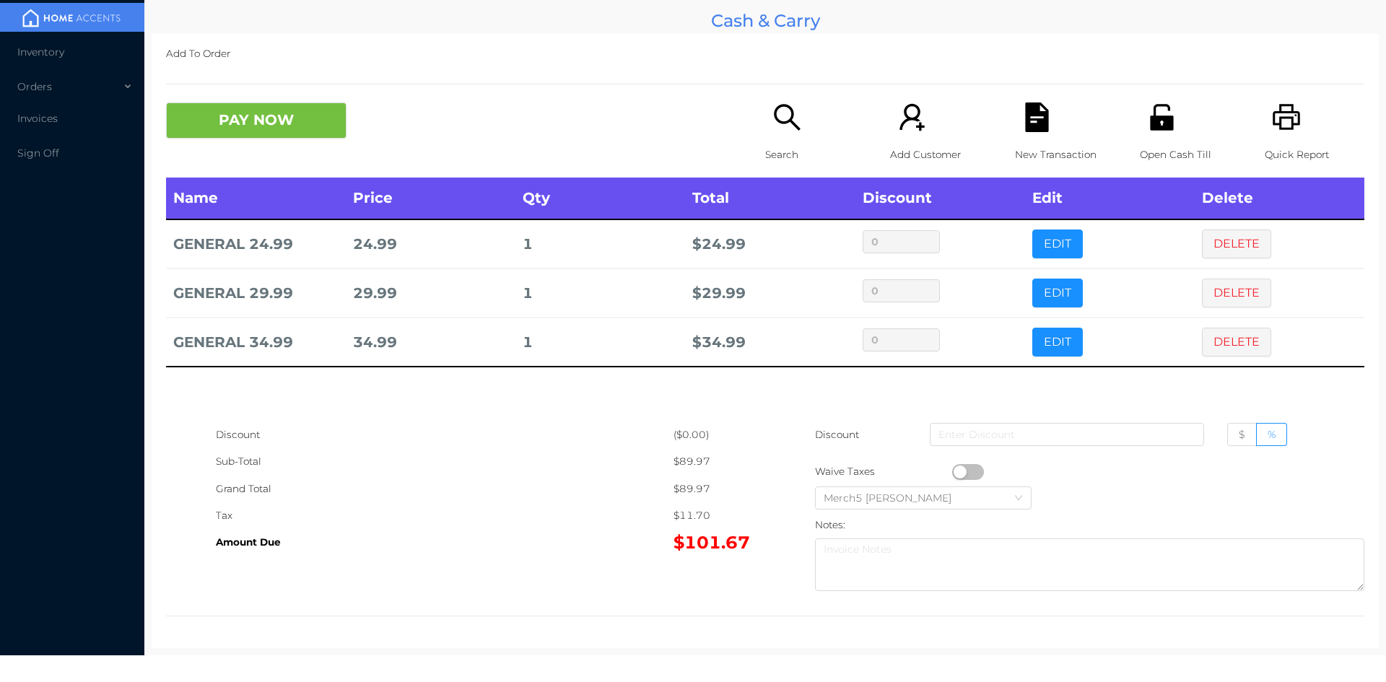
click at [313, 129] on button "PAY NOW" at bounding box center [256, 120] width 180 height 36
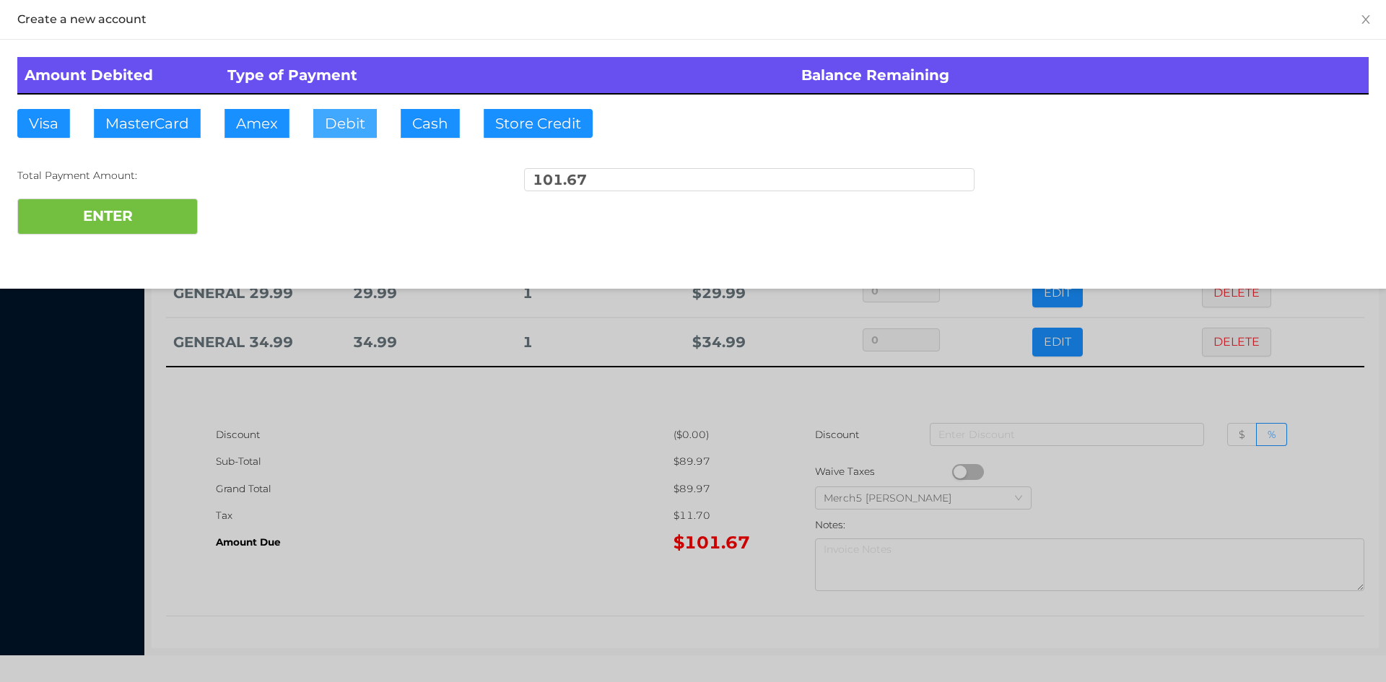
click at [353, 120] on button "Debit" at bounding box center [345, 123] width 64 height 29
click at [150, 224] on button "ENTER" at bounding box center [107, 217] width 180 height 36
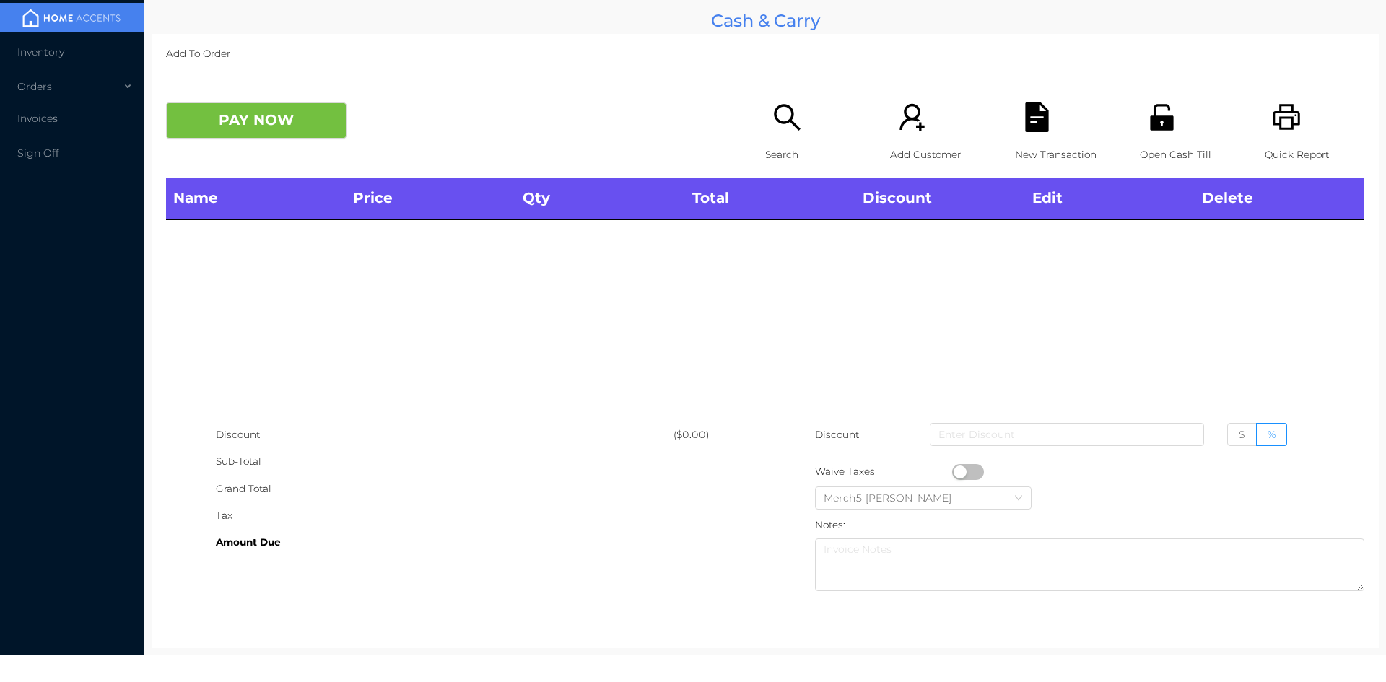
click at [806, 113] on div "Search" at bounding box center [815, 139] width 100 height 75
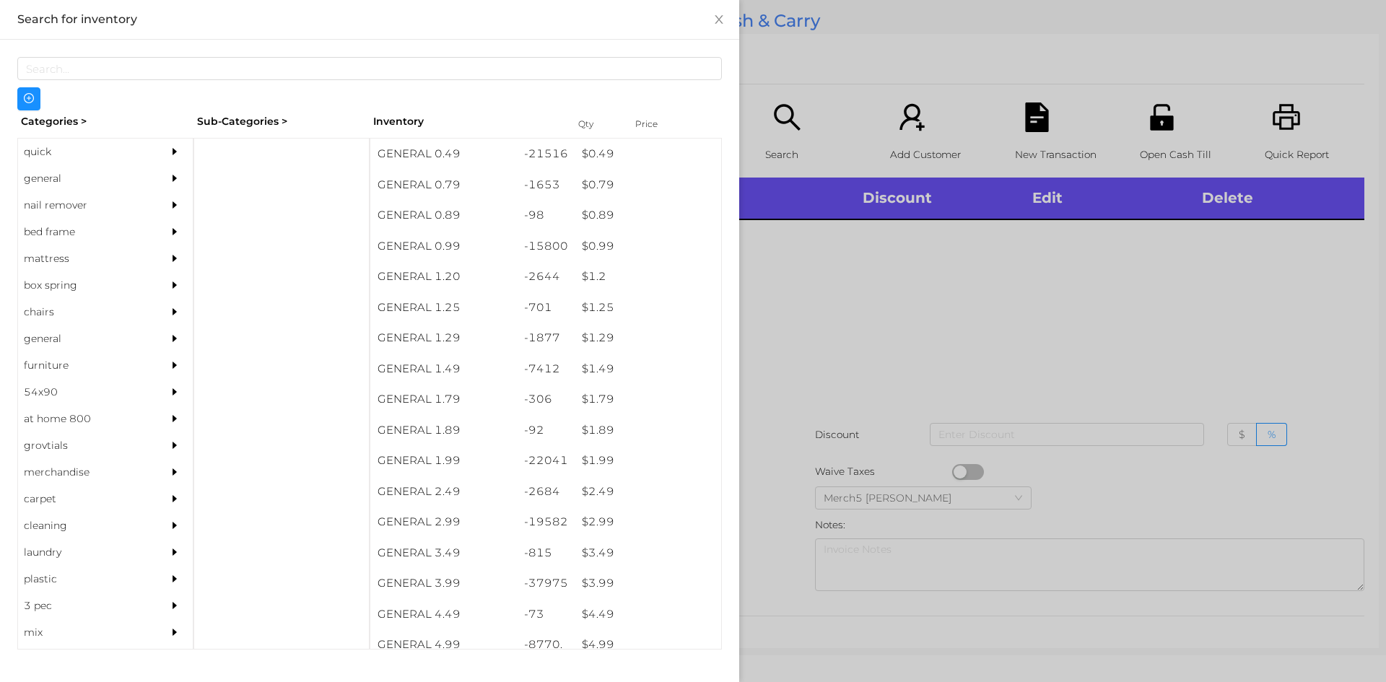
click at [152, 178] on div "general" at bounding box center [105, 178] width 175 height 27
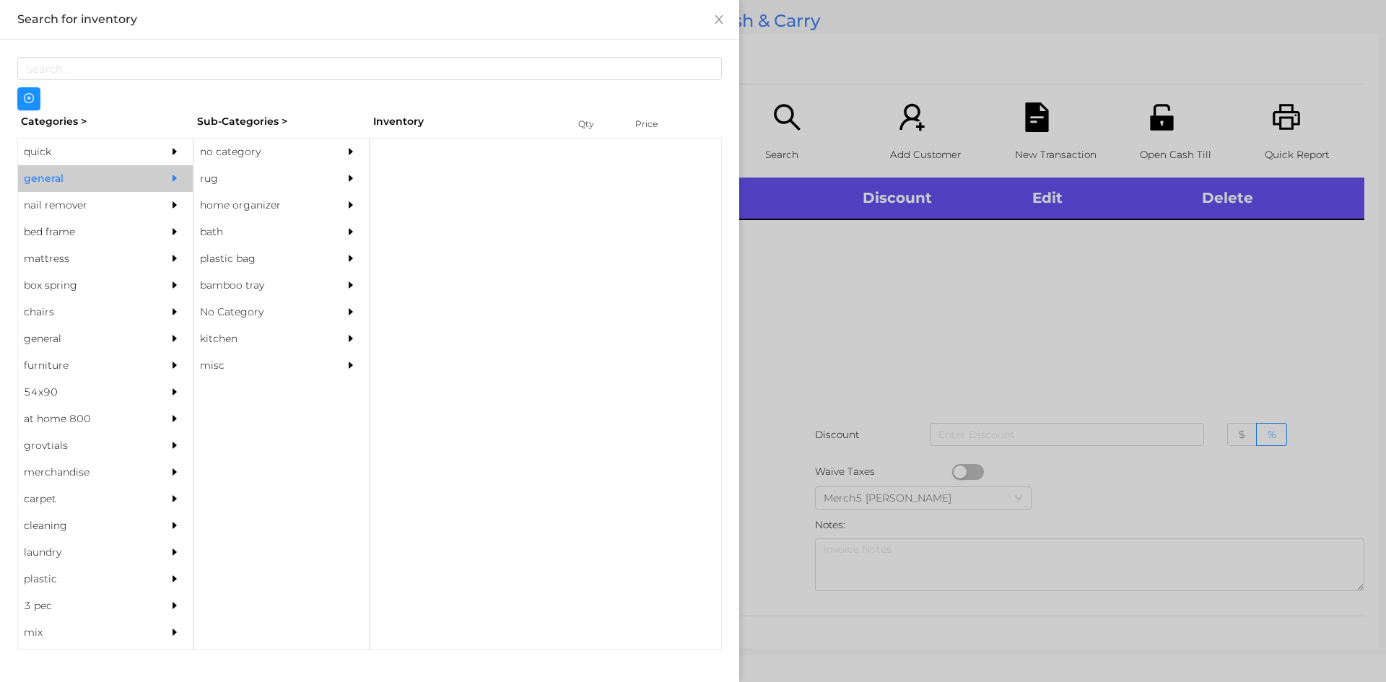
click at [271, 154] on div "no category" at bounding box center [259, 152] width 131 height 27
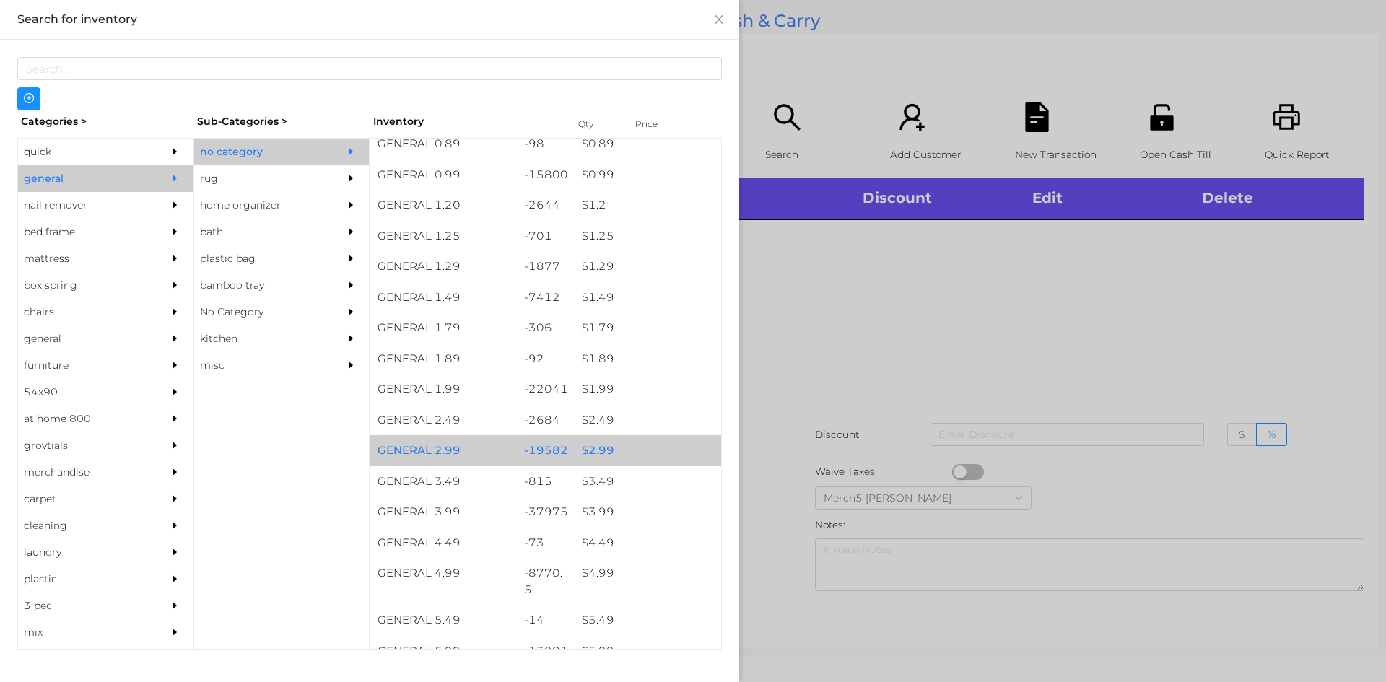
scroll to position [217, 0]
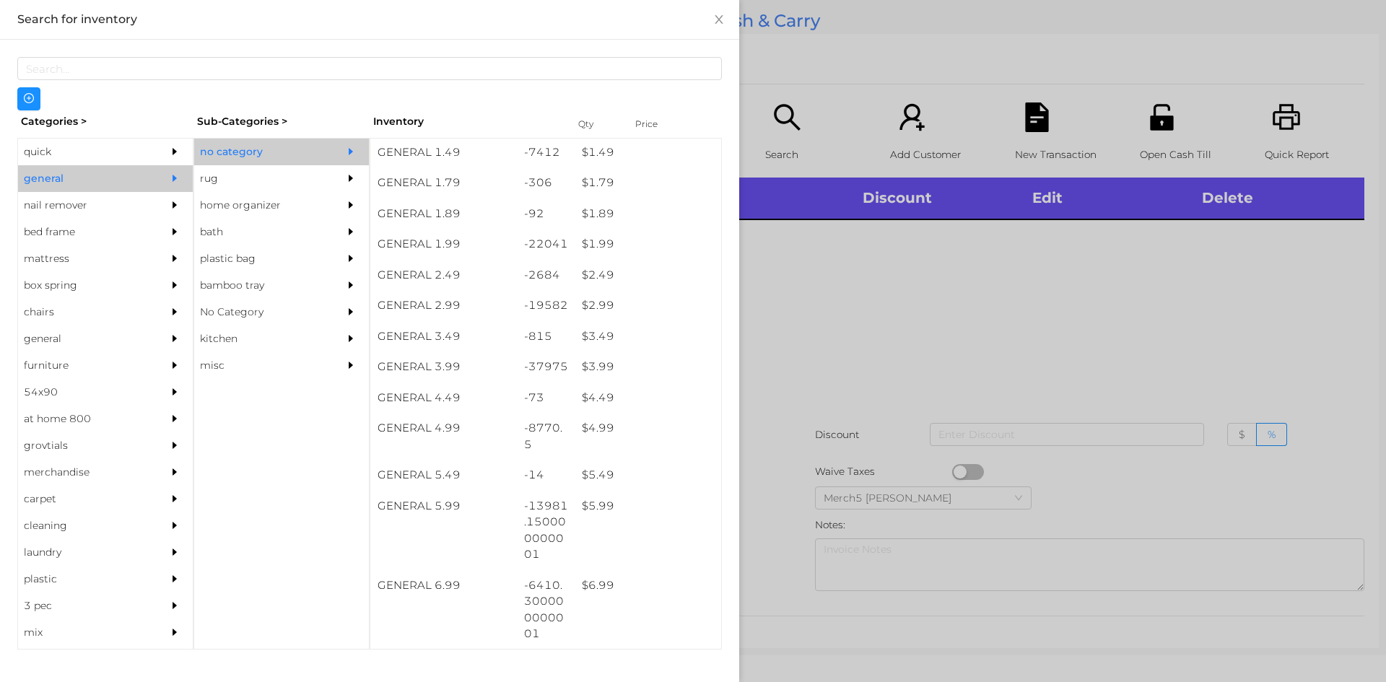
click at [865, 286] on div at bounding box center [693, 341] width 1386 height 682
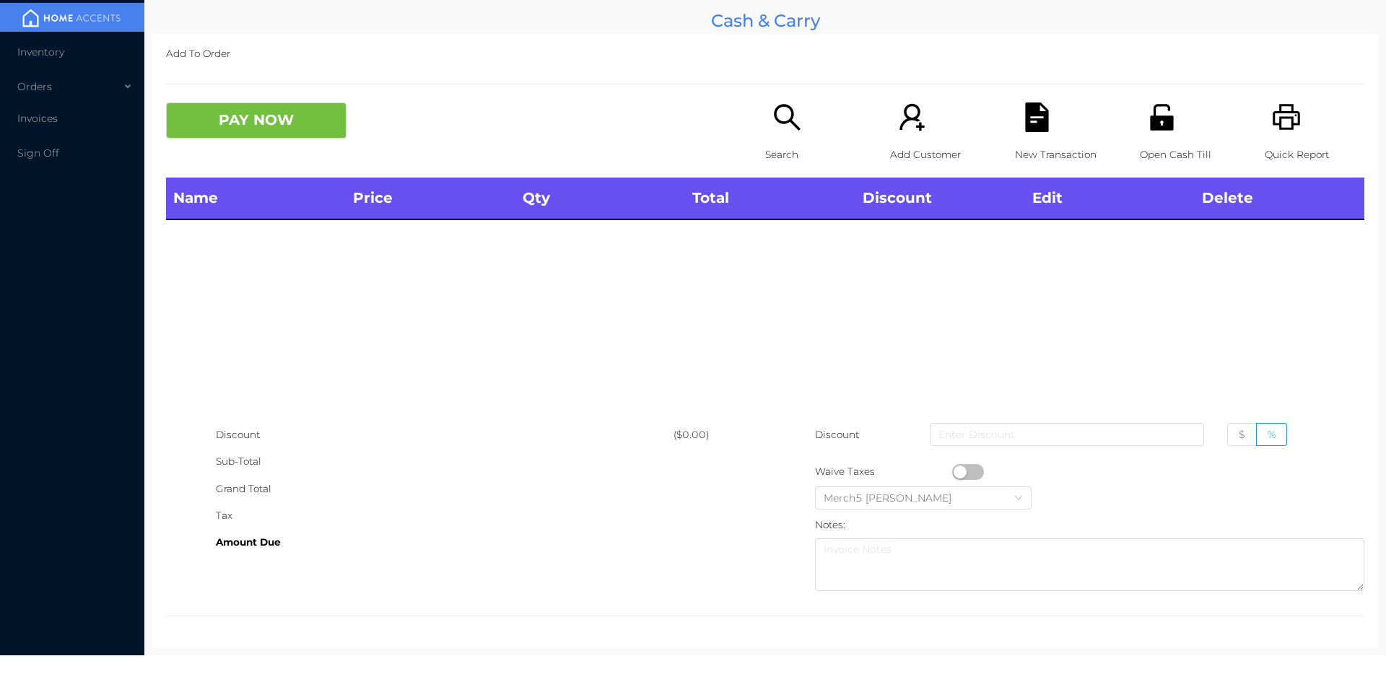
click at [1284, 149] on p "Quick Report" at bounding box center [1315, 154] width 100 height 27
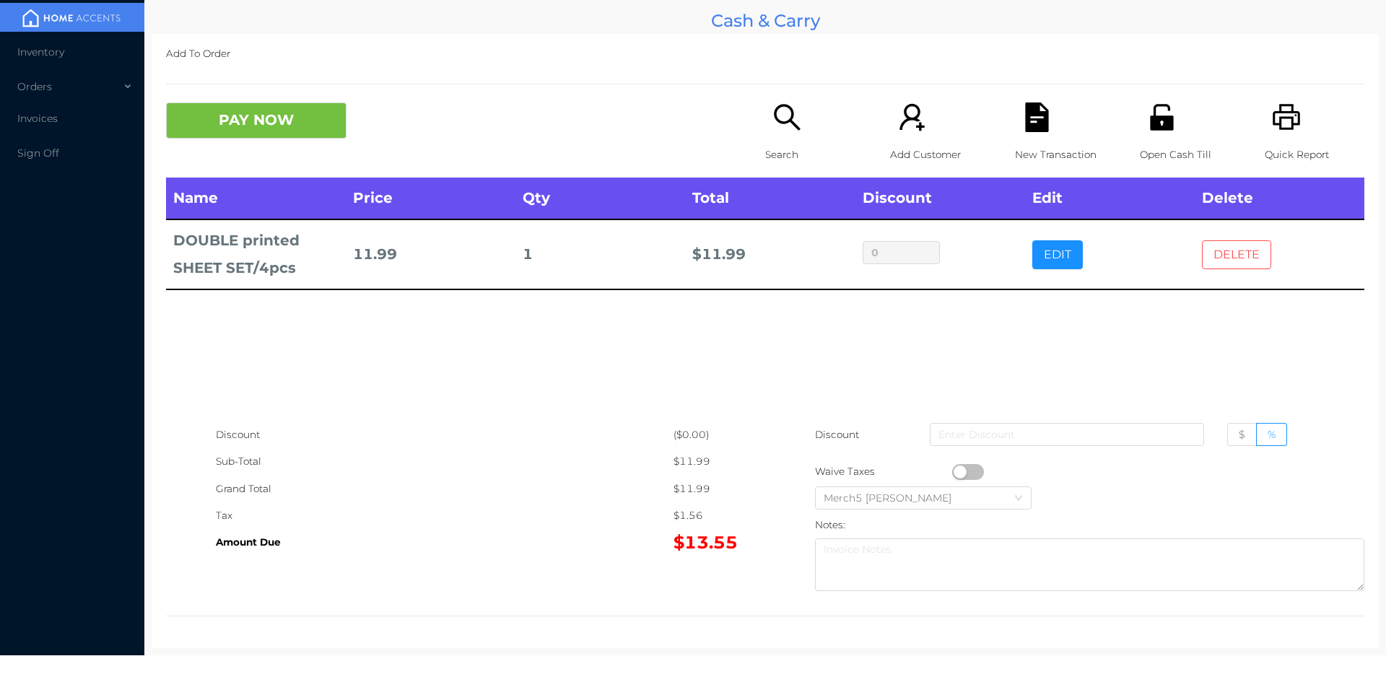
click at [1226, 253] on button "DELETE" at bounding box center [1236, 254] width 69 height 29
